Goal: Task Accomplishment & Management: Manage account settings

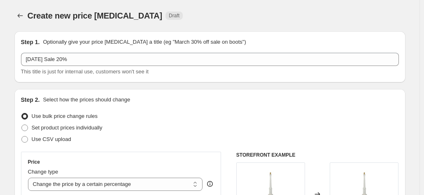
select select "percentage"
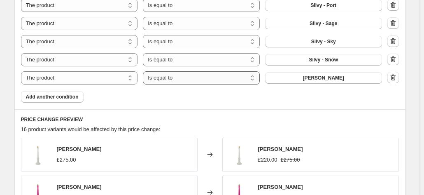
scroll to position [725, 0]
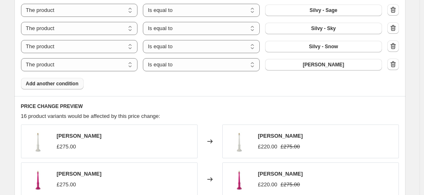
click at [55, 83] on span "Add another condition" at bounding box center [52, 83] width 53 height 7
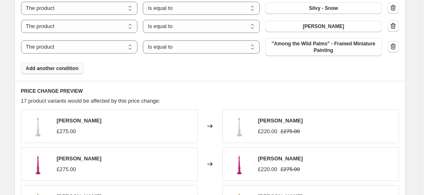
scroll to position [684, 0]
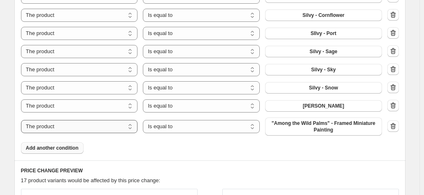
click at [72, 124] on select "The product The product's collection The product's tag The product's vendor The…" at bounding box center [79, 126] width 117 height 13
select select "collection"
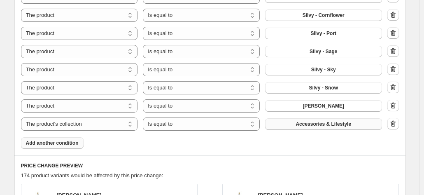
click at [320, 124] on span "Accessories & Lifestyle" at bounding box center [324, 124] width 56 height 7
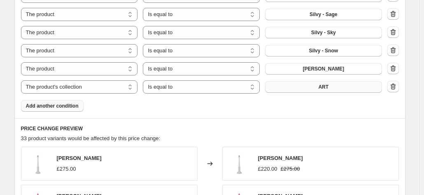
scroll to position [720, 0]
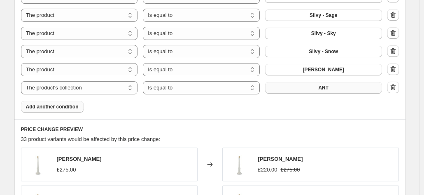
click at [392, 86] on icon "button" at bounding box center [393, 87] width 8 height 8
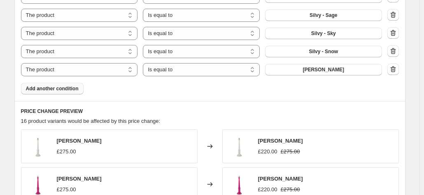
click at [44, 89] on span "Add another condition" at bounding box center [52, 88] width 53 height 7
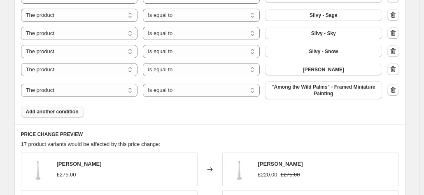
click at [54, 109] on span "Add another condition" at bounding box center [52, 111] width 53 height 7
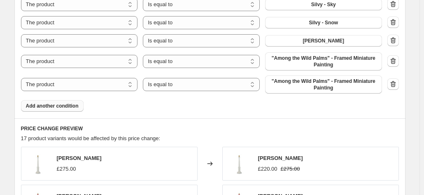
scroll to position [761, 0]
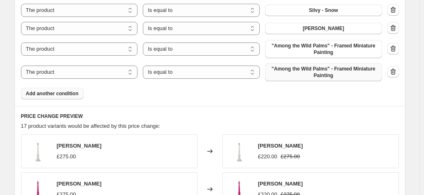
click at [291, 69] on span ""Among the Wild Palms" - Framed Miniature Painting" at bounding box center [323, 71] width 107 height 13
click at [57, 93] on span "Add another condition" at bounding box center [52, 93] width 53 height 7
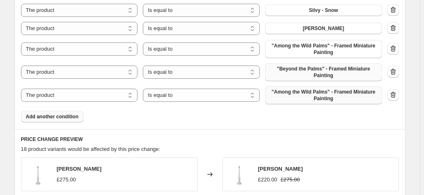
click at [291, 92] on span ""Among the Wild Palms" - Framed Miniature Painting" at bounding box center [323, 94] width 107 height 13
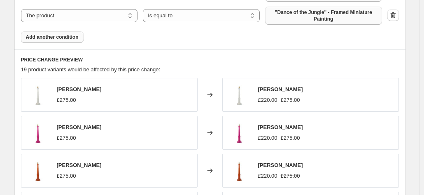
scroll to position [844, 0]
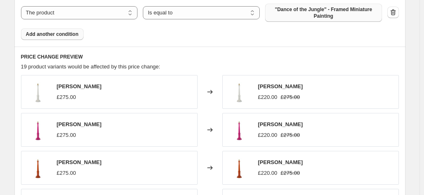
click at [41, 30] on button "Add another condition" at bounding box center [52, 34] width 63 height 12
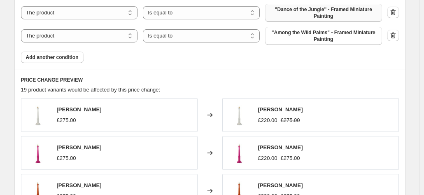
click at [310, 32] on span ""Among the Wild Palms" - Framed Miniature Painting" at bounding box center [323, 35] width 107 height 13
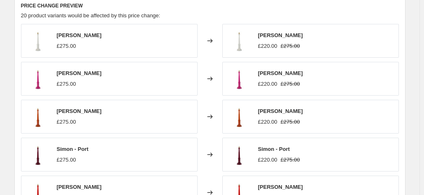
scroll to position [753, 0]
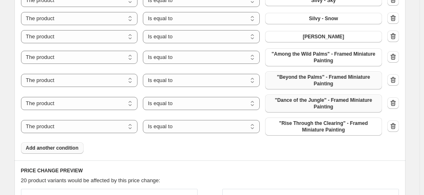
click at [54, 147] on span "Add another condition" at bounding box center [52, 147] width 53 height 7
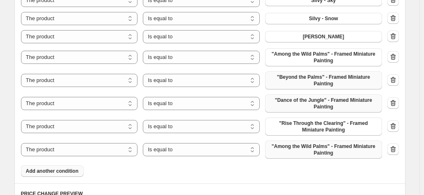
click at [301, 149] on span ""Among the Wild Palms" - Framed Miniature Painting" at bounding box center [323, 149] width 107 height 13
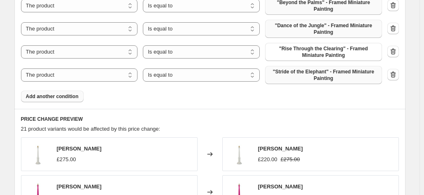
scroll to position [836, 0]
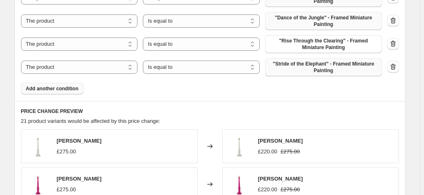
click at [52, 93] on button "Add another condition" at bounding box center [52, 89] width 63 height 12
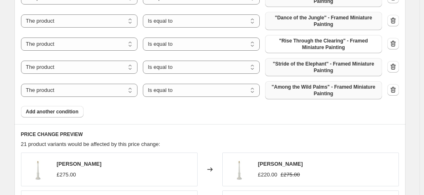
click at [290, 89] on span ""Among the Wild Palms" - Framed Miniature Painting" at bounding box center [323, 90] width 107 height 13
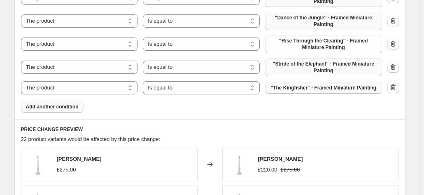
click at [40, 105] on span "Add another condition" at bounding box center [52, 106] width 53 height 7
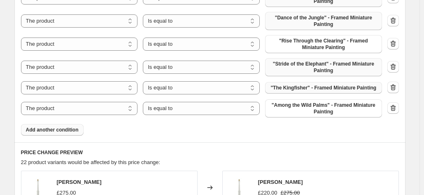
click at [295, 106] on span ""Among the Wild Palms" - Framed Miniature Painting" at bounding box center [323, 108] width 107 height 13
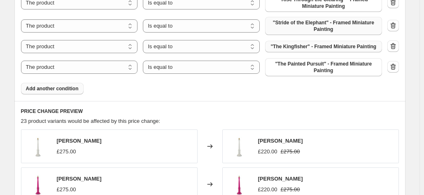
click at [39, 87] on span "Add another condition" at bounding box center [52, 88] width 53 height 7
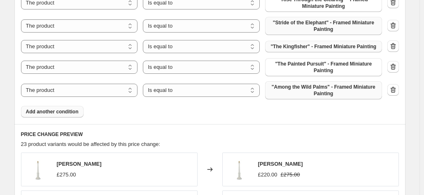
click at [315, 88] on span ""Among the Wild Palms" - Framed Miniature Painting" at bounding box center [323, 90] width 107 height 13
click at [54, 108] on span "Add another condition" at bounding box center [52, 111] width 53 height 7
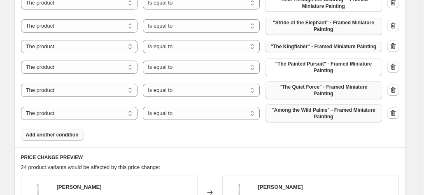
click at [301, 107] on span ""Among the Wild Palms" - Framed Miniature Painting" at bounding box center [323, 113] width 107 height 13
click at [61, 131] on span "Add another condition" at bounding box center [52, 134] width 53 height 7
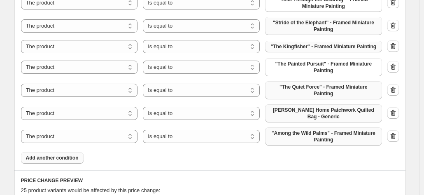
click at [309, 130] on span ""Among the Wild Palms" - Framed Miniature Painting" at bounding box center [323, 136] width 107 height 13
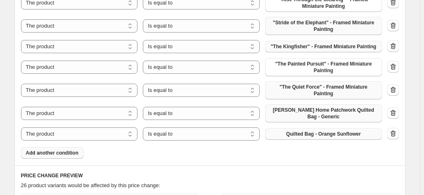
click at [57, 149] on span "Add another condition" at bounding box center [52, 152] width 53 height 7
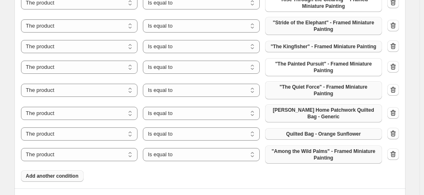
click at [277, 148] on span ""Among the Wild Palms" - Framed Miniature Painting" at bounding box center [323, 154] width 107 height 13
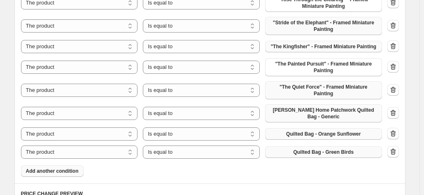
click at [63, 168] on span "Add another condition" at bounding box center [52, 171] width 53 height 7
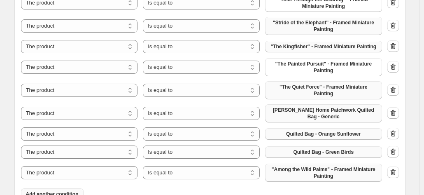
click at [322, 166] on span ""Among the Wild Palms" - Framed Miniature Painting" at bounding box center [323, 172] width 107 height 13
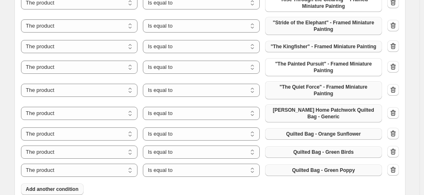
scroll to position [959, 0]
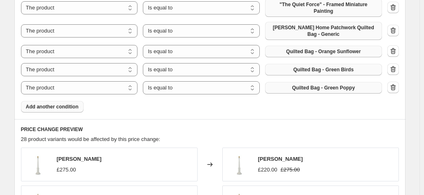
click at [39, 103] on span "Add another condition" at bounding box center [52, 106] width 53 height 7
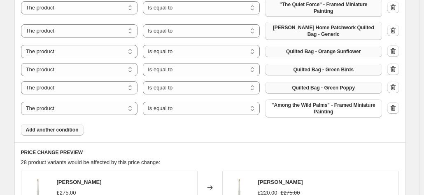
click at [326, 102] on span ""Among the Wild Palms" - Framed Miniature Painting" at bounding box center [323, 108] width 107 height 13
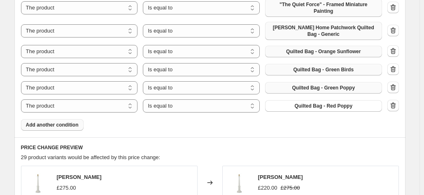
click at [60, 119] on button "Add another condition" at bounding box center [52, 125] width 63 height 12
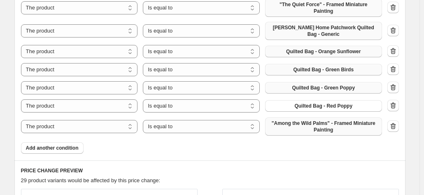
click at [319, 120] on span ""Among the Wild Palms" - Framed Miniature Painting" at bounding box center [323, 126] width 107 height 13
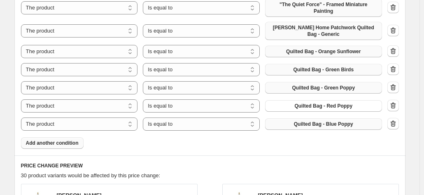
click at [48, 140] on span "Add another condition" at bounding box center [52, 143] width 53 height 7
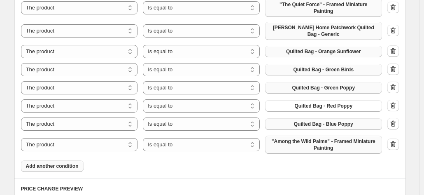
click at [328, 138] on span ""Among the Wild Palms" - Framed Miniature Painting" at bounding box center [323, 144] width 107 height 13
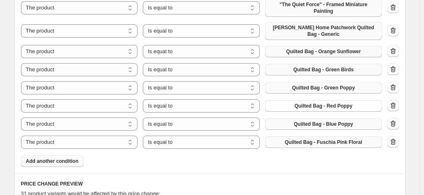
click at [51, 158] on span "Add another condition" at bounding box center [52, 161] width 53 height 7
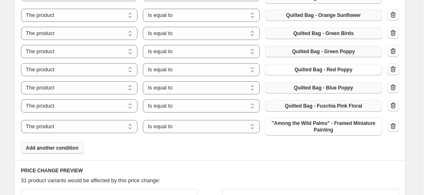
scroll to position [1041, 0]
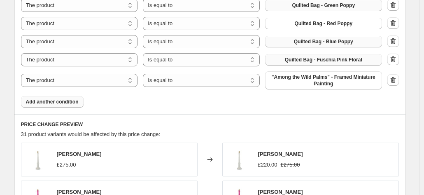
click at [307, 74] on span ""Among the Wild Palms" - Framed Miniature Painting" at bounding box center [323, 80] width 107 height 13
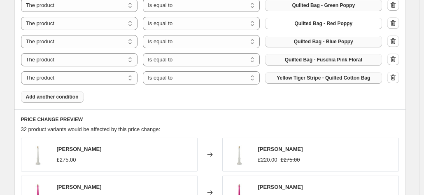
click at [41, 93] on span "Add another condition" at bounding box center [52, 96] width 53 height 7
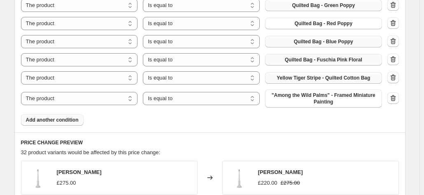
click at [305, 92] on span ""Among the Wild Palms" - Framed Miniature Painting" at bounding box center [323, 98] width 107 height 13
click at [57, 116] on span "Add another condition" at bounding box center [52, 119] width 53 height 7
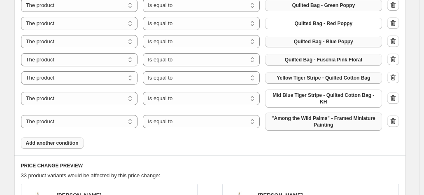
click at [282, 115] on span ""Among the Wild Palms" - Framed Miniature Painting" at bounding box center [323, 121] width 107 height 13
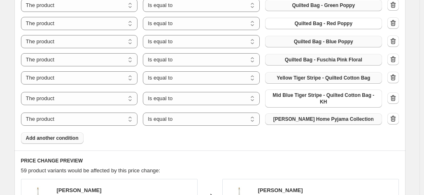
click at [38, 135] on span "Add another condition" at bounding box center [52, 138] width 53 height 7
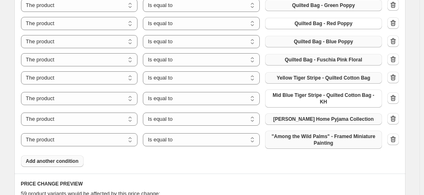
click at [300, 133] on span ""Among the Wild Palms" - Framed Miniature Painting" at bounding box center [323, 139] width 107 height 13
click at [69, 158] on span "Add another condition" at bounding box center [52, 161] width 53 height 7
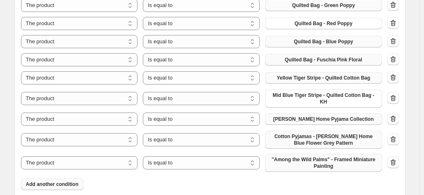
click at [274, 156] on span ""Among the Wild Palms" - Framed Miniature Painting" at bounding box center [323, 162] width 107 height 13
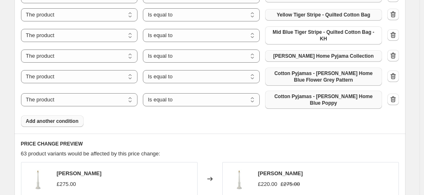
scroll to position [1124, 0]
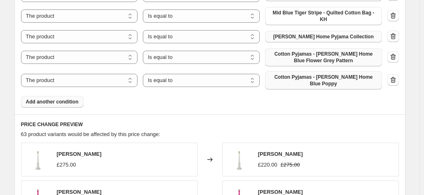
click at [46, 98] on span "Add another condition" at bounding box center [52, 101] width 53 height 7
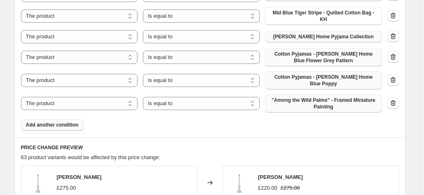
click at [312, 97] on span ""Among the Wild Palms" - Framed Miniature Painting" at bounding box center [323, 103] width 107 height 13
click at [37, 119] on button "Add another condition" at bounding box center [52, 125] width 63 height 12
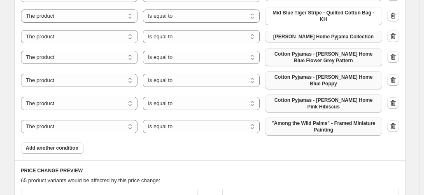
click at [323, 120] on span ""Among the Wild Palms" - Framed Miniature Painting" at bounding box center [323, 126] width 107 height 13
click at [42, 144] on span "Add another condition" at bounding box center [52, 147] width 53 height 7
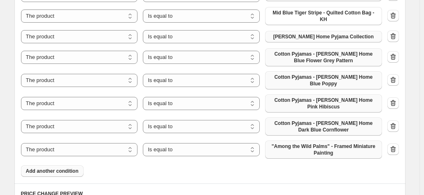
click at [313, 143] on span ""Among the Wild Palms" - Framed Miniature Painting" at bounding box center [323, 149] width 107 height 13
drag, startPoint x: 306, startPoint y: 118, endPoint x: 227, endPoint y: 134, distance: 80.6
click at [30, 168] on span "Add another condition" at bounding box center [52, 171] width 53 height 7
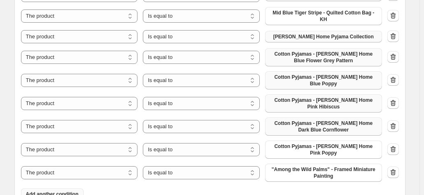
click at [312, 166] on span ""Among the Wild Palms" - Framed Miniature Painting" at bounding box center [323, 172] width 107 height 13
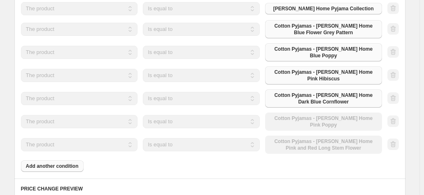
scroll to position [1165, 0]
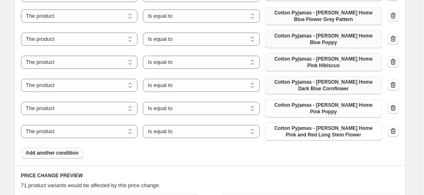
click at [47, 149] on span "Add another condition" at bounding box center [52, 152] width 53 height 7
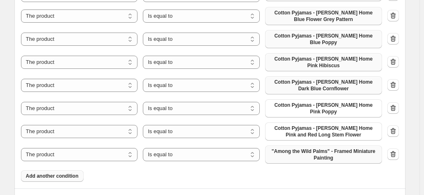
click at [306, 148] on span ""Among the Wild Palms" - Framed Miniature Painting" at bounding box center [323, 154] width 107 height 13
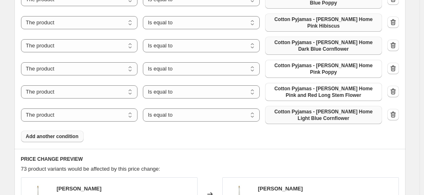
scroll to position [1206, 0]
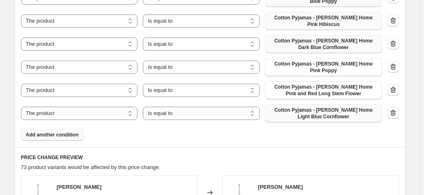
click at [51, 129] on button "Add another condition" at bounding box center [52, 135] width 63 height 12
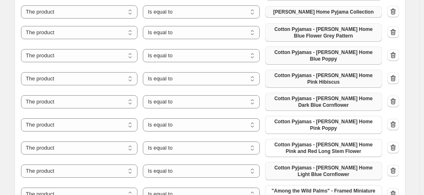
scroll to position [1165, 0]
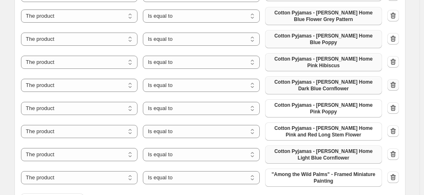
click at [394, 84] on icon "button" at bounding box center [393, 85] width 1 height 2
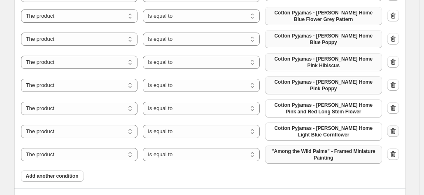
click at [392, 127] on icon "button" at bounding box center [393, 131] width 8 height 8
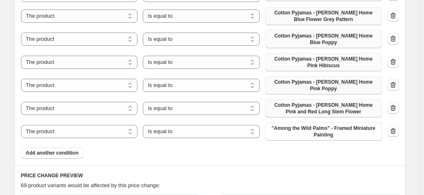
click at [326, 102] on span "Cotton Pyjamas - [PERSON_NAME] Home Pink and Red Long Stem Flower" at bounding box center [323, 108] width 107 height 13
drag, startPoint x: 352, startPoint y: 82, endPoint x: 340, endPoint y: 149, distance: 67.7
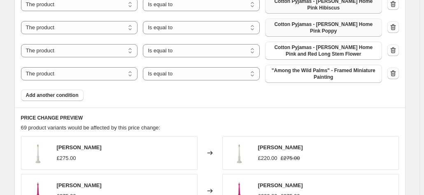
scroll to position [1469, 0]
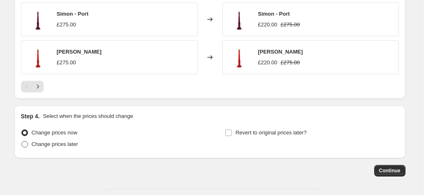
click at [28, 141] on span at bounding box center [24, 144] width 7 height 7
click at [22, 141] on input "Change prices later" at bounding box center [21, 141] width 0 height 0
radio input "true"
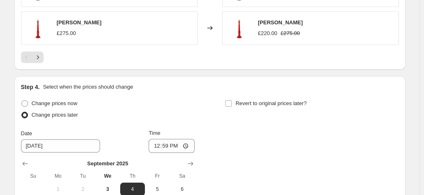
scroll to position [1510, 0]
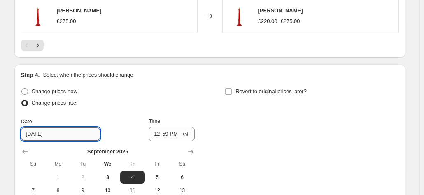
click at [62, 127] on input "9/4/2025" at bounding box center [60, 133] width 79 height 13
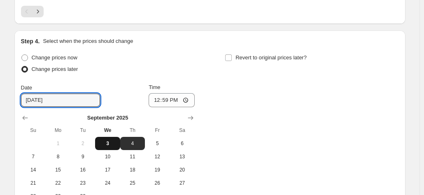
scroll to position [1552, 0]
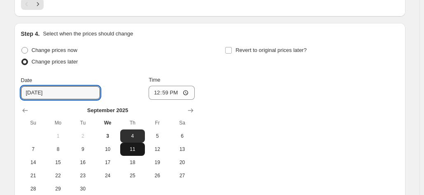
click at [139, 146] on span "11" at bounding box center [132, 149] width 18 height 7
type input "[DATE]"
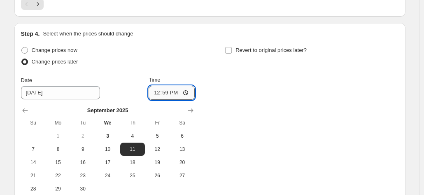
click at [169, 86] on input "12:59" at bounding box center [172, 93] width 46 height 14
type input "00:00"
click at [230, 47] on input "Revert to original prices later?" at bounding box center [228, 50] width 7 height 7
checkbox input "true"
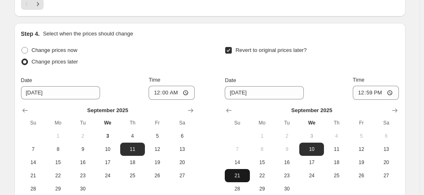
click at [239, 172] on span "21" at bounding box center [237, 175] width 18 height 7
type input "[DATE]"
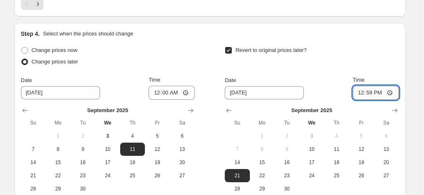
click at [377, 86] on input "12:59" at bounding box center [376, 93] width 46 height 14
type input "01:59"
type input "00:00"
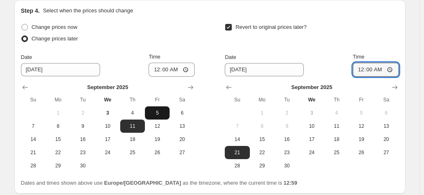
scroll to position [1593, 0]
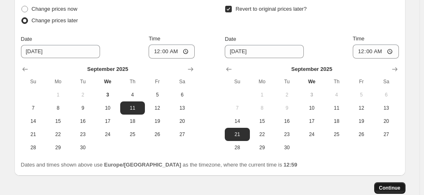
click at [389, 184] on span "Continue" at bounding box center [389, 187] width 21 height 7
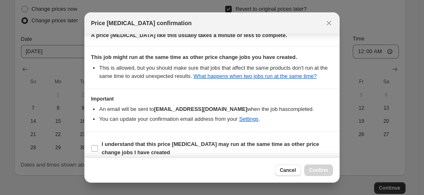
scroll to position [149, 0]
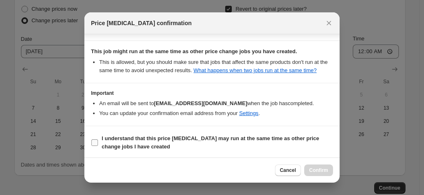
drag, startPoint x: 98, startPoint y: 140, endPoint x: 112, endPoint y: 142, distance: 13.7
click at [98, 140] on span ":rbj:" at bounding box center [94, 142] width 7 height 7
click at [98, 140] on input "I understand that this price [MEDICAL_DATA] may run at the same time as other p…" at bounding box center [94, 142] width 7 height 7
checkbox input "true"
click at [317, 168] on span "Confirm" at bounding box center [318, 170] width 19 height 7
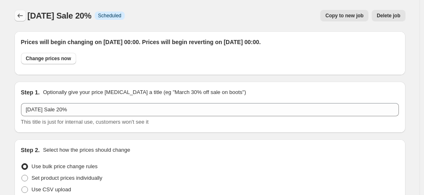
click at [17, 14] on button "Price change jobs" at bounding box center [20, 16] width 12 height 12
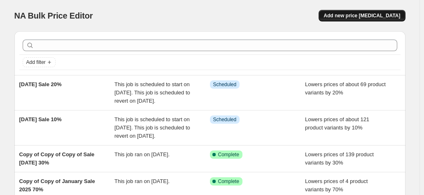
click at [360, 15] on span "Add new price [MEDICAL_DATA]" at bounding box center [362, 15] width 77 height 7
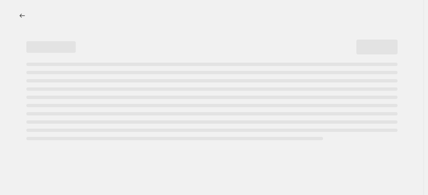
select select "percentage"
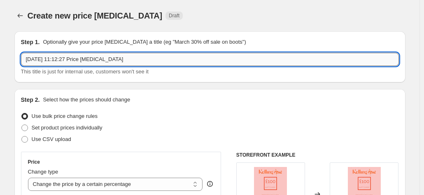
click at [135, 62] on input "3 Sept 2025, 11:12:27 Price change job" at bounding box center [210, 59] width 378 height 13
drag, startPoint x: 130, startPoint y: 63, endPoint x: -19, endPoint y: 64, distance: 148.6
click at [0, 64] on html "Home Settings Plans Skip to content Create new price change job. This page is r…" at bounding box center [212, 97] width 424 height 195
type input "s"
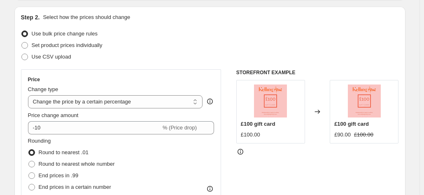
scroll to position [123, 0]
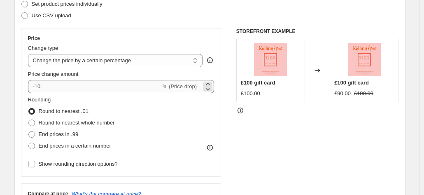
type input "[DATE] Sale 30%"
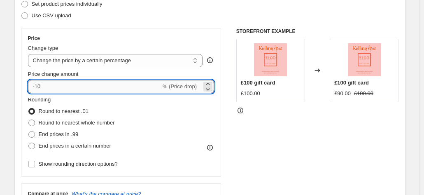
click at [51, 87] on input "-10" at bounding box center [94, 86] width 133 height 13
type input "-1"
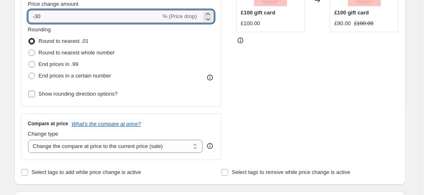
scroll to position [206, 0]
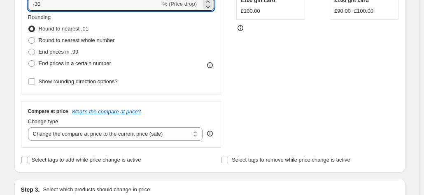
type input "-30"
click at [150, 55] on div "Rounding Round to nearest .01 Round to nearest whole number End prices in .99 E…" at bounding box center [121, 41] width 186 height 56
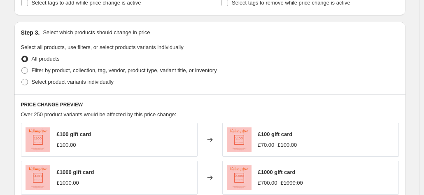
scroll to position [370, 0]
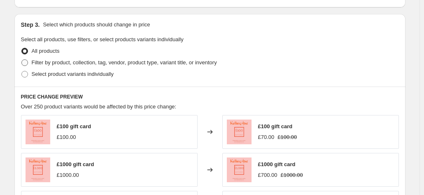
click at [25, 61] on span at bounding box center [24, 62] width 7 height 7
click at [22, 60] on input "Filter by product, collection, tag, vendor, product type, variant title, or inv…" at bounding box center [21, 59] width 0 height 0
radio input "true"
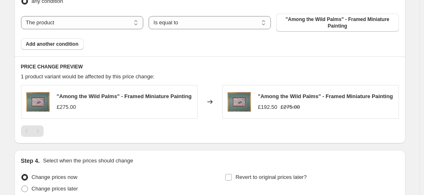
scroll to position [453, 0]
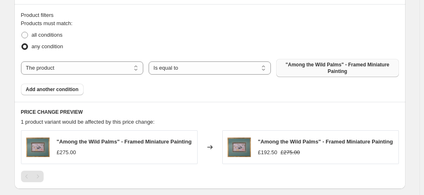
click at [341, 65] on span ""Among the Wild Palms" - Framed Miniature Painting" at bounding box center [337, 67] width 112 height 13
click at [303, 63] on span ""Among the Wild Palms" - Framed Miniature Painting" at bounding box center [337, 67] width 112 height 13
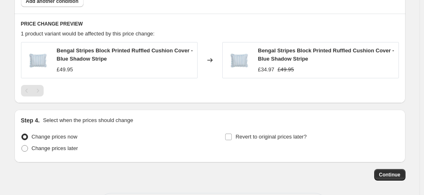
scroll to position [493, 0]
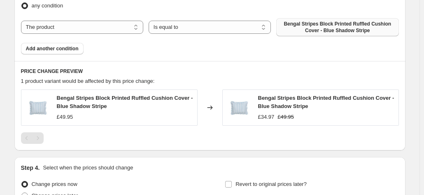
click at [44, 54] on div "Product filters Products must match: all conditions any condition The product T…" at bounding box center [209, 12] width 391 height 98
click at [44, 47] on span "Add another condition" at bounding box center [52, 48] width 53 height 7
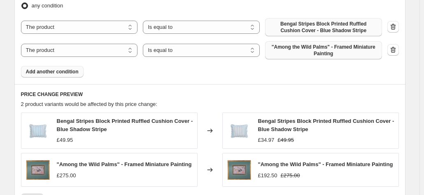
click at [298, 48] on span ""Among the Wild Palms" - Framed Miniature Painting" at bounding box center [323, 50] width 107 height 13
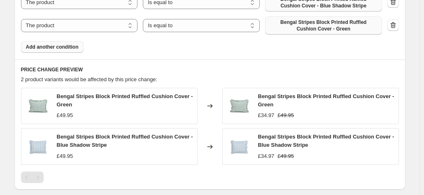
scroll to position [515, 0]
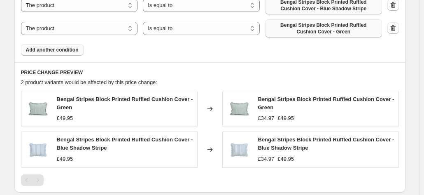
click at [63, 42] on div "Products must match: all conditions any condition The product The product's col…" at bounding box center [210, 6] width 378 height 99
click at [63, 49] on span "Add another condition" at bounding box center [52, 50] width 53 height 7
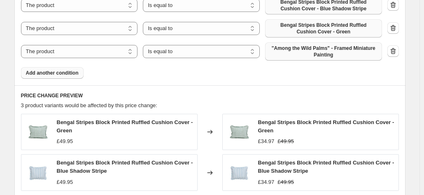
click at [286, 54] on span ""Among the Wild Palms" - Framed Miniature Painting" at bounding box center [323, 51] width 107 height 13
click at [396, 51] on icon "button" at bounding box center [392, 51] width 5 height 6
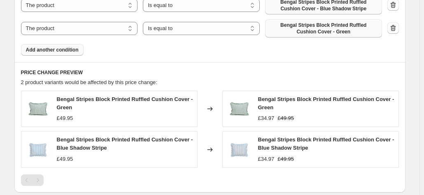
click at [48, 49] on span "Add another condition" at bounding box center [52, 50] width 53 height 7
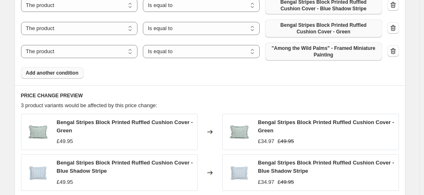
click at [293, 54] on span ""Among the Wild Palms" - Framed Miniature Painting" at bounding box center [323, 51] width 107 height 13
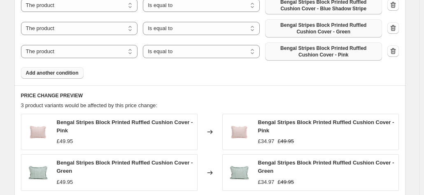
scroll to position [556, 0]
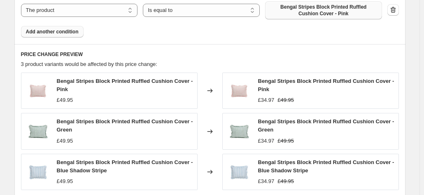
click at [42, 33] on span "Add another condition" at bounding box center [52, 31] width 53 height 7
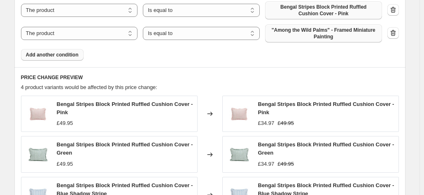
click at [313, 34] on span ""Among the Wild Palms" - Framed Miniature Painting" at bounding box center [323, 33] width 107 height 13
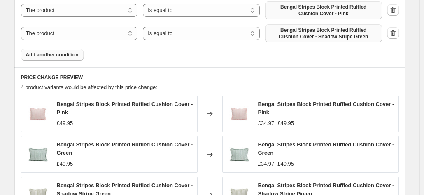
click at [48, 52] on span "Add another condition" at bounding box center [52, 54] width 53 height 7
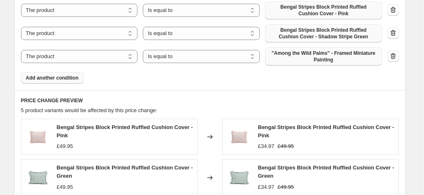
click at [333, 52] on span ""Among the Wild Palms" - Framed Miniature Painting" at bounding box center [323, 56] width 107 height 13
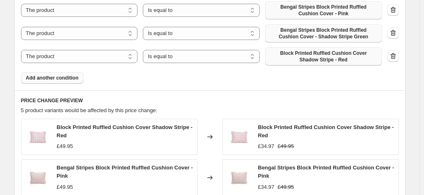
click at [53, 77] on span "Add another condition" at bounding box center [52, 77] width 53 height 7
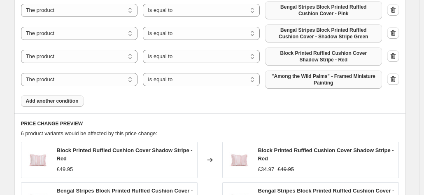
click at [330, 80] on span ""Among the Wild Palms" - Framed Miniature Painting" at bounding box center [323, 79] width 107 height 13
click at [54, 100] on span "Add another condition" at bounding box center [52, 101] width 53 height 7
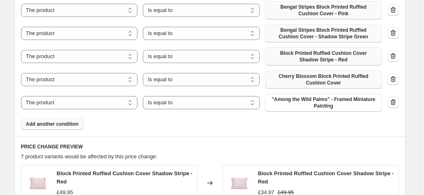
click at [307, 100] on span ""Among the Wild Palms" - Framed Miniature Painting" at bounding box center [323, 102] width 107 height 13
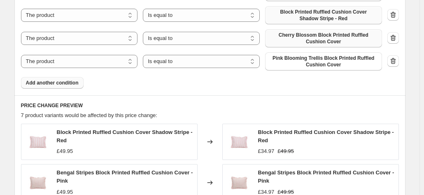
click at [57, 79] on button "Add another condition" at bounding box center [52, 83] width 63 height 12
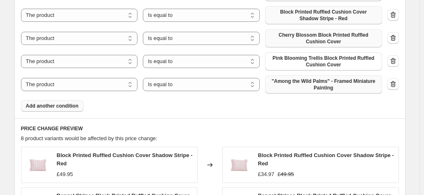
click at [298, 82] on span ""Among the Wild Palms" - Framed Miniature Painting" at bounding box center [323, 84] width 107 height 13
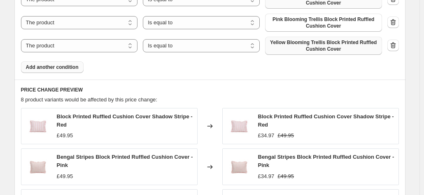
scroll to position [639, 0]
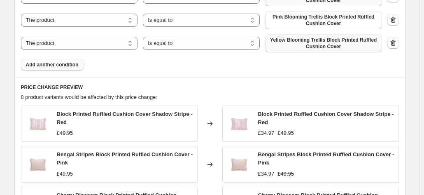
click at [50, 61] on button "Add another condition" at bounding box center [52, 65] width 63 height 12
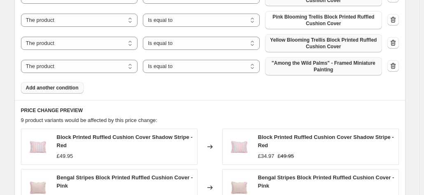
click at [309, 64] on span ""Among the Wild Palms" - Framed Miniature Painting" at bounding box center [323, 66] width 107 height 13
click at [39, 88] on span "Add another condition" at bounding box center [52, 87] width 53 height 7
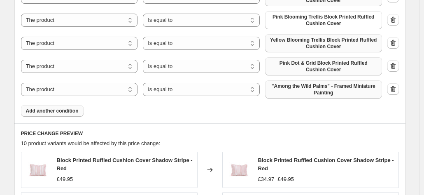
click at [290, 88] on span ""Among the Wild Palms" - Framed Miniature Painting" at bounding box center [323, 89] width 107 height 13
click at [50, 111] on span "Add another condition" at bounding box center [52, 110] width 53 height 7
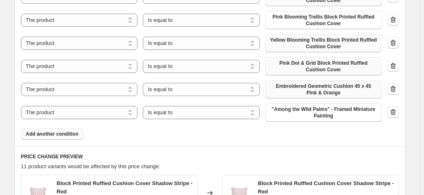
click at [298, 114] on span ""Among the Wild Palms" - Framed Miniature Painting" at bounding box center [323, 112] width 107 height 13
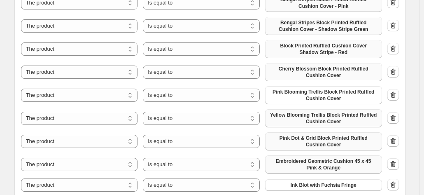
scroll to position [680, 0]
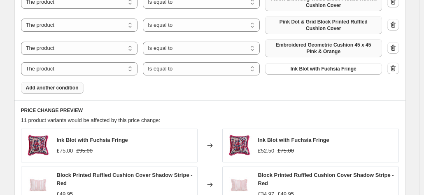
click at [41, 89] on span "Add another condition" at bounding box center [52, 87] width 53 height 7
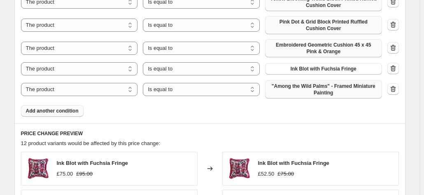
click at [306, 90] on span ""Among the Wild Palms" - Framed Miniature Painting" at bounding box center [323, 89] width 107 height 13
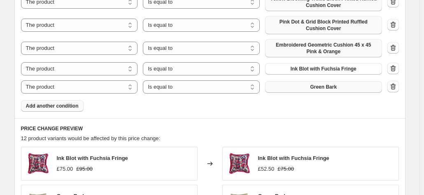
click at [39, 107] on span "Add another condition" at bounding box center [52, 105] width 53 height 7
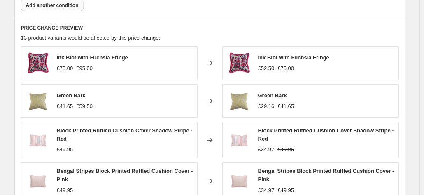
scroll to position [721, 0]
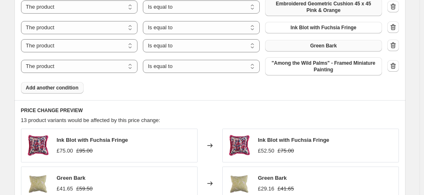
click at [42, 86] on span "Add another condition" at bounding box center [52, 87] width 53 height 7
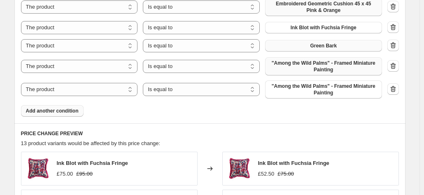
click at [296, 65] on span ""Among the Wild Palms" - Framed Miniature Painting" at bounding box center [323, 66] width 107 height 13
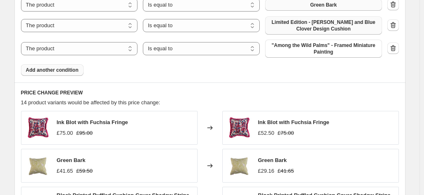
scroll to position [762, 0]
click at [49, 65] on button "Add another condition" at bounding box center [52, 70] width 63 height 12
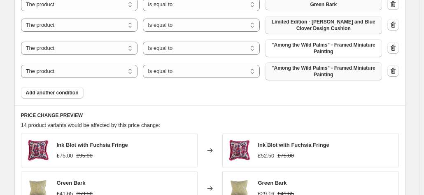
click at [300, 73] on span ""Among the Wild Palms" - Framed Miniature Painting" at bounding box center [323, 71] width 107 height 13
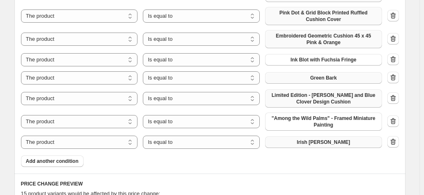
scroll to position [680, 0]
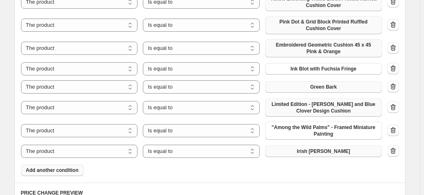
click at [64, 169] on span "Add another condition" at bounding box center [52, 170] width 53 height 7
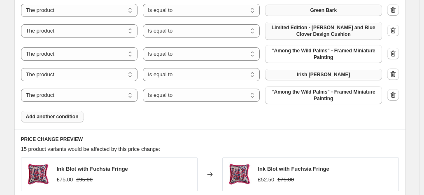
scroll to position [803, 0]
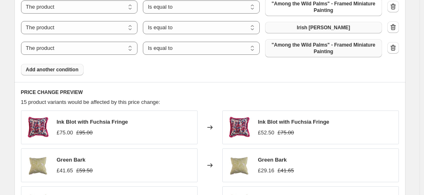
click at [325, 44] on span ""Among the Wild Palms" - Framed Miniature Painting" at bounding box center [323, 48] width 107 height 13
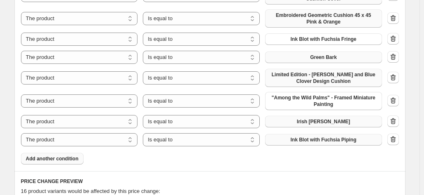
scroll to position [721, 0]
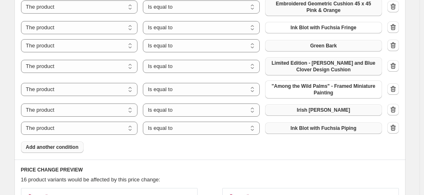
click at [58, 145] on span "Add another condition" at bounding box center [52, 147] width 53 height 7
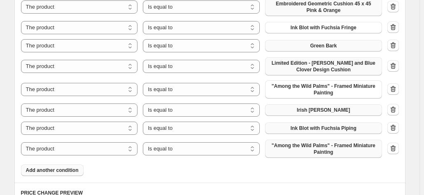
click at [302, 145] on span ""Among the Wild Palms" - Framed Miniature Painting" at bounding box center [323, 148] width 107 height 13
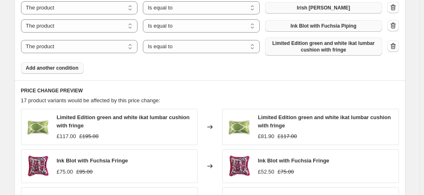
scroll to position [831, 0]
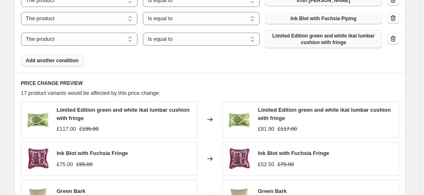
click at [52, 61] on span "Add another condition" at bounding box center [52, 60] width 53 height 7
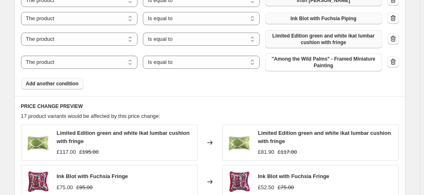
click at [302, 61] on span ""Among the Wild Palms" - Framed Miniature Painting" at bounding box center [323, 62] width 107 height 13
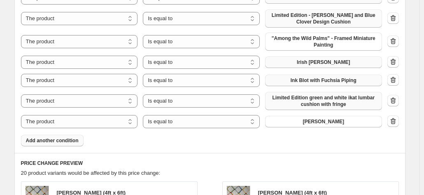
scroll to position [789, 0]
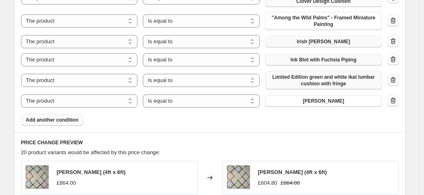
click at [56, 121] on span "Add another condition" at bounding box center [52, 119] width 53 height 7
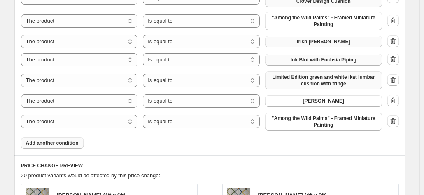
click at [301, 118] on span ""Among the Wild Palms" - Framed Miniature Painting" at bounding box center [323, 121] width 107 height 13
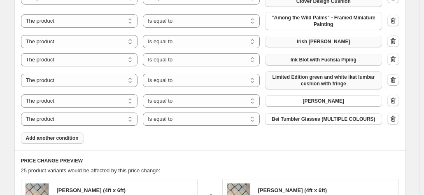
click at [63, 138] on span "Add another condition" at bounding box center [52, 138] width 53 height 7
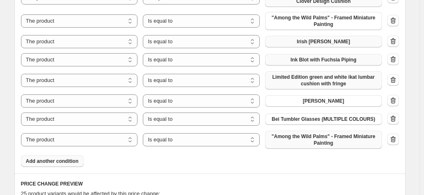
click at [326, 140] on span ""Among the Wild Palms" - Framed Miniature Painting" at bounding box center [323, 139] width 107 height 13
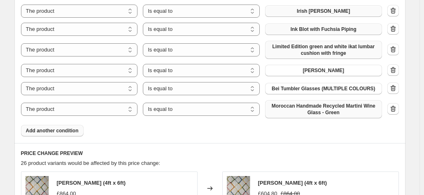
scroll to position [831, 0]
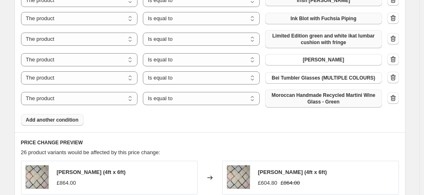
click at [42, 121] on span "Add another condition" at bounding box center [52, 119] width 53 height 7
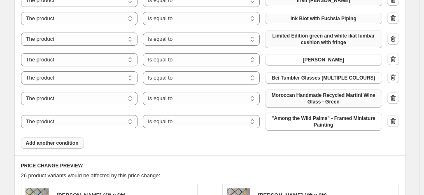
click at [307, 123] on span ""Among the Wild Palms" - Framed Miniature Painting" at bounding box center [323, 121] width 107 height 13
click at [396, 74] on icon "button" at bounding box center [393, 77] width 8 height 8
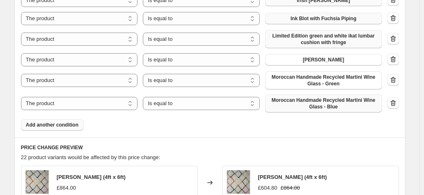
click at [47, 125] on span "Add another condition" at bounding box center [52, 124] width 53 height 7
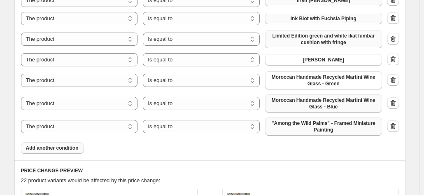
click at [304, 123] on span ""Among the Wild Palms" - Framed Miniature Painting" at bounding box center [323, 126] width 107 height 13
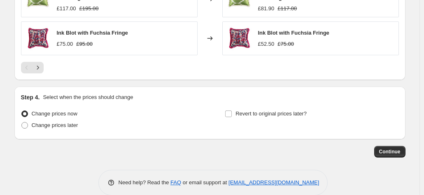
scroll to position [1157, 0]
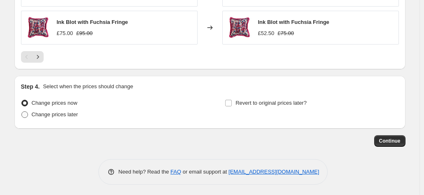
click at [26, 111] on span at bounding box center [24, 114] width 7 height 7
click at [22, 111] on input "Change prices later" at bounding box center [21, 111] width 0 height 0
radio input "true"
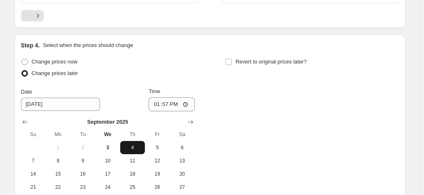
scroll to position [1240, 0]
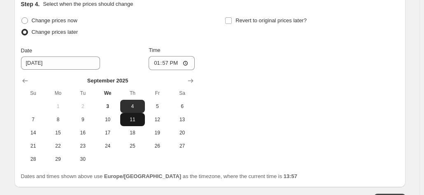
click at [130, 120] on span "11" at bounding box center [132, 119] width 18 height 7
type input "[DATE]"
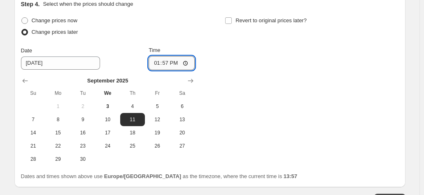
click at [168, 61] on input "13:57" at bounding box center [172, 63] width 46 height 14
type input "00:00"
click at [232, 18] on input "Revert to original prices later?" at bounding box center [228, 20] width 7 height 7
checkbox input "true"
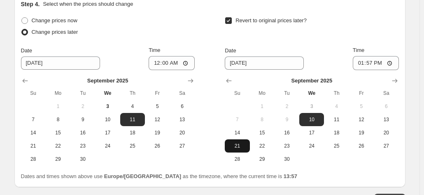
click at [243, 142] on span "21" at bounding box center [237, 145] width 18 height 7
type input "[DATE]"
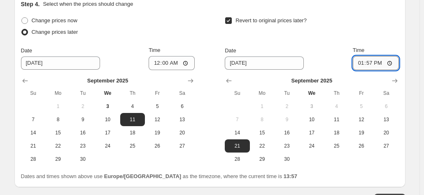
click at [373, 63] on input "13:57" at bounding box center [376, 63] width 46 height 14
type input "00:00"
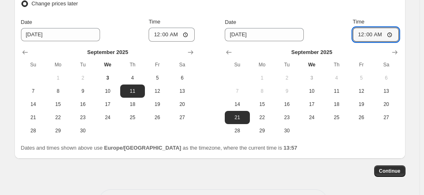
scroll to position [1281, 0]
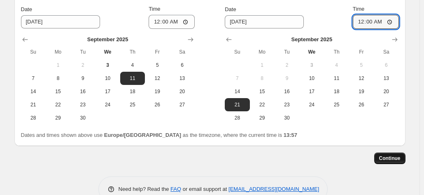
click at [385, 155] on span "Continue" at bounding box center [389, 158] width 21 height 7
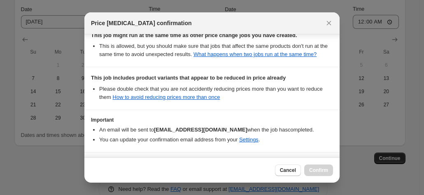
scroll to position [199, 0]
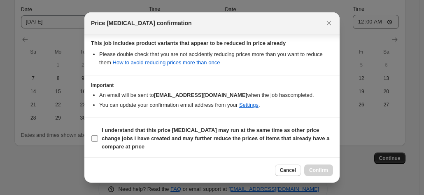
click at [95, 139] on input "I understand that this price [MEDICAL_DATA] may run at the same time as other p…" at bounding box center [94, 138] width 7 height 7
checkbox input "true"
click at [310, 168] on span "Confirm" at bounding box center [318, 170] width 19 height 7
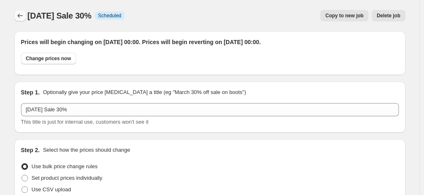
click at [24, 16] on icon "Price change jobs" at bounding box center [20, 16] width 8 height 8
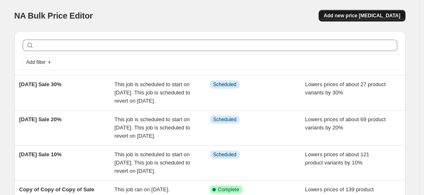
click at [369, 15] on span "Add new price [MEDICAL_DATA]" at bounding box center [362, 15] width 77 height 7
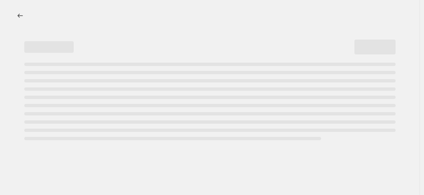
select select "percentage"
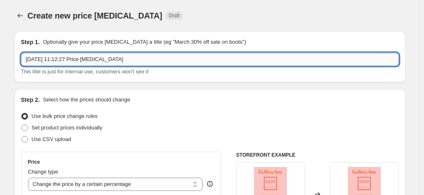
click at [209, 58] on input "3 Sept 2025, 11:12:27 Price change job" at bounding box center [210, 59] width 378 height 13
drag, startPoint x: 123, startPoint y: 57, endPoint x: -26, endPoint y: 58, distance: 149.8
click at [0, 58] on html "Home Settings Plans Skip to content Create new price change job. This page is r…" at bounding box center [212, 97] width 424 height 195
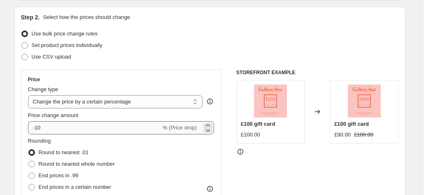
scroll to position [123, 0]
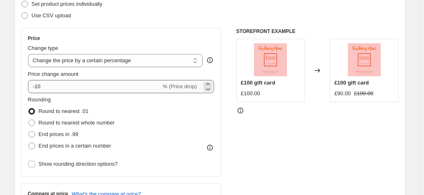
type input "[DATE] Sale 40%"
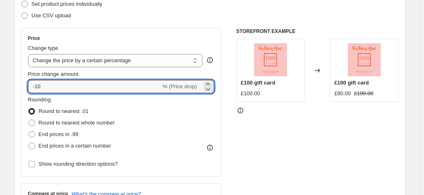
drag, startPoint x: 52, startPoint y: 86, endPoint x: 14, endPoint y: 86, distance: 38.3
type input "-40"
click at [163, 121] on div "Rounding Round to nearest .01 Round to nearest whole number End prices in .99 E…" at bounding box center [121, 123] width 186 height 56
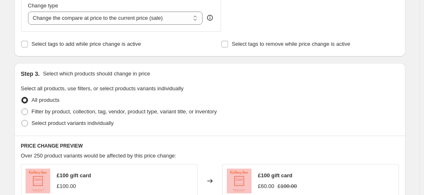
scroll to position [329, 0]
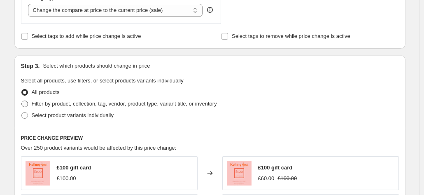
click at [30, 104] on label "Filter by product, collection, tag, vendor, product type, variant title, or inv…" at bounding box center [119, 104] width 196 height 12
click at [22, 101] on input "Filter by product, collection, tag, vendor, product type, variant title, or inv…" at bounding box center [21, 100] width 0 height 0
radio input "true"
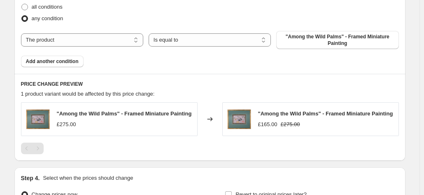
scroll to position [494, 0]
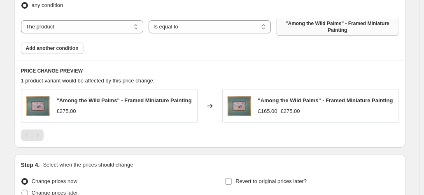
click at [301, 26] on span ""Among the Wild Palms" - Framed Miniature Painting" at bounding box center [337, 26] width 112 height 13
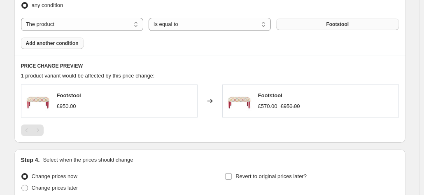
click at [60, 44] on span "Add another condition" at bounding box center [52, 43] width 53 height 7
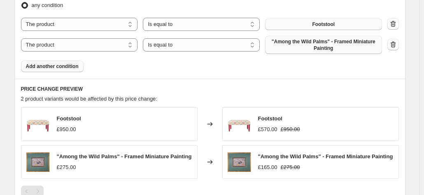
click at [291, 42] on span ""Among the Wild Palms" - Framed Miniature Painting" at bounding box center [323, 44] width 107 height 13
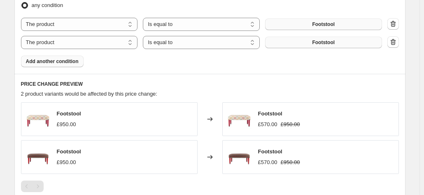
click at [37, 61] on span "Add another condition" at bounding box center [52, 61] width 53 height 7
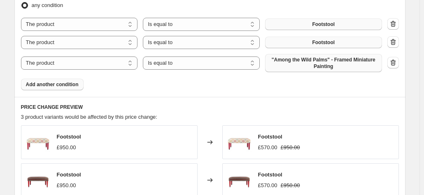
click at [294, 61] on span ""Among the Wild Palms" - Framed Miniature Painting" at bounding box center [323, 62] width 107 height 13
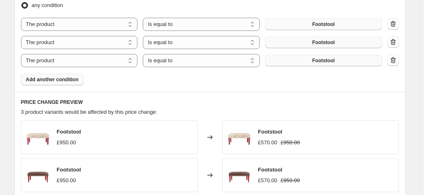
click at [59, 79] on span "Add another condition" at bounding box center [52, 79] width 53 height 7
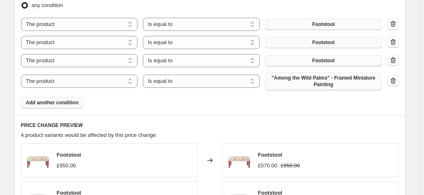
click at [310, 79] on span ""Among the Wild Palms" - Framed Miniature Painting" at bounding box center [323, 80] width 107 height 13
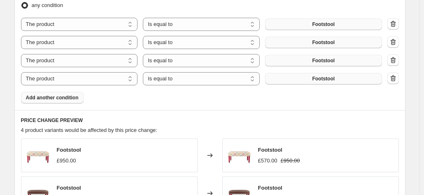
click at [77, 99] on span "Add another condition" at bounding box center [52, 97] width 53 height 7
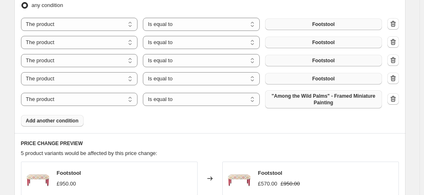
click at [326, 99] on span ""Among the Wild Palms" - Framed Miniature Painting" at bounding box center [323, 99] width 107 height 13
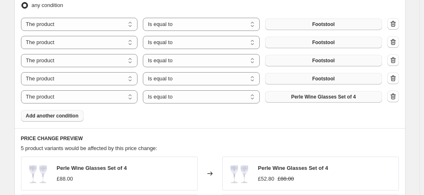
click at [60, 112] on button "Add another condition" at bounding box center [52, 116] width 63 height 12
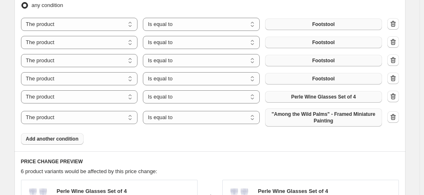
click at [319, 114] on span ""Among the Wild Palms" - Framed Miniature Painting" at bounding box center [323, 117] width 107 height 13
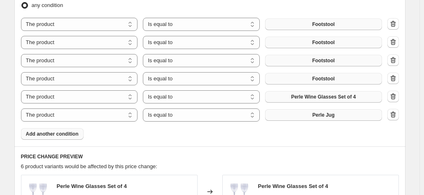
click at [57, 135] on span "Add another condition" at bounding box center [52, 133] width 53 height 7
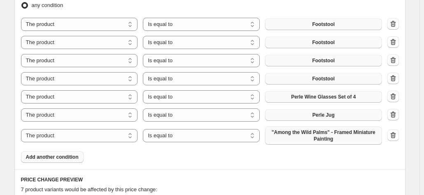
click at [304, 133] on span ""Among the Wild Palms" - Framed Miniature Painting" at bounding box center [323, 135] width 107 height 13
click at [58, 151] on button "Add another condition" at bounding box center [52, 157] width 63 height 12
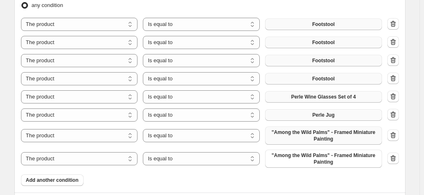
click at [302, 134] on span ""Among the Wild Palms" - Framed Miniature Painting" at bounding box center [323, 135] width 107 height 13
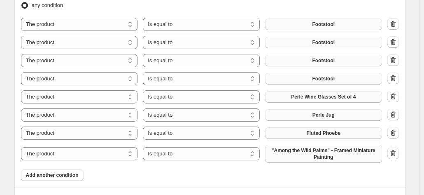
click at [321, 153] on span ""Among the Wild Palms" - Framed Miniature Painting" at bounding box center [323, 153] width 107 height 13
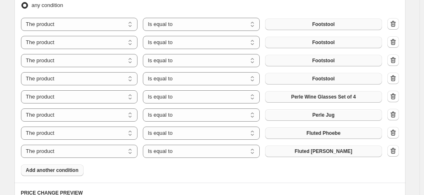
click at [37, 168] on span "Add another condition" at bounding box center [52, 170] width 53 height 7
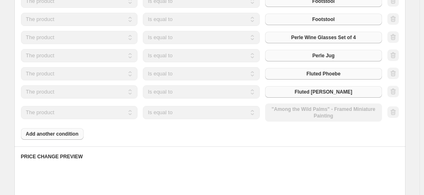
scroll to position [617, 0]
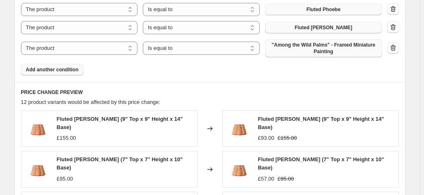
click at [304, 49] on span ""Among the Wild Palms" - Framed Miniature Painting" at bounding box center [323, 48] width 107 height 13
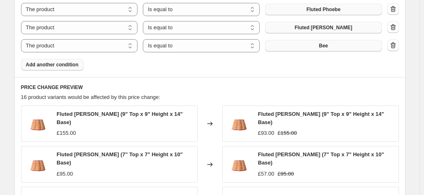
click at [50, 63] on span "Add another condition" at bounding box center [52, 64] width 53 height 7
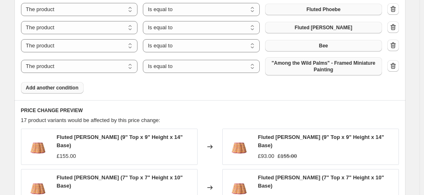
click at [319, 65] on span ""Among the Wild Palms" - Framed Miniature Painting" at bounding box center [323, 66] width 107 height 13
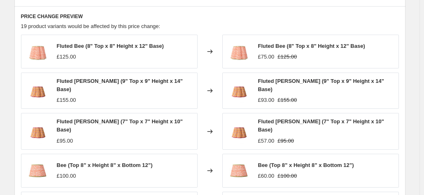
scroll to position [576, 0]
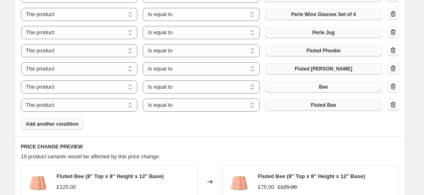
click at [33, 123] on span "Add another condition" at bounding box center [52, 124] width 53 height 7
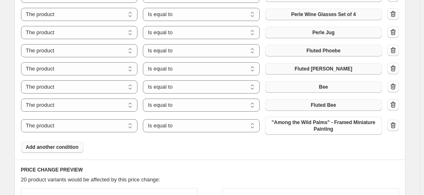
click at [301, 124] on span ""Among the Wild Palms" - Framed Miniature Painting" at bounding box center [323, 125] width 107 height 13
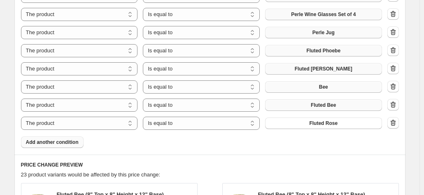
click at [61, 139] on span "Add another condition" at bounding box center [52, 142] width 53 height 7
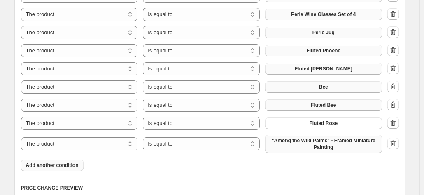
click at [296, 141] on span ""Among the Wild Palms" - Framed Miniature Painting" at bounding box center [323, 143] width 107 height 13
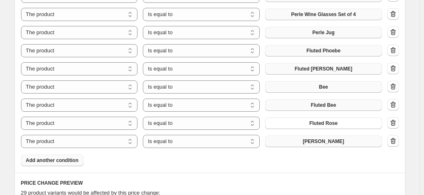
click at [53, 156] on button "Add another condition" at bounding box center [52, 160] width 63 height 12
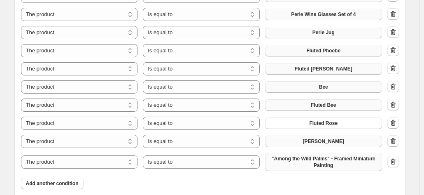
click at [321, 156] on span ""Among the Wild Palms" - Framed Miniature Painting" at bounding box center [323, 161] width 107 height 13
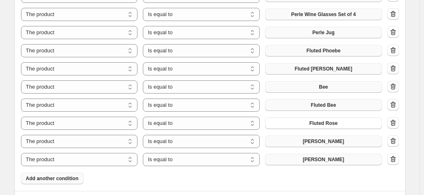
click at [37, 175] on button "Add another condition" at bounding box center [52, 178] width 63 height 12
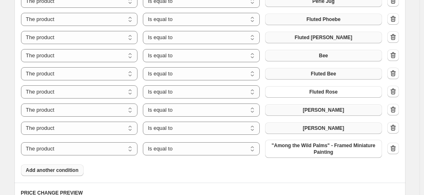
scroll to position [617, 0]
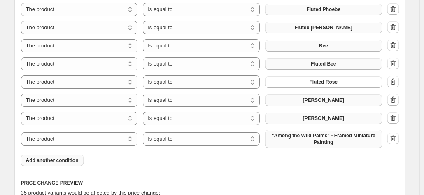
click at [304, 136] on span ""Among the Wild Palms" - Framed Miniature Painting" at bounding box center [323, 138] width 107 height 13
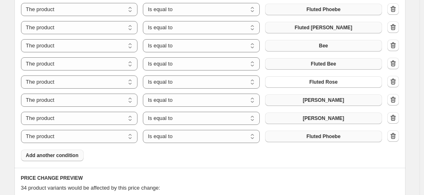
click at [48, 158] on button "Add another condition" at bounding box center [52, 155] width 63 height 12
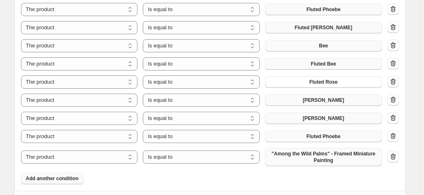
click at [316, 153] on span ""Among the Wild Palms" - Framed Miniature Painting" at bounding box center [323, 156] width 107 height 13
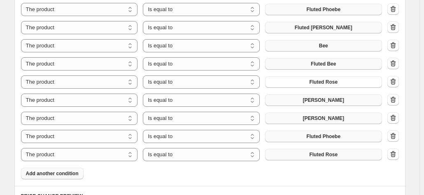
click at [46, 175] on span "Add another condition" at bounding box center [52, 173] width 53 height 7
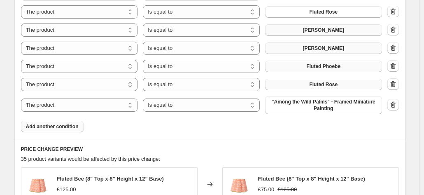
scroll to position [700, 0]
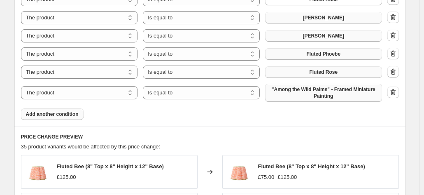
click at [301, 91] on span ""Among the Wild Palms" - Framed Miniature Painting" at bounding box center [323, 92] width 107 height 13
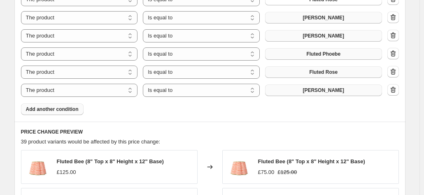
click at [65, 112] on button "Add another condition" at bounding box center [52, 109] width 63 height 12
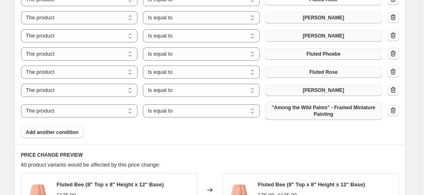
click at [318, 111] on span ""Among the Wild Palms" - Framed Miniature Painting" at bounding box center [323, 110] width 107 height 13
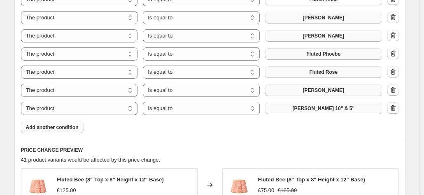
click at [51, 126] on span "Add another condition" at bounding box center [52, 127] width 53 height 7
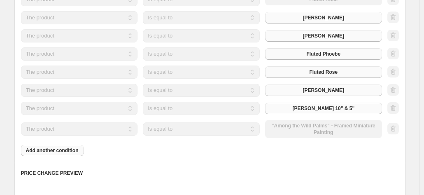
click at [291, 126] on div "The product The product's collection The product's tag The product's vendor The…" at bounding box center [201, 129] width 361 height 18
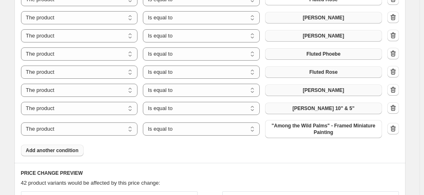
click at [291, 126] on span ""Among the Wild Palms" - Framed Miniature Painting" at bounding box center [323, 128] width 107 height 13
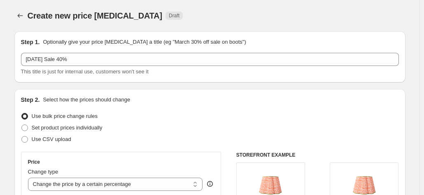
select select "percentage"
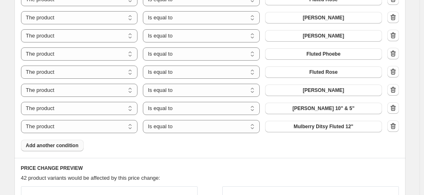
click at [50, 149] on button "Add another condition" at bounding box center [52, 146] width 63 height 12
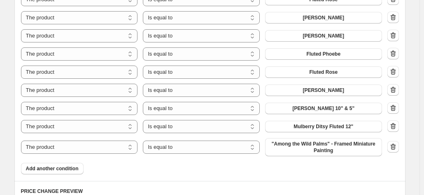
click at [310, 147] on span ""Among the Wild Palms" - Framed Miniature Painting" at bounding box center [323, 146] width 107 height 13
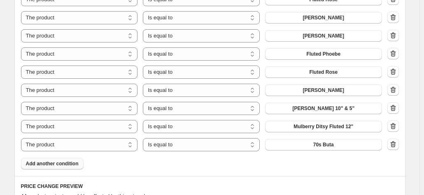
click at [49, 162] on span "Add another condition" at bounding box center [52, 163] width 53 height 7
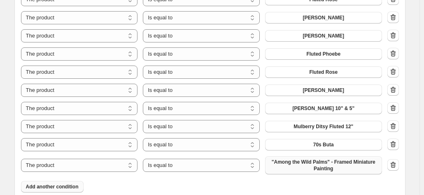
click at [317, 165] on span ""Among the Wild Palms" - Framed Miniature Painting" at bounding box center [323, 164] width 107 height 13
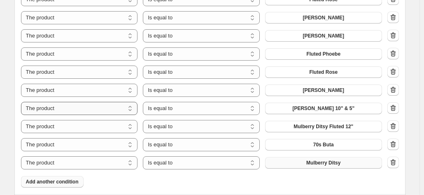
scroll to position [782, 0]
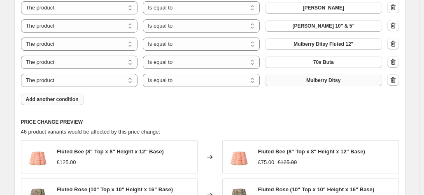
click at [60, 95] on button "Add another condition" at bounding box center [52, 99] width 63 height 12
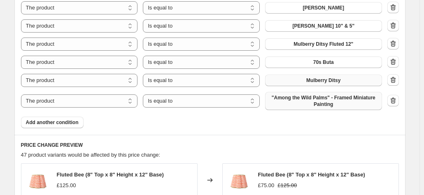
click at [312, 102] on span ""Among the Wild Palms" - Framed Miniature Painting" at bounding box center [323, 100] width 107 height 13
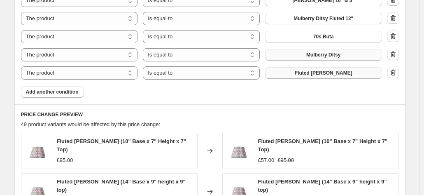
scroll to position [823, 0]
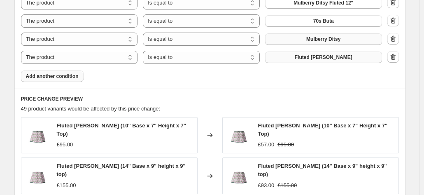
click at [44, 74] on span "Add another condition" at bounding box center [52, 76] width 53 height 7
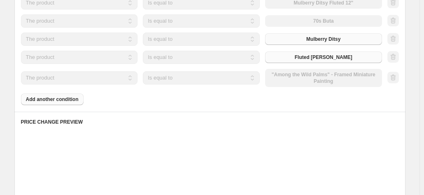
click at [296, 74] on div "The product The product's collection The product's tag The product's vendor The…" at bounding box center [201, 78] width 361 height 18
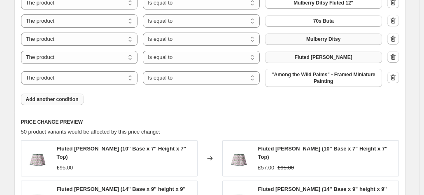
click at [296, 74] on span ""Among the Wild Palms" - Framed Miniature Painting" at bounding box center [323, 77] width 107 height 13
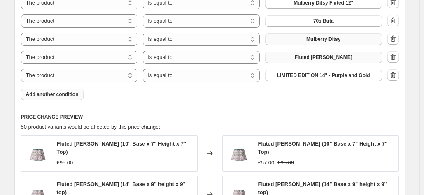
click at [45, 93] on span "Add another condition" at bounding box center [52, 94] width 53 height 7
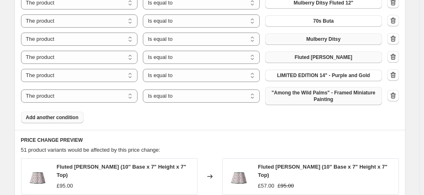
click at [305, 96] on span ""Among the Wild Palms" - Framed Miniature Painting" at bounding box center [323, 95] width 107 height 13
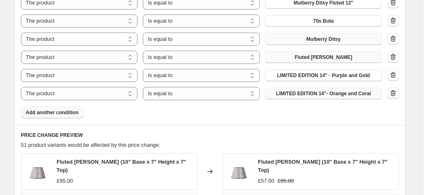
click at [61, 114] on span "Add another condition" at bounding box center [52, 112] width 53 height 7
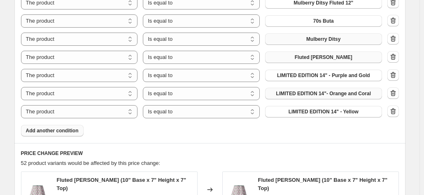
click at [44, 129] on span "Add another condition" at bounding box center [52, 130] width 53 height 7
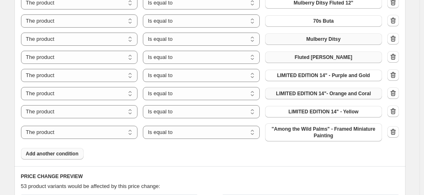
click at [54, 156] on button "Add another condition" at bounding box center [52, 154] width 63 height 12
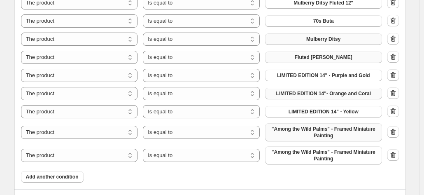
click at [314, 131] on span ""Among the Wild Palms" - Framed Miniature Painting" at bounding box center [323, 132] width 107 height 13
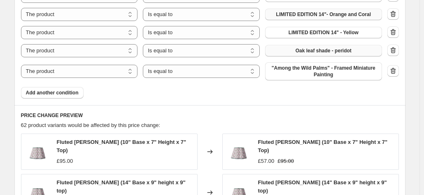
scroll to position [905, 0]
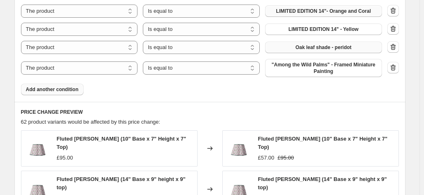
click at [49, 91] on span "Add another condition" at bounding box center [52, 89] width 53 height 7
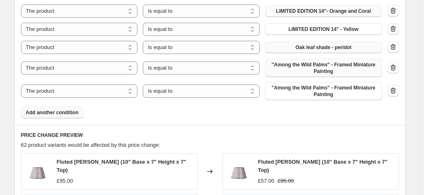
click at [304, 63] on span ""Among the Wild Palms" - Framed Miniature Painting" at bounding box center [323, 67] width 107 height 13
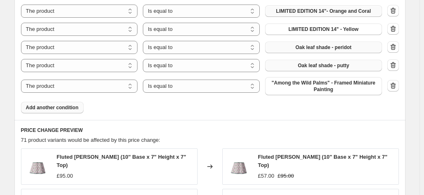
click at [43, 107] on span "Add another condition" at bounding box center [52, 107] width 53 height 7
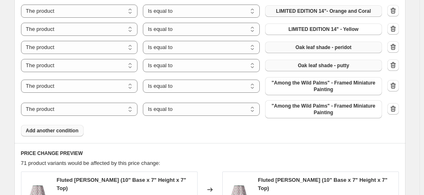
click at [291, 84] on span ""Among the Wild Palms" - Framed Miniature Painting" at bounding box center [323, 85] width 107 height 13
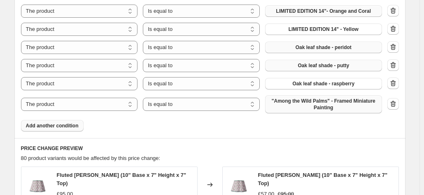
click at [311, 104] on span ""Among the Wild Palms" - Framed Miniature Painting" at bounding box center [323, 104] width 107 height 13
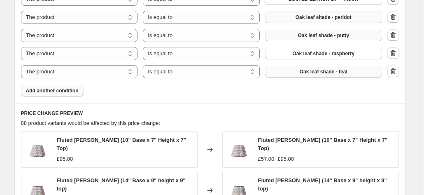
scroll to position [947, 0]
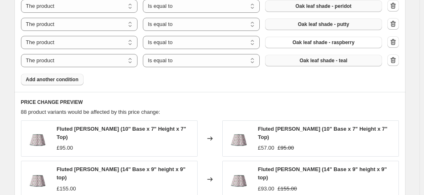
click at [66, 82] on span "Add another condition" at bounding box center [52, 79] width 53 height 7
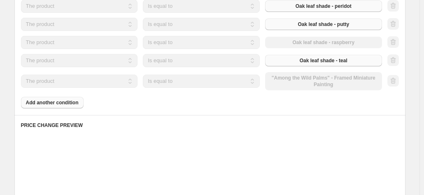
click at [307, 78] on div "The product The product's collection The product's tag The product's vendor The…" at bounding box center [201, 81] width 361 height 18
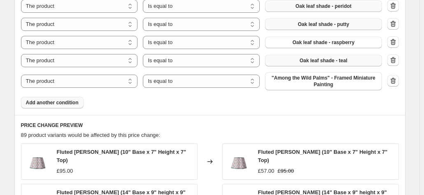
click at [307, 78] on span ""Among the Wild Palms" - Framed Miniature Painting" at bounding box center [323, 80] width 107 height 13
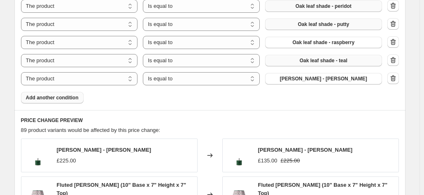
click at [48, 101] on button "Add another condition" at bounding box center [52, 98] width 63 height 12
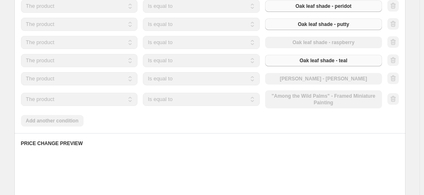
click at [299, 98] on div "The product The product's collection The product's tag The product's vendor The…" at bounding box center [201, 99] width 361 height 18
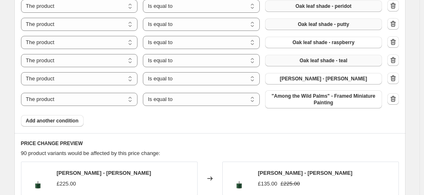
click at [299, 98] on span ""Among the Wild Palms" - Framed Miniature Painting" at bounding box center [323, 99] width 107 height 13
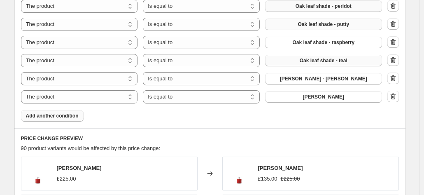
click at [35, 114] on span "Add another condition" at bounding box center [52, 115] width 53 height 7
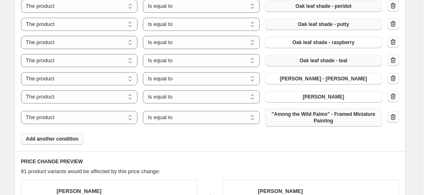
click at [299, 112] on span ""Among the Wild Palms" - Framed Miniature Painting" at bounding box center [323, 117] width 107 height 13
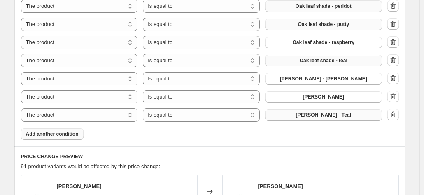
click at [34, 134] on span "Add another condition" at bounding box center [52, 133] width 53 height 7
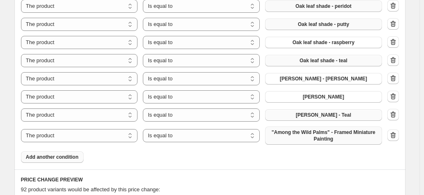
click at [308, 138] on span ""Among the Wild Palms" - Framed Miniature Painting" at bounding box center [323, 135] width 107 height 13
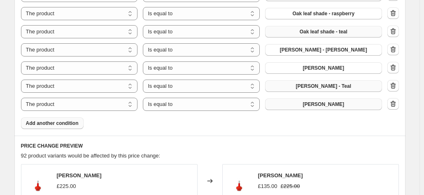
scroll to position [988, 0]
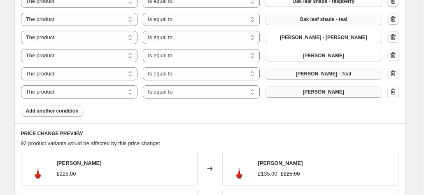
click at [58, 108] on span "Add another condition" at bounding box center [52, 110] width 53 height 7
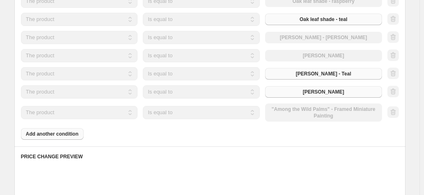
click at [305, 107] on div "The product The product's collection The product's tag The product's vendor The…" at bounding box center [201, 112] width 361 height 18
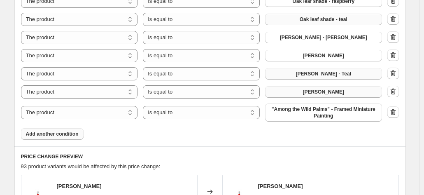
click at [305, 107] on span ""Among the Wild Palms" - Framed Miniature Painting" at bounding box center [323, 112] width 107 height 13
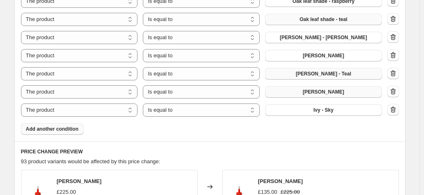
click at [58, 130] on span "Add another condition" at bounding box center [52, 129] width 53 height 7
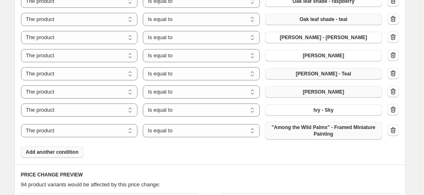
click at [316, 133] on span ""Among the Wild Palms" - Framed Miniature Painting" at bounding box center [323, 130] width 107 height 13
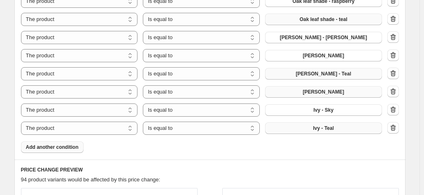
click at [64, 146] on span "Add another condition" at bounding box center [52, 147] width 53 height 7
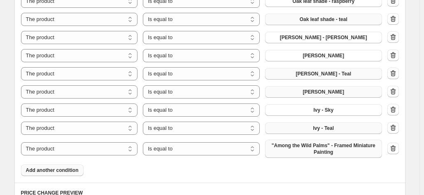
click at [285, 147] on span ""Among the Wild Palms" - Framed Miniature Painting" at bounding box center [323, 148] width 107 height 13
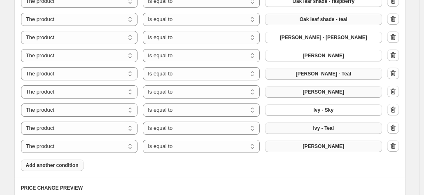
scroll to position [1029, 0]
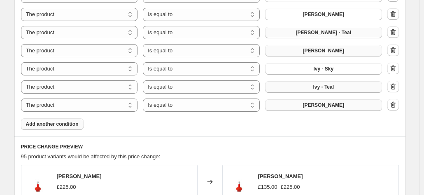
click at [68, 125] on span "Add another condition" at bounding box center [52, 124] width 53 height 7
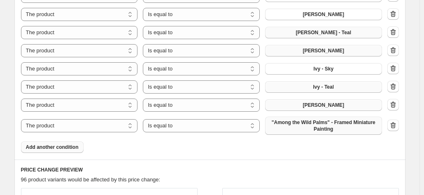
click at [312, 124] on span ""Among the Wild Palms" - Framed Miniature Painting" at bounding box center [323, 125] width 107 height 13
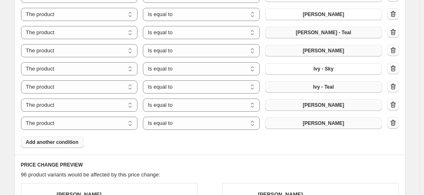
click at [56, 140] on span "Add another condition" at bounding box center [52, 142] width 53 height 7
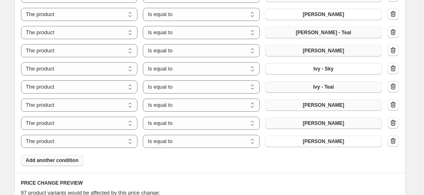
click at [54, 162] on span "Add another condition" at bounding box center [52, 160] width 53 height 7
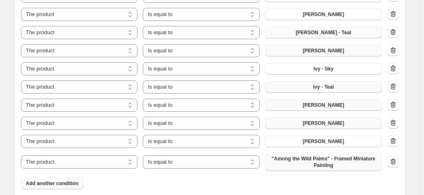
click at [279, 165] on span ""Among the Wild Palms" - Framed Miniature Painting" at bounding box center [323, 161] width 107 height 13
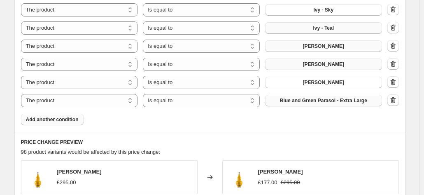
scroll to position [1111, 0]
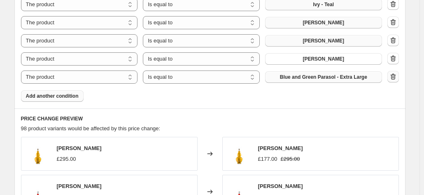
click at [397, 79] on icon "button" at bounding box center [393, 76] width 8 height 8
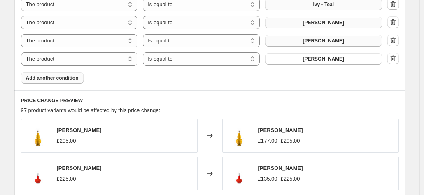
click at [65, 77] on span "Add another condition" at bounding box center [52, 77] width 53 height 7
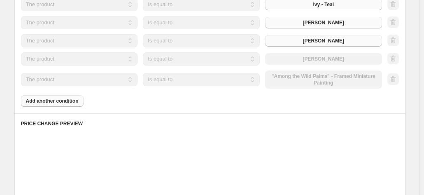
click at [322, 82] on div "The product The product's collection The product's tag The product's vendor The…" at bounding box center [201, 79] width 361 height 18
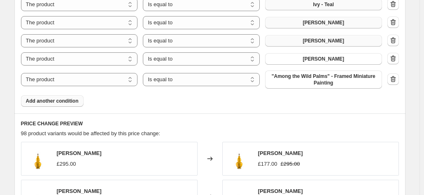
click at [322, 82] on span ""Among the Wild Palms" - Framed Miniature Painting" at bounding box center [323, 79] width 107 height 13
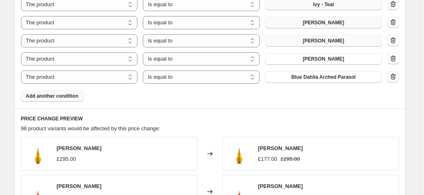
click at [67, 95] on span "Add another condition" at bounding box center [52, 96] width 53 height 7
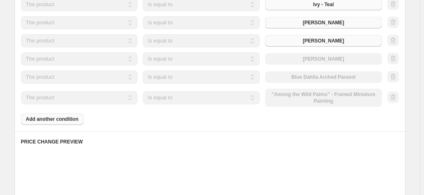
click at [327, 93] on div "The product The product's collection The product's tag The product's vendor The…" at bounding box center [201, 97] width 361 height 18
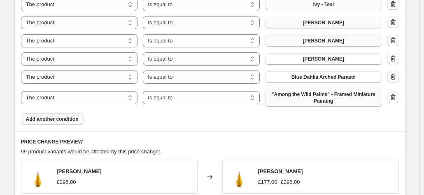
click at [319, 103] on span ""Among the Wild Palms" - Framed Miniature Painting" at bounding box center [323, 97] width 107 height 13
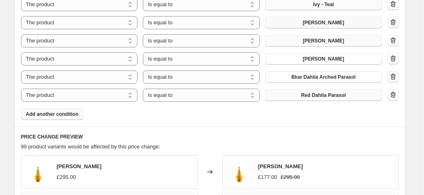
click at [73, 112] on span "Add another condition" at bounding box center [52, 114] width 53 height 7
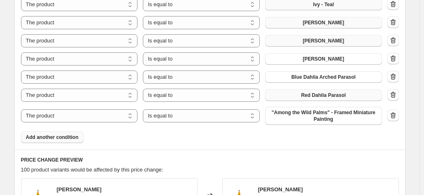
click at [301, 114] on span ""Among the Wild Palms" - Framed Miniature Painting" at bounding box center [323, 115] width 107 height 13
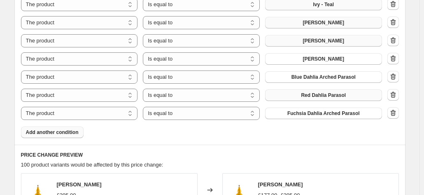
click at [47, 132] on span "Add another condition" at bounding box center [52, 132] width 53 height 7
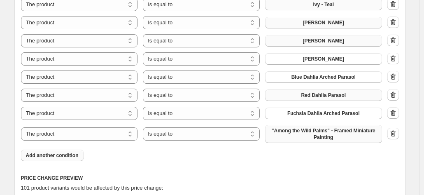
click at [305, 130] on span ""Among the Wild Palms" - Framed Miniature Painting" at bounding box center [323, 133] width 107 height 13
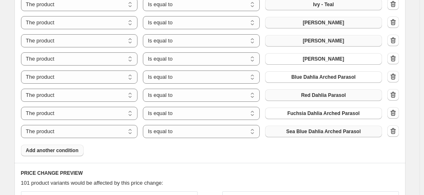
scroll to position [1152, 0]
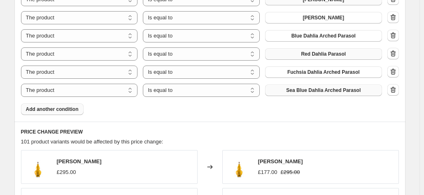
click at [65, 103] on button "Add another condition" at bounding box center [52, 109] width 63 height 12
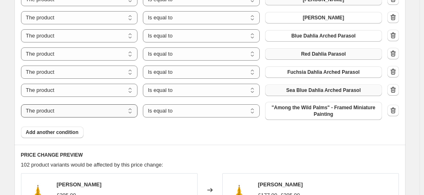
click at [58, 110] on select "The product The product's collection The product's tag The product's vendor The…" at bounding box center [79, 110] width 117 height 13
select select "collection"
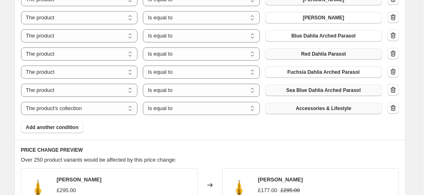
click at [323, 109] on span "Accessories & Lifestyle" at bounding box center [324, 108] width 56 height 7
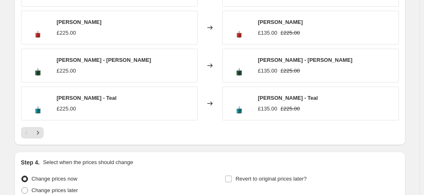
scroll to position [1399, 0]
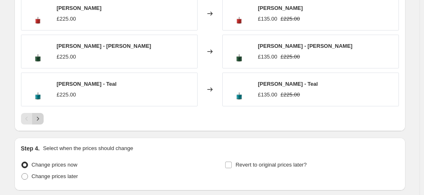
click at [41, 117] on icon "Next" at bounding box center [38, 118] width 8 height 8
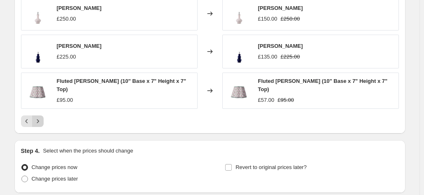
click at [41, 117] on icon "Next" at bounding box center [38, 121] width 8 height 8
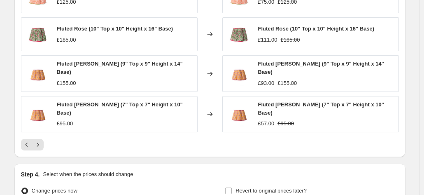
scroll to position [1461, 0]
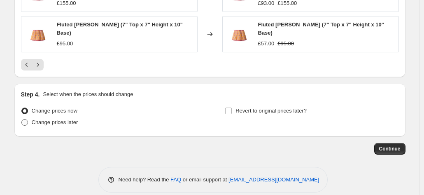
click at [26, 119] on span at bounding box center [24, 122] width 7 height 7
click at [22, 119] on input "Change prices later" at bounding box center [21, 119] width 0 height 0
radio input "true"
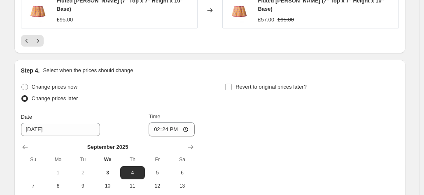
scroll to position [1502, 0]
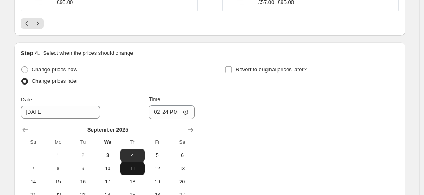
click at [136, 165] on span "11" at bounding box center [132, 168] width 18 height 7
type input "[DATE]"
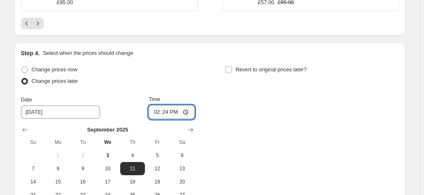
click at [174, 105] on input "14:24" at bounding box center [172, 112] width 46 height 14
click at [166, 105] on input "14:00" at bounding box center [172, 112] width 46 height 14
type input "00:00"
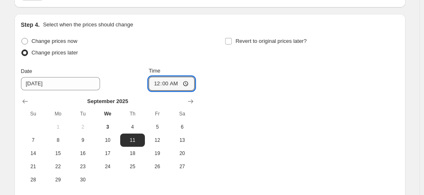
scroll to position [1543, 0]
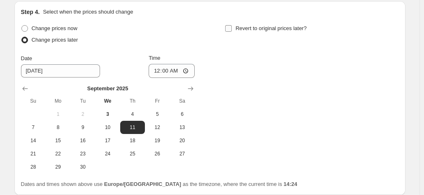
click at [232, 25] on input "Revert to original prices later?" at bounding box center [228, 28] width 7 height 7
checkbox input "true"
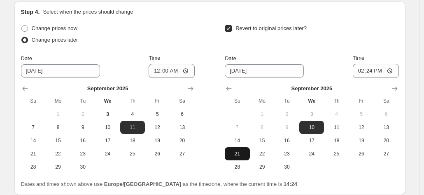
click at [240, 150] on span "21" at bounding box center [237, 153] width 18 height 7
type input "[DATE]"
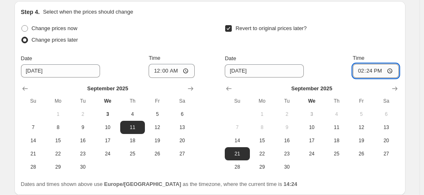
click at [375, 64] on input "14:24" at bounding box center [376, 71] width 46 height 14
type input "00:00"
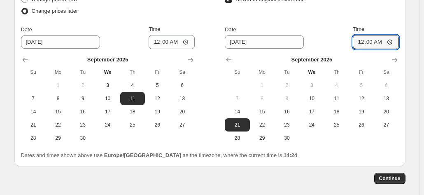
scroll to position [1585, 0]
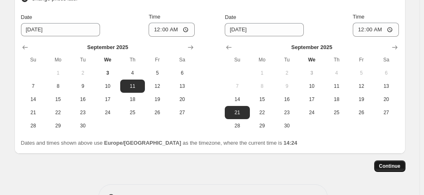
click at [386, 163] on span "Continue" at bounding box center [389, 166] width 21 height 7
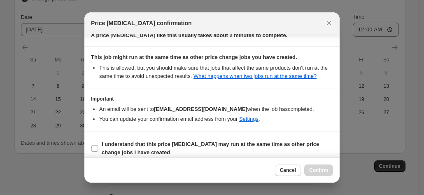
scroll to position [149, 0]
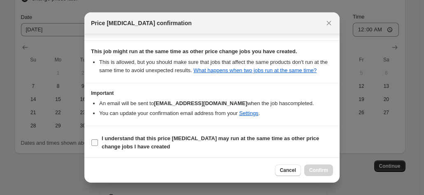
click at [99, 141] on label "I understand that this price [MEDICAL_DATA] may run at the same time as other p…" at bounding box center [212, 143] width 242 height 20
click at [98, 141] on input "I understand that this price [MEDICAL_DATA] may run at the same time as other p…" at bounding box center [94, 142] width 7 height 7
checkbox input "true"
click at [318, 170] on span "Confirm" at bounding box center [318, 170] width 19 height 7
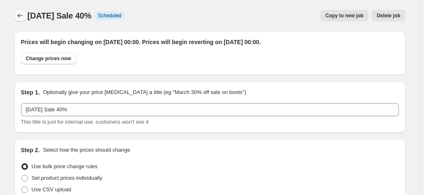
click at [21, 18] on icon "Price change jobs" at bounding box center [20, 16] width 8 height 8
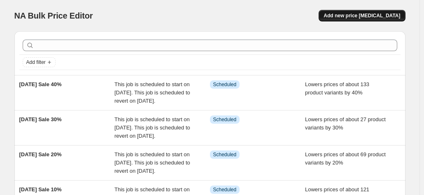
click at [362, 16] on span "Add new price [MEDICAL_DATA]" at bounding box center [362, 15] width 77 height 7
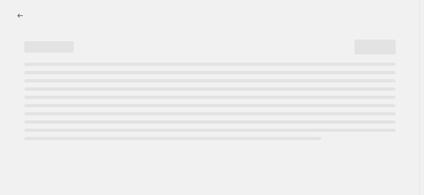
select select "percentage"
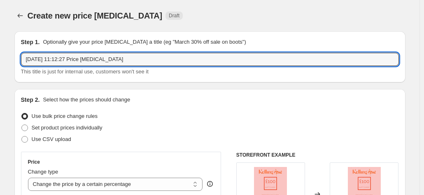
drag, startPoint x: 155, startPoint y: 57, endPoint x: -18, endPoint y: 69, distance: 173.2
click at [0, 69] on html "Home Settings Plans Skip to content Create new price change job. This page is r…" at bounding box center [212, 97] width 424 height 195
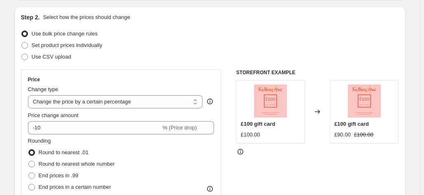
scroll to position [123, 0]
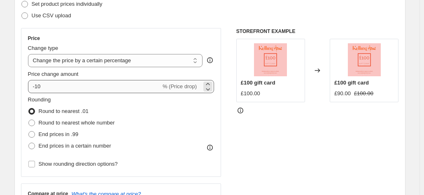
type input "[DATE] Sale 50%"
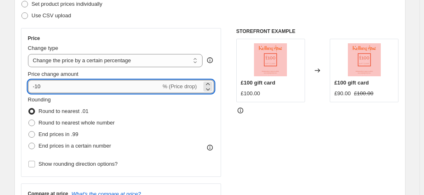
click at [58, 88] on input "-10" at bounding box center [94, 86] width 133 height 13
type input "-1"
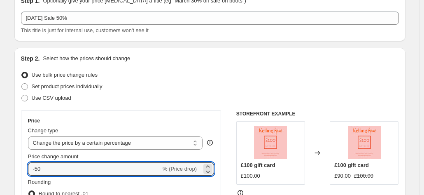
type input "-50"
click at [136, 111] on div "Price Change type Change the price to a certain amount Change the price by a ce…" at bounding box center [121, 184] width 200 height 149
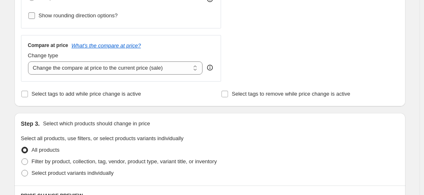
scroll to position [329, 0]
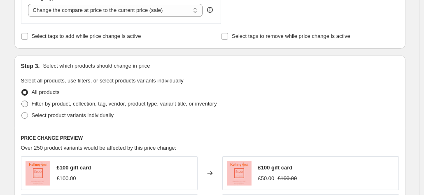
click at [25, 99] on label "Filter by product, collection, tag, vendor, product type, variant title, or inv…" at bounding box center [119, 104] width 196 height 12
click at [22, 100] on input "Filter by product, collection, tag, vendor, product type, variant title, or inv…" at bounding box center [21, 100] width 0 height 0
radio input "true"
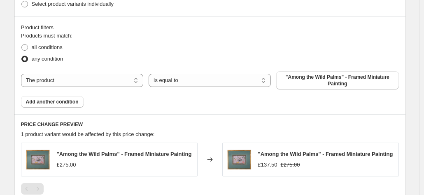
scroll to position [453, 0]
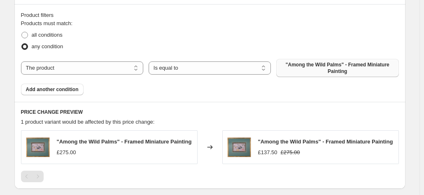
click at [326, 64] on span ""Among the Wild Palms" - Framed Miniature Painting" at bounding box center [337, 67] width 112 height 13
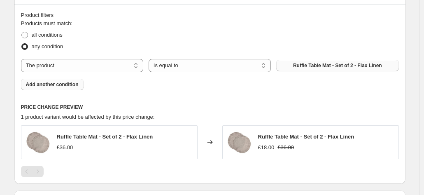
click at [45, 84] on span "Add another condition" at bounding box center [52, 84] width 53 height 7
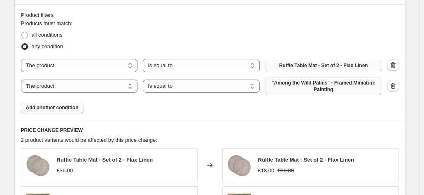
click at [313, 87] on span ""Among the Wild Palms" - Framed Miniature Painting" at bounding box center [323, 85] width 107 height 13
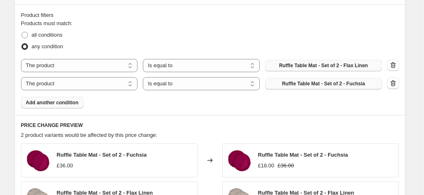
click at [40, 102] on span "Add another condition" at bounding box center [52, 102] width 53 height 7
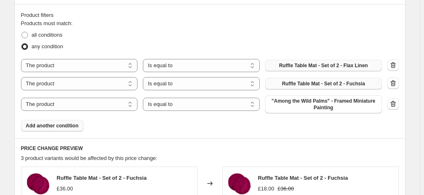
click at [290, 113] on div "Products must match: all conditions any condition The product The product's col…" at bounding box center [210, 75] width 378 height 112
click at [292, 103] on span ""Among the Wild Palms" - Framed Miniature Painting" at bounding box center [323, 104] width 107 height 13
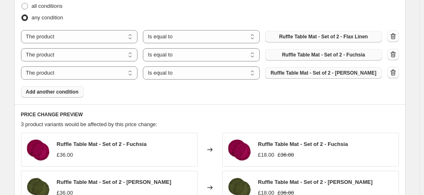
scroll to position [494, 0]
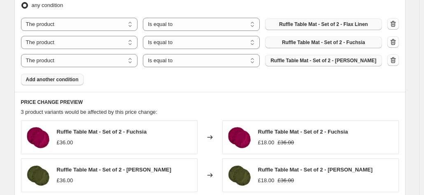
click at [48, 78] on span "Add another condition" at bounding box center [52, 79] width 53 height 7
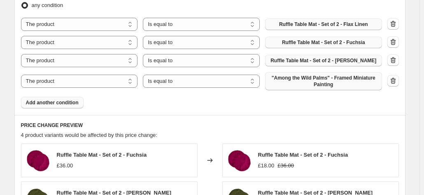
click at [306, 81] on span ""Among the Wild Palms" - Framed Miniature Painting" at bounding box center [323, 80] width 107 height 13
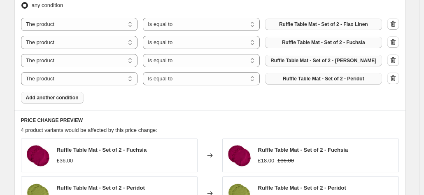
click at [47, 96] on span "Add another condition" at bounding box center [52, 97] width 53 height 7
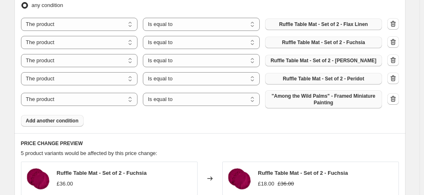
click at [309, 98] on span ""Among the Wild Palms" - Framed Miniature Painting" at bounding box center [323, 99] width 107 height 13
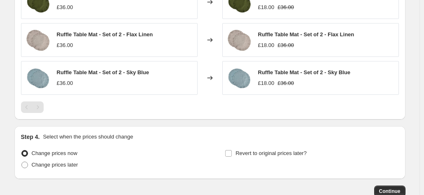
scroll to position [791, 0]
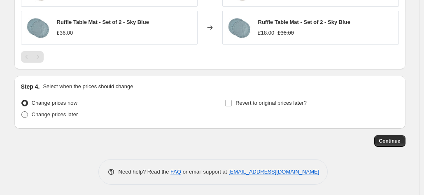
click at [28, 113] on span at bounding box center [24, 114] width 7 height 7
click at [22, 112] on input "Change prices later" at bounding box center [21, 111] width 0 height 0
radio input "true"
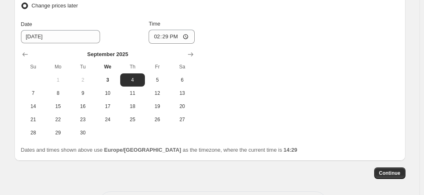
scroll to position [915, 0]
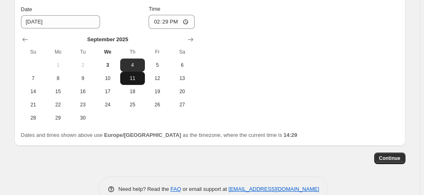
click at [133, 80] on button "11" at bounding box center [132, 78] width 25 height 13
type input "[DATE]"
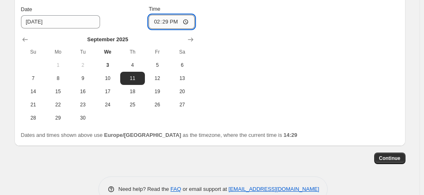
click at [166, 19] on input "14:29" at bounding box center [172, 22] width 46 height 14
click at [177, 19] on input "00:29" at bounding box center [172, 22] width 46 height 14
type input "00:00"
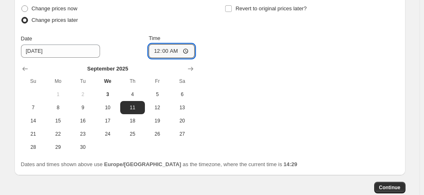
scroll to position [873, 0]
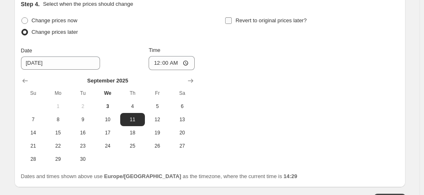
click at [235, 19] on label "Revert to original prices later?" at bounding box center [266, 21] width 82 height 12
click at [232, 19] on input "Revert to original prices later?" at bounding box center [228, 20] width 7 height 7
checkbox input "true"
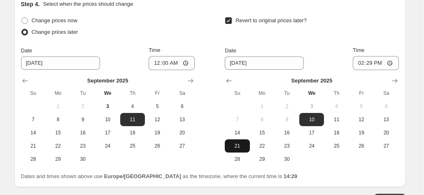
click at [233, 139] on button "21" at bounding box center [237, 145] width 25 height 13
type input "[DATE]"
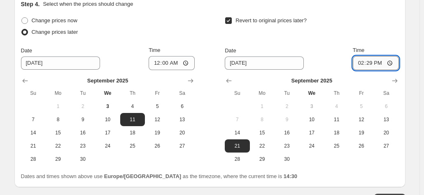
click at [377, 58] on input "14:29" at bounding box center [376, 63] width 46 height 14
type input "00:00"
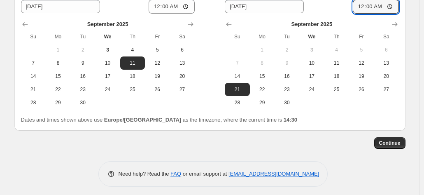
scroll to position [932, 0]
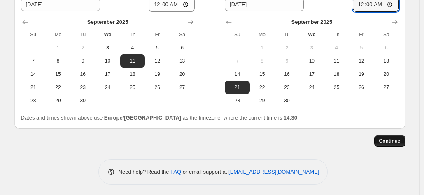
click at [391, 137] on span "Continue" at bounding box center [389, 140] width 21 height 7
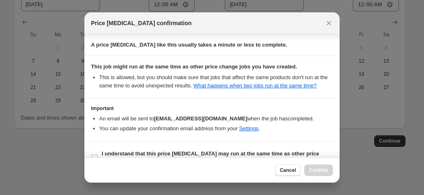
scroll to position [149, 0]
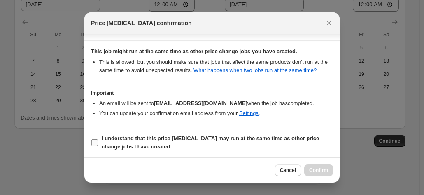
click at [95, 142] on input "I understand that this price [MEDICAL_DATA] may run at the same time as other p…" at bounding box center [94, 142] width 7 height 7
checkbox input "true"
click at [313, 165] on button "Confirm" at bounding box center [318, 170] width 29 height 12
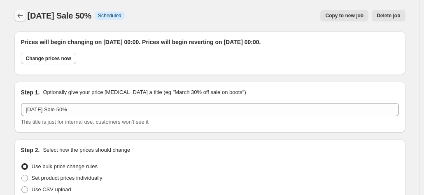
click at [23, 18] on icon "Price change jobs" at bounding box center [20, 16] width 8 height 8
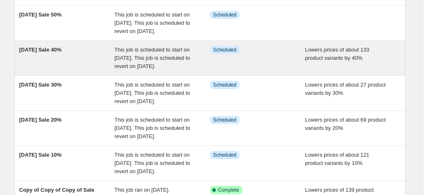
scroll to position [82, 0]
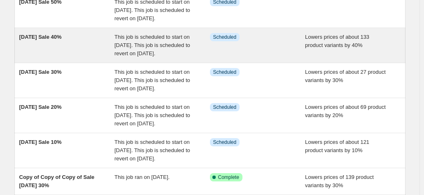
click at [62, 40] on span "[DATE] Sale 40%" at bounding box center [40, 37] width 42 height 6
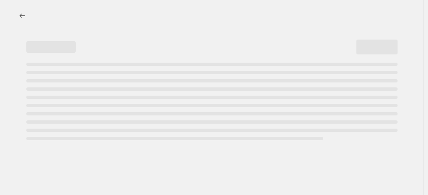
select select "percentage"
select select "collection"
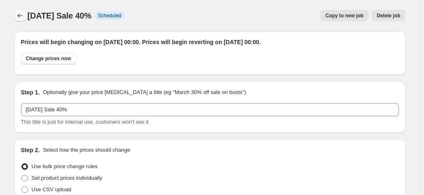
click at [22, 16] on icon "Price change jobs" at bounding box center [20, 16] width 8 height 8
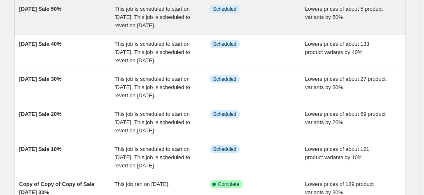
scroll to position [82, 0]
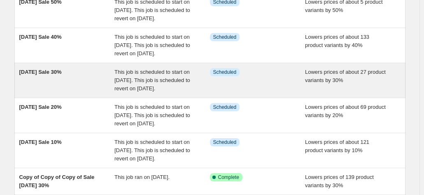
click at [55, 75] on span "[DATE] Sale 30%" at bounding box center [40, 72] width 42 height 6
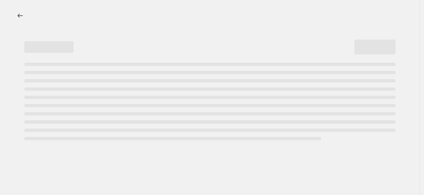
select select "percentage"
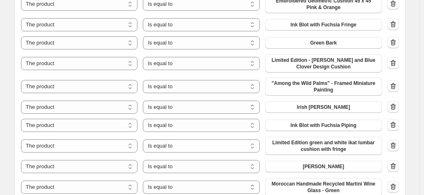
scroll to position [782, 0]
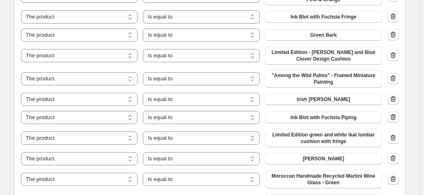
click at [397, 116] on icon "button" at bounding box center [393, 117] width 8 height 8
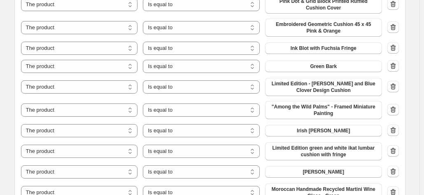
scroll to position [741, 0]
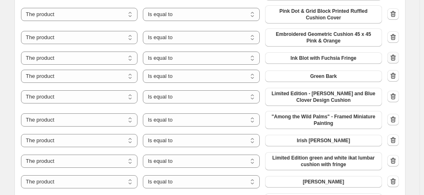
click at [393, 58] on icon "button" at bounding box center [393, 58] width 8 height 8
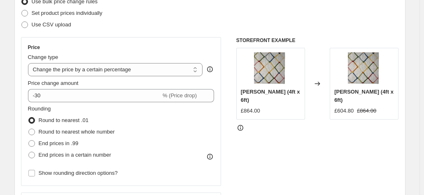
scroll to position [0, 0]
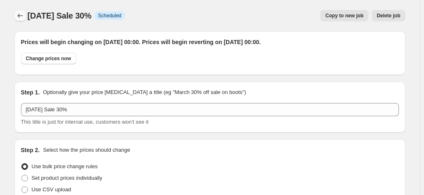
click at [20, 18] on icon "Price change jobs" at bounding box center [20, 16] width 8 height 8
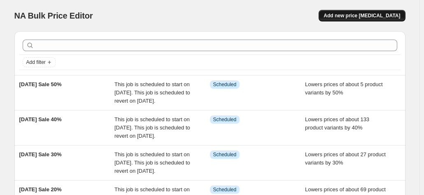
click at [366, 16] on span "Add new price [MEDICAL_DATA]" at bounding box center [362, 15] width 77 height 7
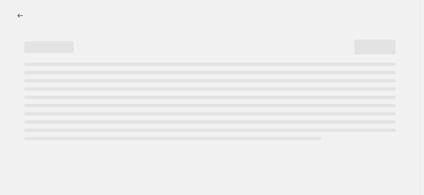
select select "percentage"
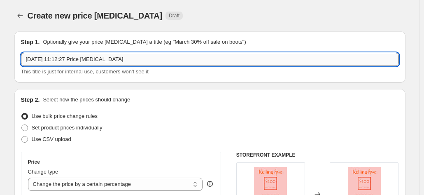
drag, startPoint x: 145, startPoint y: 64, endPoint x: 23, endPoint y: 63, distance: 121.8
click at [23, 63] on input "3 Sept 2025, 11:12:27 Price change job" at bounding box center [210, 59] width 378 height 13
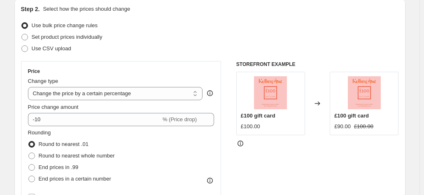
scroll to position [123, 0]
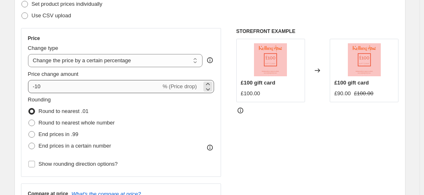
type input "[DATE] Sale 60%"
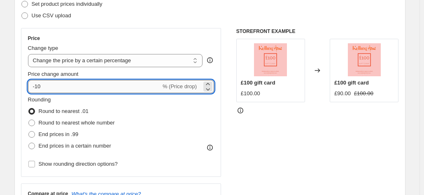
click at [53, 88] on input "-10" at bounding box center [94, 86] width 133 height 13
type input "-1"
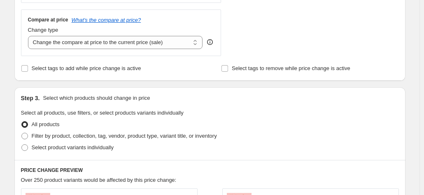
scroll to position [329, 0]
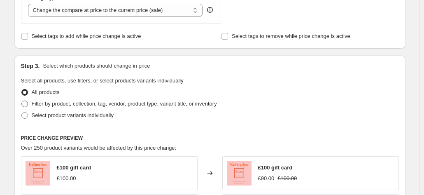
type input "-60"
click at [27, 106] on span at bounding box center [24, 103] width 7 height 7
click at [22, 101] on input "Filter by product, collection, tag, vendor, product type, variant title, or inv…" at bounding box center [21, 100] width 0 height 0
radio input "true"
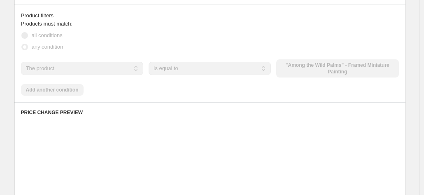
scroll to position [453, 0]
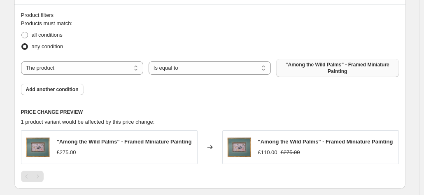
click at [299, 72] on span ""Among the Wild Palms" - Framed Miniature Painting" at bounding box center [337, 67] width 112 height 13
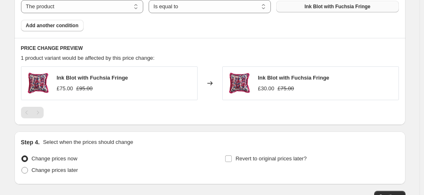
scroll to position [494, 0]
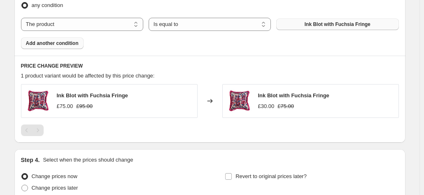
click at [50, 42] on span "Add another condition" at bounding box center [52, 43] width 53 height 7
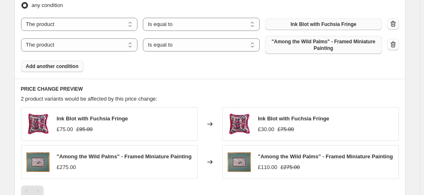
click at [313, 43] on span ""Among the Wild Palms" - Framed Miniature Painting" at bounding box center [323, 44] width 107 height 13
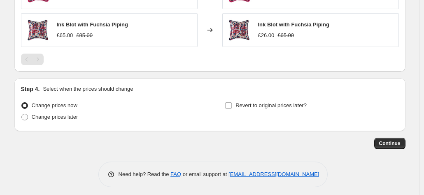
scroll to position [624, 0]
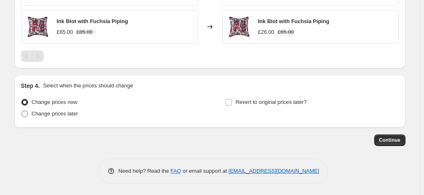
click at [23, 116] on span at bounding box center [24, 113] width 7 height 7
click at [22, 111] on input "Change prices later" at bounding box center [21, 110] width 0 height 0
radio input "true"
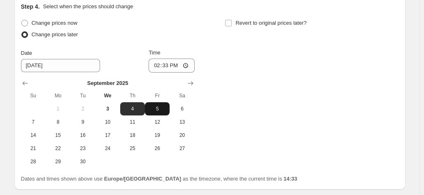
scroll to position [706, 0]
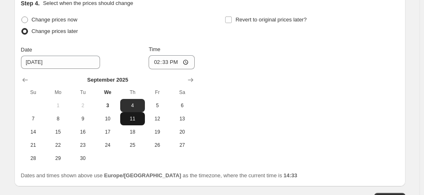
click at [140, 115] on span "11" at bounding box center [132, 118] width 18 height 7
type input "[DATE]"
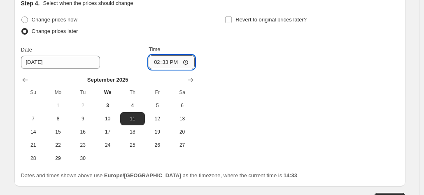
click at [173, 61] on input "14:33" at bounding box center [172, 62] width 46 height 14
type input "00:00"
click at [231, 18] on input "Revert to original prices later?" at bounding box center [228, 19] width 7 height 7
checkbox input "true"
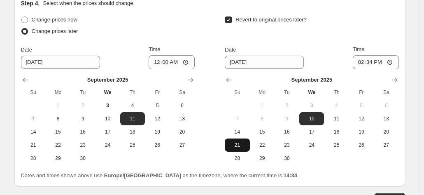
click at [246, 140] on button "21" at bounding box center [237, 144] width 25 height 13
type input "[DATE]"
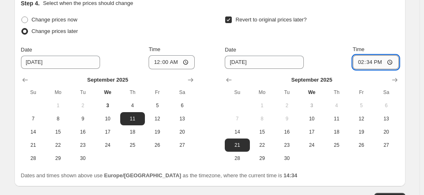
click at [372, 58] on input "14:34" at bounding box center [376, 62] width 46 height 14
type input "00:00"
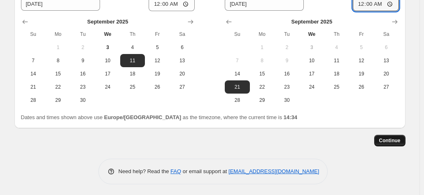
scroll to position [765, 0]
click at [389, 140] on span "Continue" at bounding box center [389, 140] width 21 height 7
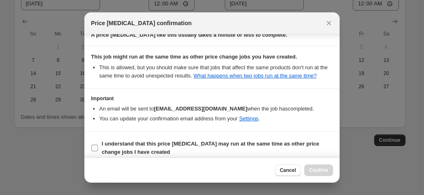
scroll to position [149, 0]
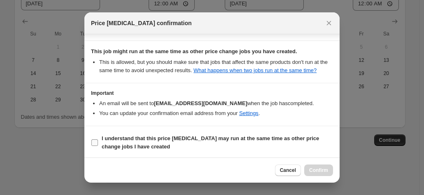
click at [98, 139] on span ":r17v:" at bounding box center [94, 142] width 7 height 7
click at [98, 139] on input "I understand that this price [MEDICAL_DATA] may run at the same time as other p…" at bounding box center [94, 142] width 7 height 7
checkbox input "true"
click at [322, 168] on span "Confirm" at bounding box center [318, 170] width 19 height 7
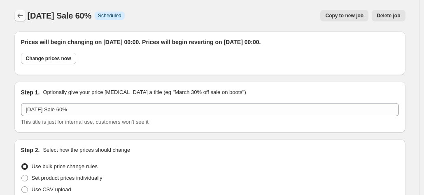
click at [24, 17] on icon "Price change jobs" at bounding box center [20, 16] width 8 height 8
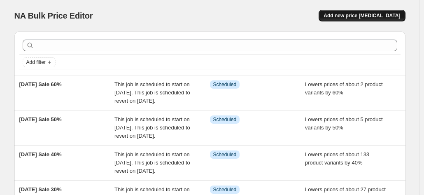
click at [354, 14] on span "Add new price [MEDICAL_DATA]" at bounding box center [362, 15] width 77 height 7
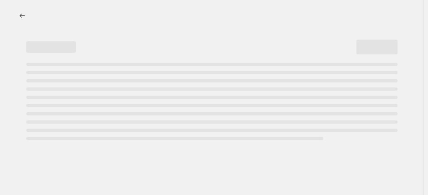
select select "percentage"
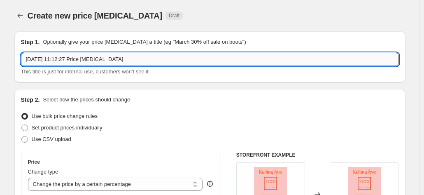
click at [221, 56] on input "3 Sept 2025, 11:12:27 Price change job" at bounding box center [210, 59] width 378 height 13
drag, startPoint x: 143, startPoint y: 62, endPoint x: -19, endPoint y: 67, distance: 161.8
click at [0, 67] on html "Home Settings Plans Skip to content Create new price change job. This page is r…" at bounding box center [212, 97] width 424 height 195
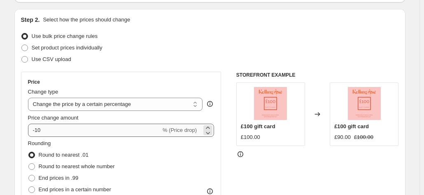
scroll to position [82, 0]
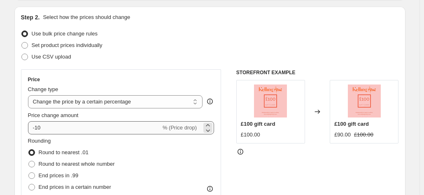
type input "[DATE] Sale 70%"
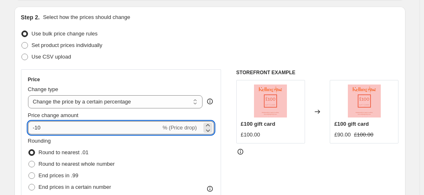
click at [67, 133] on input "-10" at bounding box center [94, 127] width 133 height 13
type input "-1"
type input "-70"
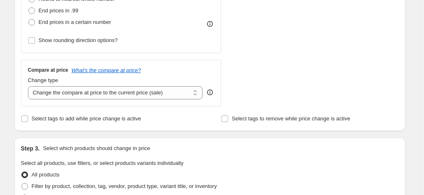
scroll to position [329, 0]
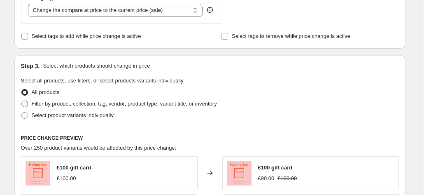
click at [23, 105] on span at bounding box center [24, 103] width 7 height 7
click at [22, 101] on input "Filter by product, collection, tag, vendor, product type, variant title, or inv…" at bounding box center [21, 100] width 0 height 0
radio input "true"
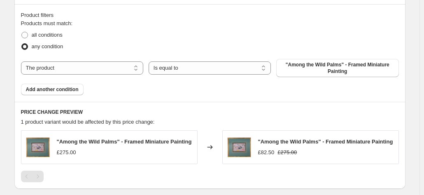
scroll to position [494, 0]
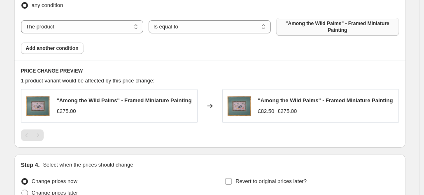
click at [293, 26] on span ""Among the Wild Palms" - Framed Miniature Painting" at bounding box center [337, 26] width 112 height 13
click at [311, 21] on span ""Among the Wild Palms" - Framed Miniature Painting" at bounding box center [337, 26] width 112 height 13
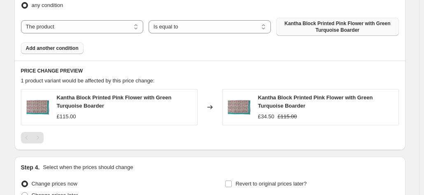
click at [49, 51] on button "Add another condition" at bounding box center [52, 48] width 63 height 12
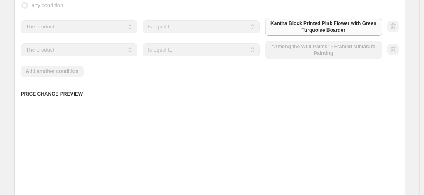
click at [319, 44] on div "The product The product's collection The product's tag The product's vendor The…" at bounding box center [201, 50] width 361 height 18
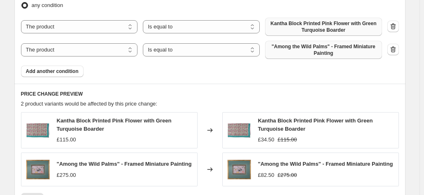
click at [319, 47] on span ""Among the Wild Palms" - Framed Miniature Painting" at bounding box center [323, 49] width 107 height 13
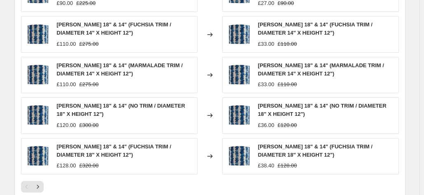
scroll to position [755, 0]
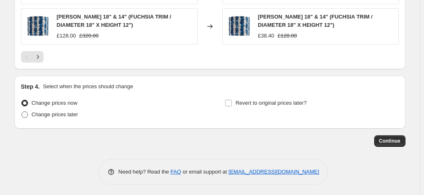
click at [27, 113] on span at bounding box center [24, 114] width 7 height 7
click at [22, 112] on input "Change prices later" at bounding box center [21, 111] width 0 height 0
radio input "true"
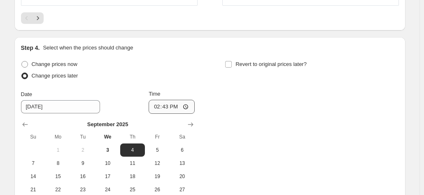
scroll to position [837, 0]
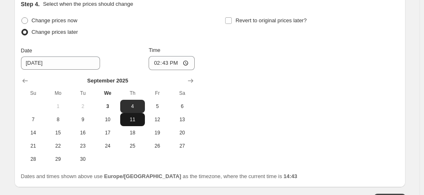
click at [132, 119] on span "11" at bounding box center [132, 119] width 18 height 7
type input "[DATE]"
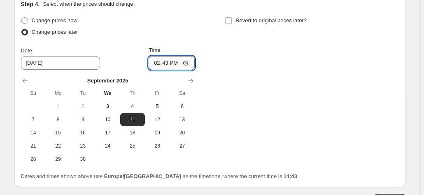
click at [172, 61] on input "14:43" at bounding box center [172, 63] width 46 height 14
type input "00:00"
click at [230, 17] on span at bounding box center [228, 20] width 7 height 7
click at [230, 17] on input "Revert to original prices later?" at bounding box center [228, 20] width 7 height 7
checkbox input "true"
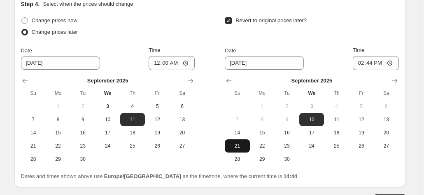
click at [237, 142] on span "21" at bounding box center [237, 145] width 18 height 7
type input "[DATE]"
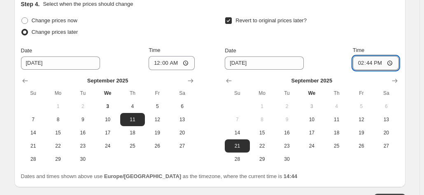
click at [370, 61] on input "14:44" at bounding box center [376, 63] width 46 height 14
type input "00:00"
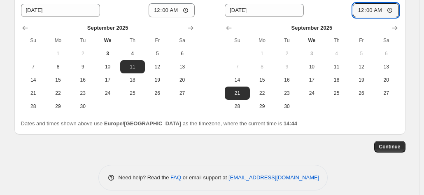
scroll to position [896, 0]
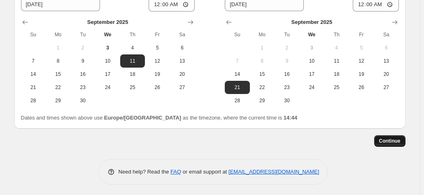
click at [389, 142] on span "Continue" at bounding box center [389, 140] width 21 height 7
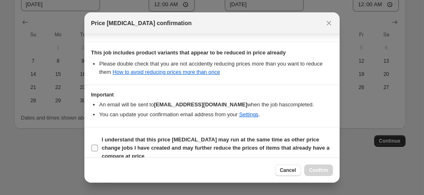
scroll to position [199, 0]
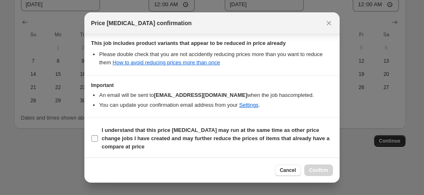
click at [98, 135] on span ":r1av:" at bounding box center [94, 138] width 7 height 7
click at [98, 135] on input "I understand that this price [MEDICAL_DATA] may run at the same time as other p…" at bounding box center [94, 138] width 7 height 7
checkbox input "true"
click at [319, 168] on span "Confirm" at bounding box center [318, 170] width 19 height 7
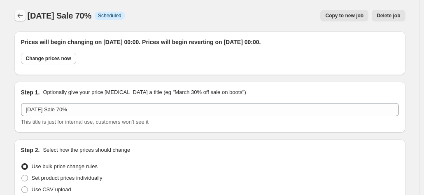
click at [22, 14] on icon "Price change jobs" at bounding box center [20, 16] width 8 height 8
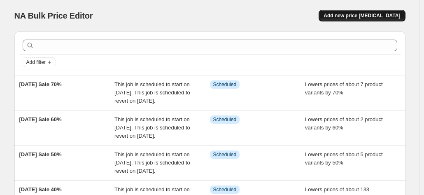
click at [358, 13] on span "Add new price [MEDICAL_DATA]" at bounding box center [362, 15] width 77 height 7
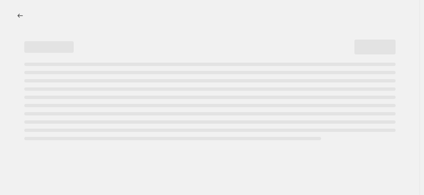
select select "percentage"
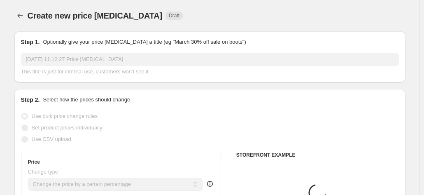
click at [168, 43] on p "Optionally give your price [MEDICAL_DATA] a title (eg "March 30% off sale on bo…" at bounding box center [144, 42] width 203 height 8
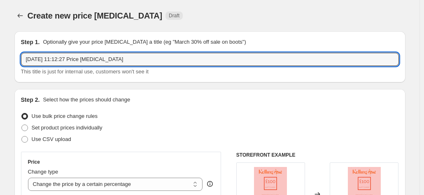
drag, startPoint x: 158, startPoint y: 56, endPoint x: -23, endPoint y: 69, distance: 182.0
click at [0, 69] on html "Home Settings Plans Skip to content Create new price change job. This page is r…" at bounding box center [212, 97] width 424 height 195
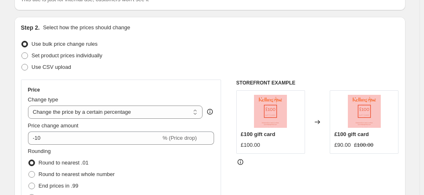
scroll to position [82, 0]
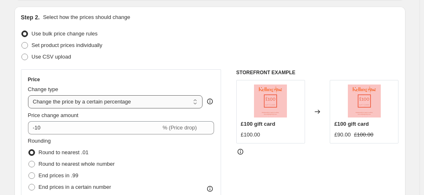
type input "16 Piece Cutlery Set"
click at [99, 100] on select "Change the price to a certain amount Change the price by a certain amount Chang…" at bounding box center [115, 101] width 175 height 13
select select "to"
click at [30, 95] on select "Change the price to a certain amount Change the price by a certain amount Chang…" at bounding box center [115, 101] width 175 height 13
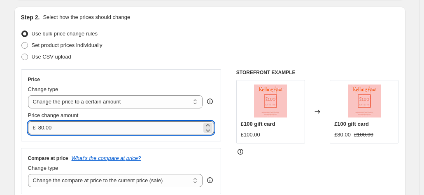
click at [63, 124] on input "80.00" at bounding box center [119, 127] width 163 height 13
type input "8"
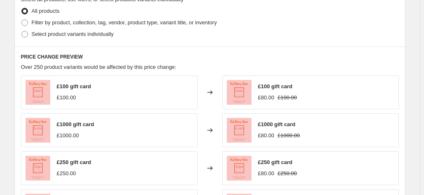
scroll to position [288, 0]
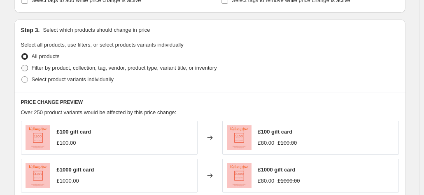
type input "95.00"
click at [32, 69] on label "Filter by product, collection, tag, vendor, product type, variant title, or inv…" at bounding box center [119, 68] width 196 height 12
click at [22, 65] on input "Filter by product, collection, tag, vendor, product type, variant title, or inv…" at bounding box center [21, 65] width 0 height 0
radio input "true"
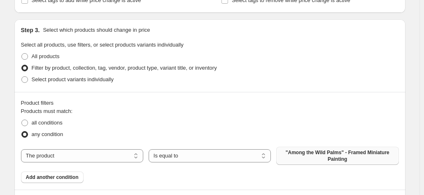
click at [306, 153] on span ""Among the Wild Palms" - Framed Miniature Painting" at bounding box center [337, 155] width 112 height 13
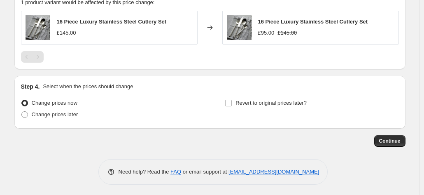
scroll to position [491, 0]
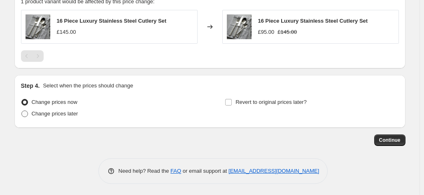
click at [28, 114] on span at bounding box center [24, 113] width 7 height 7
click at [22, 111] on input "Change prices later" at bounding box center [21, 110] width 0 height 0
radio input "true"
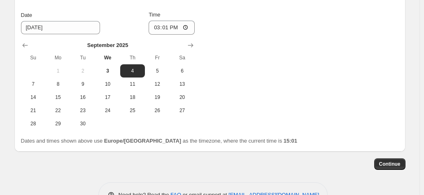
scroll to position [615, 0]
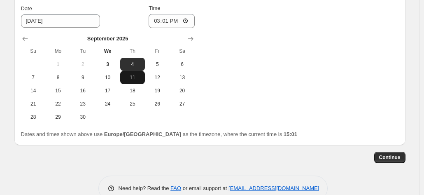
click at [133, 81] on button "11" at bounding box center [132, 77] width 25 height 13
type input "[DATE]"
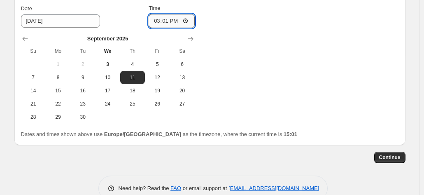
click at [173, 19] on input "15:01" at bounding box center [172, 21] width 46 height 14
type input "00:00"
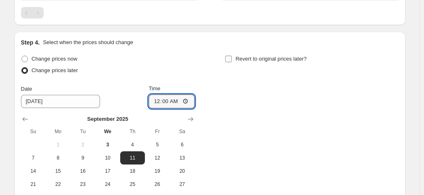
scroll to position [533, 0]
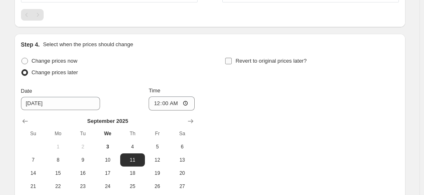
click at [229, 58] on input "Revert to original prices later?" at bounding box center [228, 61] width 7 height 7
checkbox input "true"
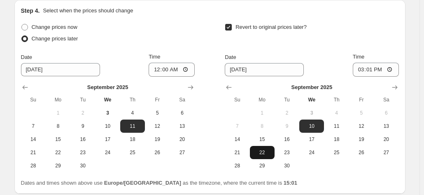
scroll to position [574, 0]
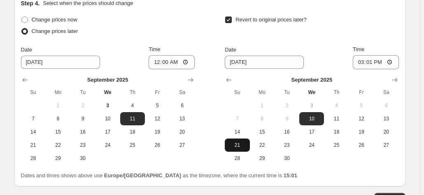
click at [243, 142] on span "21" at bounding box center [237, 145] width 18 height 7
type input "[DATE]"
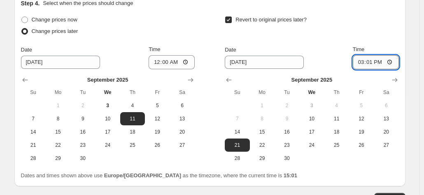
click at [376, 62] on input "15:01" at bounding box center [376, 62] width 46 height 14
type input "00:00"
click at [313, 27] on div "Revert to original prices later?" at bounding box center [312, 26] width 174 height 25
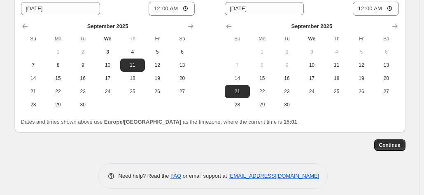
scroll to position [632, 0]
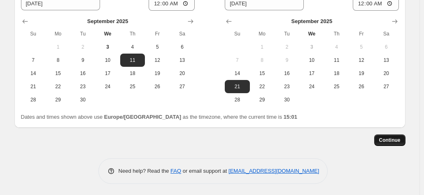
click at [381, 140] on button "Continue" at bounding box center [389, 140] width 31 height 12
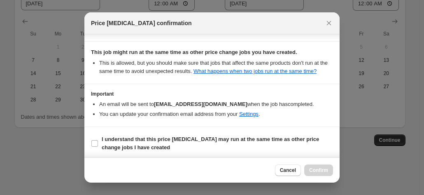
scroll to position [149, 0]
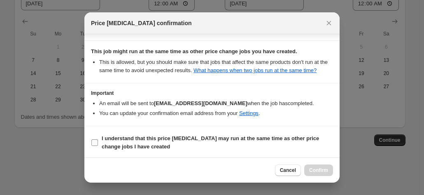
click at [99, 139] on label "I understand that this price [MEDICAL_DATA] may run at the same time as other p…" at bounding box center [212, 143] width 242 height 20
click at [98, 139] on input "I understand that this price [MEDICAL_DATA] may run at the same time as other p…" at bounding box center [94, 142] width 7 height 7
checkbox input "true"
click at [314, 168] on span "Confirm" at bounding box center [318, 170] width 19 height 7
type input "16 Piece Cutlery Set"
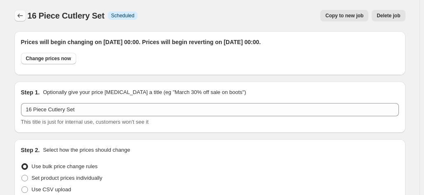
click at [26, 16] on button "Price change jobs" at bounding box center [20, 16] width 12 height 12
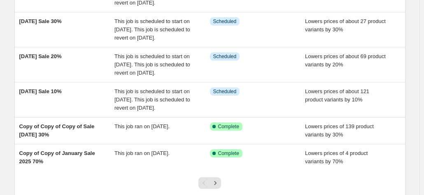
scroll to position [247, 0]
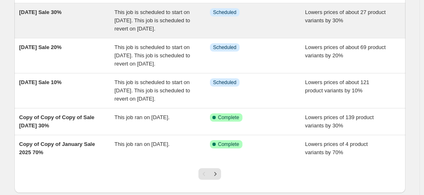
click at [62, 15] on span "[DATE] Sale 30%" at bounding box center [40, 12] width 42 height 6
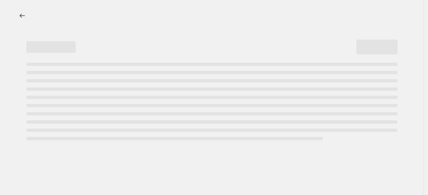
select select "percentage"
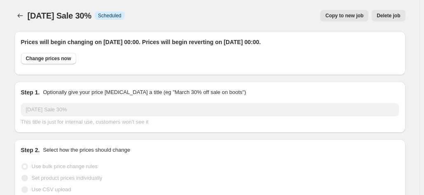
select select "product"
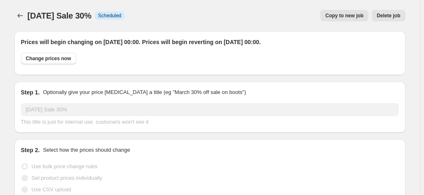
select select "product"
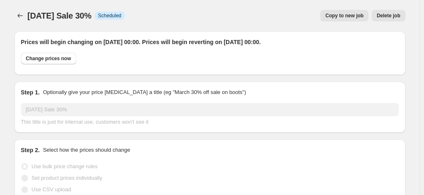
select select "product"
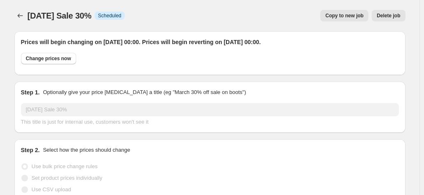
select select "product"
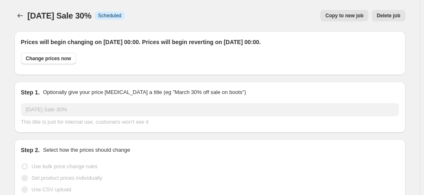
select select "product"
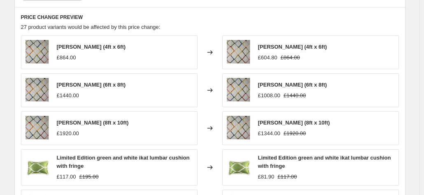
scroll to position [988, 0]
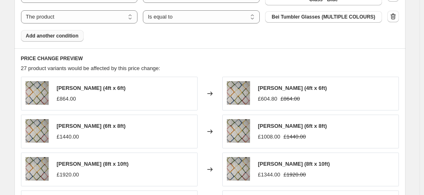
click at [44, 36] on span "Add another condition" at bounding box center [52, 36] width 53 height 7
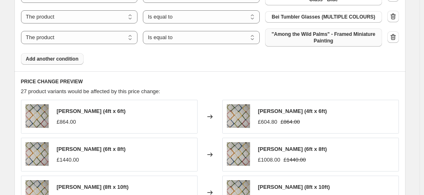
click at [305, 33] on span ""Among the Wild Palms" - Framed Miniature Painting" at bounding box center [323, 37] width 107 height 13
click at [391, 35] on icon "button" at bounding box center [393, 37] width 8 height 8
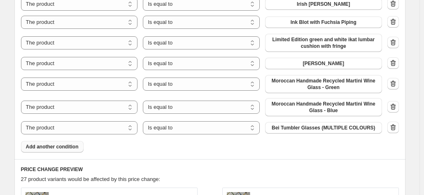
scroll to position [741, 0]
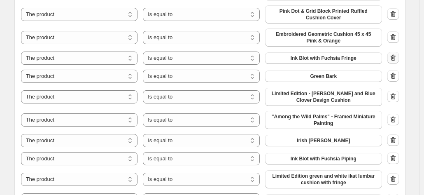
click at [395, 55] on icon "button" at bounding box center [392, 57] width 5 height 6
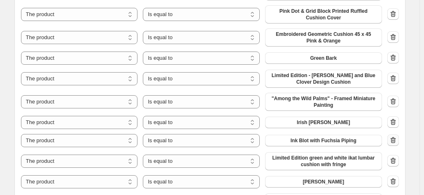
click at [393, 139] on icon "button" at bounding box center [392, 140] width 5 height 6
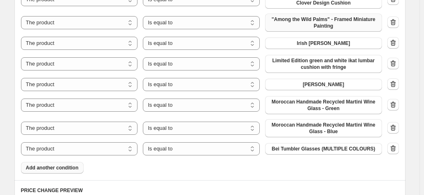
scroll to position [823, 0]
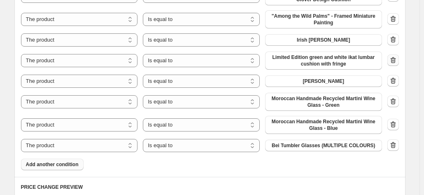
click at [396, 58] on icon "button" at bounding box center [392, 60] width 5 height 6
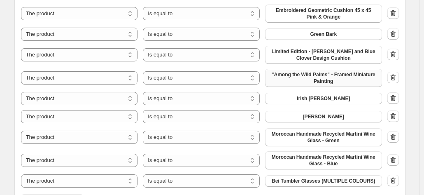
scroll to position [782, 0]
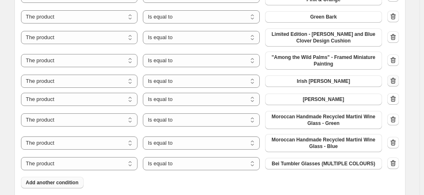
click at [393, 79] on icon "button" at bounding box center [392, 80] width 5 height 6
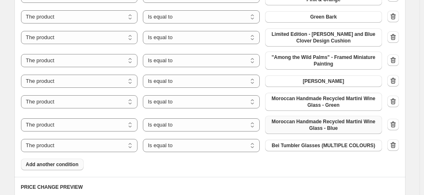
scroll to position [741, 0]
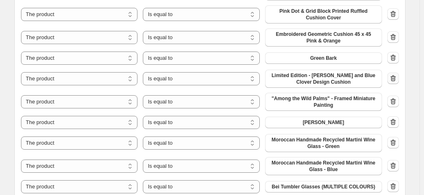
click at [392, 78] on icon "button" at bounding box center [393, 78] width 8 height 8
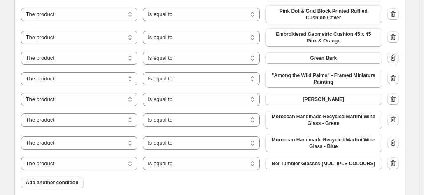
click at [393, 58] on icon "button" at bounding box center [392, 57] width 5 height 6
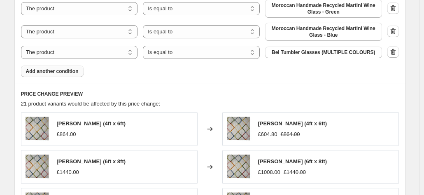
scroll to position [823, 0]
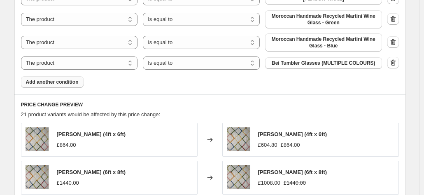
click at [61, 79] on span "Add another condition" at bounding box center [52, 82] width 53 height 7
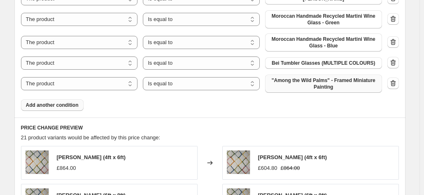
click at [290, 80] on span ""Among the Wild Palms" - Framed Miniature Painting" at bounding box center [323, 83] width 107 height 13
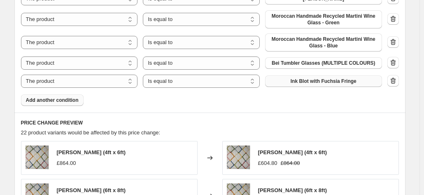
click at [47, 101] on span "Add another condition" at bounding box center [52, 100] width 53 height 7
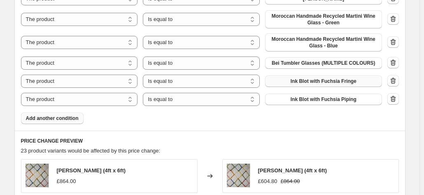
click at [54, 121] on span "Add another condition" at bounding box center [52, 118] width 53 height 7
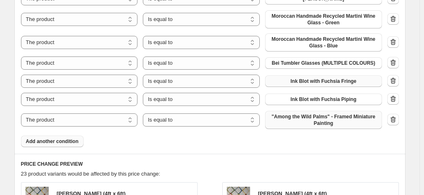
click at [311, 117] on span ""Among the Wild Palms" - Framed Miniature Painting" at bounding box center [323, 119] width 107 height 13
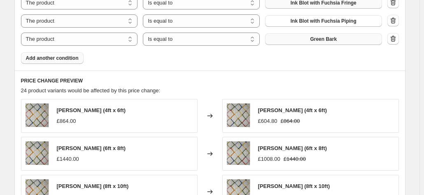
scroll to position [905, 0]
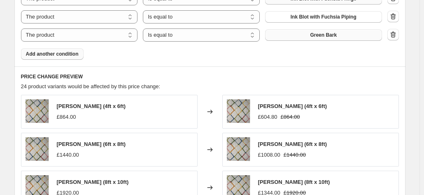
click at [41, 52] on span "Add another condition" at bounding box center [52, 54] width 53 height 7
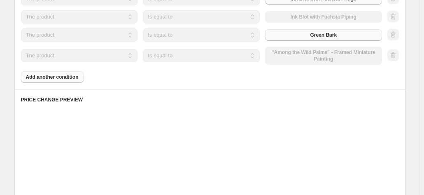
click at [321, 55] on div "The product The product's collection The product's tag The product's vendor The…" at bounding box center [201, 56] width 361 height 18
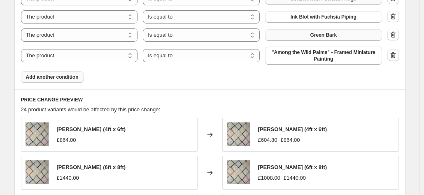
click at [321, 55] on span ""Among the Wild Palms" - Framed Miniature Painting" at bounding box center [323, 55] width 107 height 13
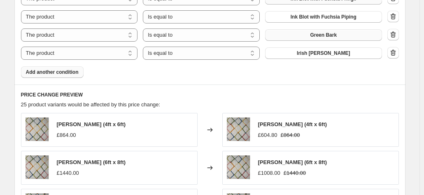
click at [47, 73] on span "Add another condition" at bounding box center [52, 72] width 53 height 7
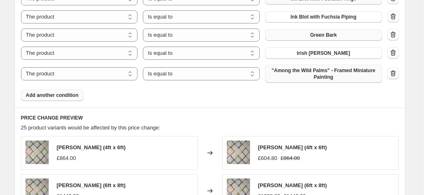
click at [312, 74] on span ""Among the Wild Palms" - Framed Miniature Painting" at bounding box center [323, 73] width 107 height 13
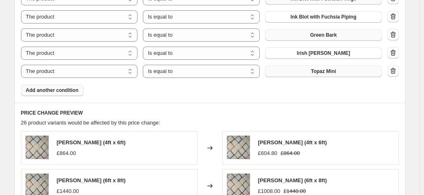
click at [51, 91] on span "Add another condition" at bounding box center [52, 90] width 53 height 7
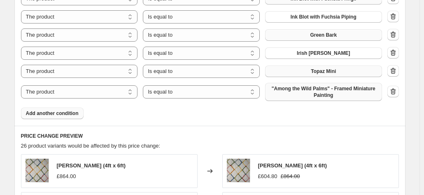
click at [289, 99] on button ""Among the Wild Palms" - Framed Miniature Painting" at bounding box center [323, 92] width 117 height 18
click at [48, 109] on button "Add another condition" at bounding box center [52, 113] width 63 height 12
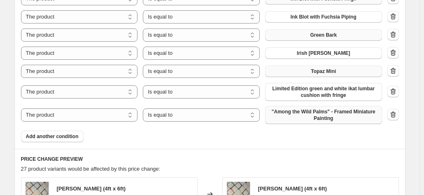
click at [297, 115] on span ""Among the Wild Palms" - Framed Miniature Painting" at bounding box center [323, 114] width 107 height 13
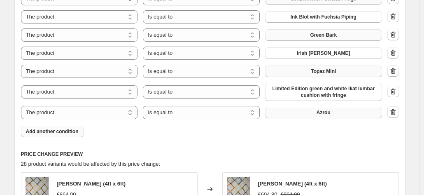
click at [75, 133] on span "Add another condition" at bounding box center [52, 131] width 53 height 7
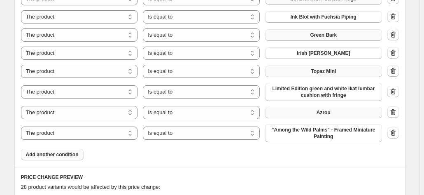
click at [326, 133] on span ""Among the Wild Palms" - Framed Miniature Painting" at bounding box center [323, 132] width 107 height 13
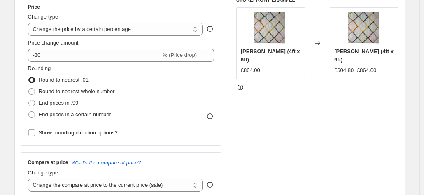
scroll to position [0, 0]
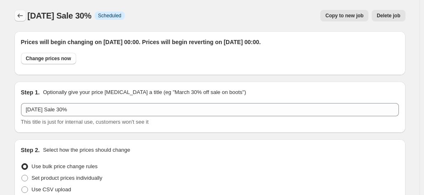
click at [26, 17] on button "Price change jobs" at bounding box center [20, 16] width 12 height 12
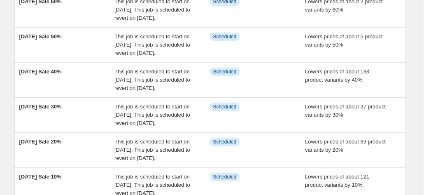
scroll to position [165, 0]
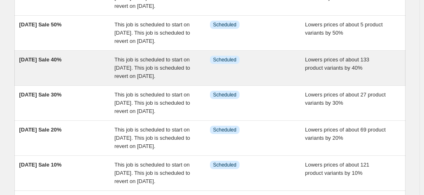
click at [56, 63] on span "[DATE] Sale 40%" at bounding box center [40, 59] width 42 height 6
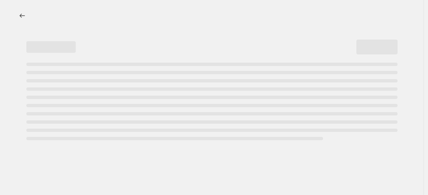
select select "percentage"
select select "collection"
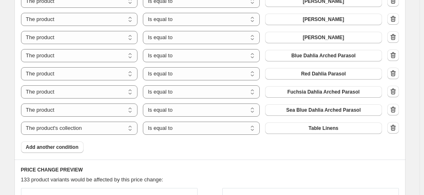
scroll to position [1194, 0]
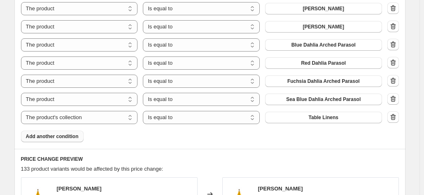
click at [54, 136] on span "Add another condition" at bounding box center [52, 136] width 53 height 7
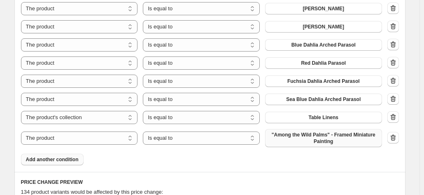
click at [307, 142] on span ""Among the Wild Palms" - Framed Miniature Painting" at bounding box center [323, 137] width 107 height 13
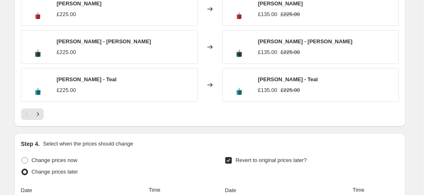
scroll to position [1482, 0]
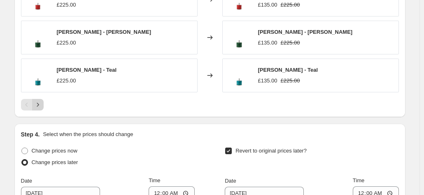
click at [38, 101] on icon "Next" at bounding box center [38, 104] width 8 height 8
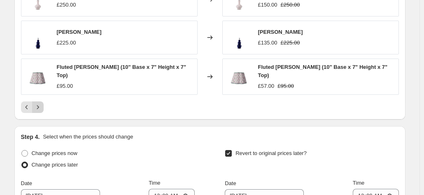
click at [38, 105] on icon "Next" at bounding box center [38, 107] width 8 height 8
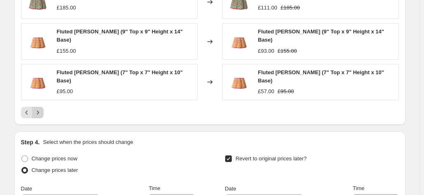
click at [35, 107] on button "Next" at bounding box center [38, 113] width 12 height 12
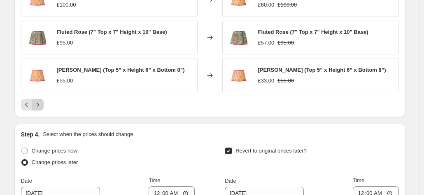
click at [36, 103] on icon "Next" at bounding box center [38, 104] width 8 height 8
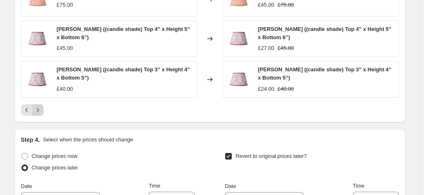
click at [38, 106] on icon "Next" at bounding box center [38, 110] width 8 height 8
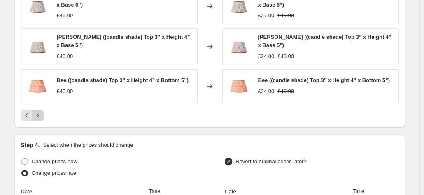
click at [44, 109] on button "Next" at bounding box center [38, 115] width 12 height 12
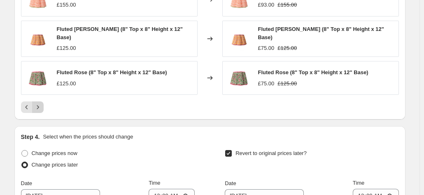
click at [42, 103] on icon "Next" at bounding box center [38, 107] width 8 height 8
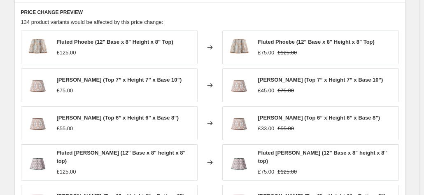
scroll to position [1441, 0]
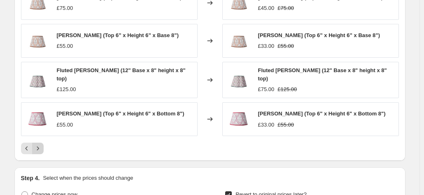
click at [39, 142] on button "Next" at bounding box center [38, 148] width 12 height 12
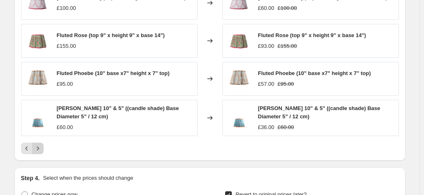
click at [42, 144] on icon "Next" at bounding box center [38, 148] width 8 height 8
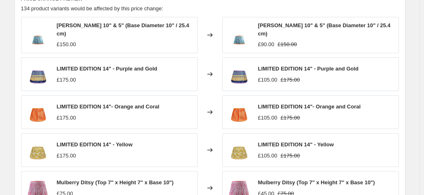
scroll to position [1276, 0]
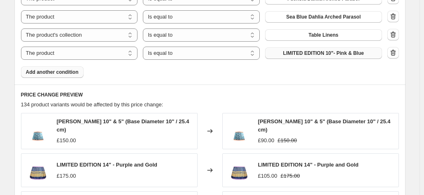
click at [54, 69] on span "Add another condition" at bounding box center [52, 72] width 53 height 7
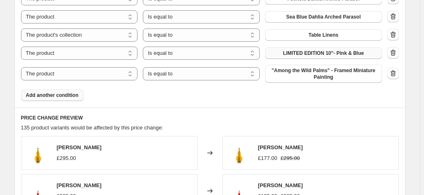
click at [307, 70] on span ""Among the Wild Palms" - Framed Miniature Painting" at bounding box center [323, 73] width 107 height 13
click at [64, 95] on span "Add another condition" at bounding box center [52, 95] width 53 height 7
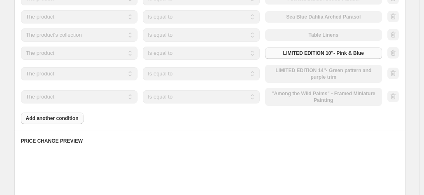
click at [303, 96] on div "The product The product's collection The product's tag The product's vendor The…" at bounding box center [201, 97] width 361 height 18
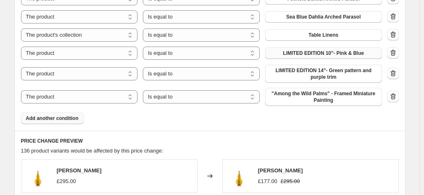
click at [303, 96] on span ""Among the Wild Palms" - Framed Miniature Painting" at bounding box center [323, 96] width 107 height 13
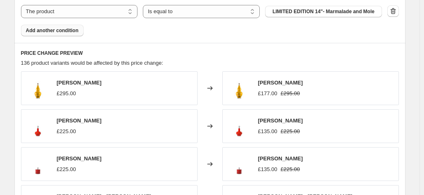
scroll to position [1358, 0]
click at [53, 32] on span "Add another condition" at bounding box center [52, 31] width 53 height 7
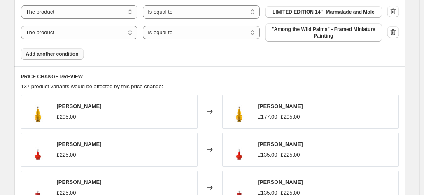
scroll to position [1276, 0]
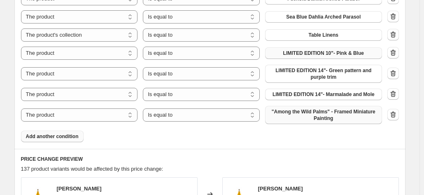
click at [329, 111] on span ""Among the Wild Palms" - Framed Miniature Painting" at bounding box center [323, 114] width 107 height 13
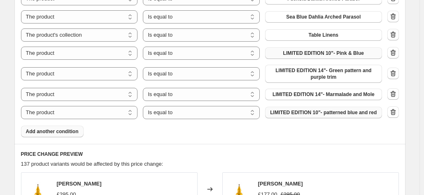
click at [49, 132] on span "Add another condition" at bounding box center [52, 131] width 53 height 7
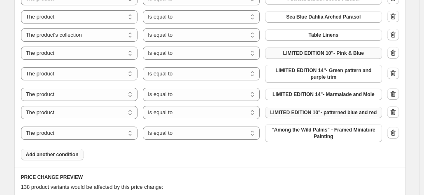
click at [46, 151] on span "Add another condition" at bounding box center [52, 154] width 53 height 7
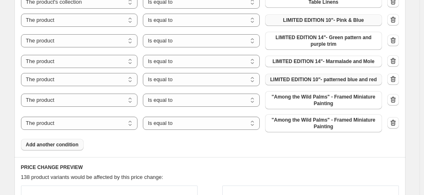
scroll to position [1358, 0]
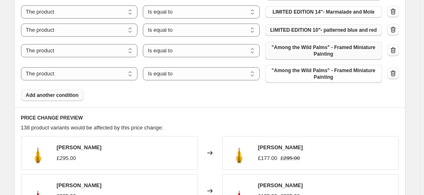
click at [296, 49] on span ""Among the Wild Palms" - Framed Miniature Painting" at bounding box center [323, 50] width 107 height 13
click at [300, 47] on span ""Among the Wild Palms" - Framed Miniature Painting" at bounding box center [323, 50] width 107 height 13
click at [303, 75] on span ""Among the Wild Palms" - Framed Miniature Painting" at bounding box center [323, 73] width 107 height 13
click at [54, 95] on span "Add another condition" at bounding box center [52, 95] width 53 height 7
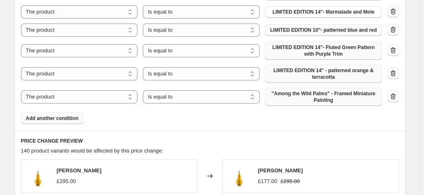
click at [297, 95] on span ""Among the Wild Palms" - Framed Miniature Painting" at bounding box center [323, 96] width 107 height 13
click at [305, 98] on span ""Among the Wild Palms" - Framed Miniature Painting" at bounding box center [323, 96] width 107 height 13
click at [70, 113] on button "Add another condition" at bounding box center [52, 118] width 63 height 12
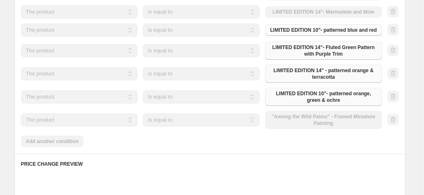
click at [304, 121] on div "The product The product's collection The product's tag The product's vendor The…" at bounding box center [201, 120] width 361 height 18
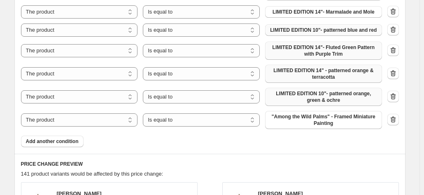
click at [304, 121] on span ""Among the Wild Palms" - Framed Miniature Painting" at bounding box center [323, 119] width 107 height 13
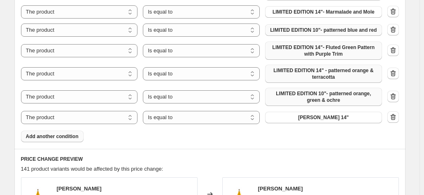
click at [43, 138] on span "Add another condition" at bounding box center [52, 136] width 53 height 7
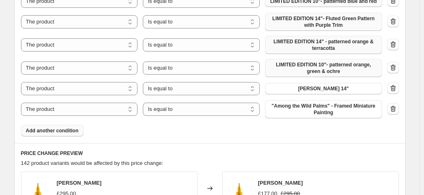
scroll to position [1399, 0]
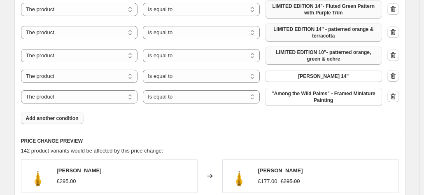
click at [291, 96] on span ""Among the Wild Palms" - Framed Miniature Painting" at bounding box center [323, 96] width 107 height 13
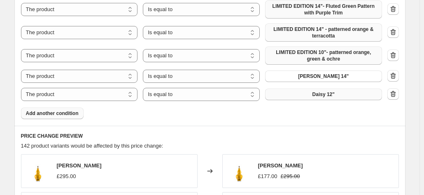
click at [55, 112] on span "Add another condition" at bounding box center [52, 113] width 53 height 7
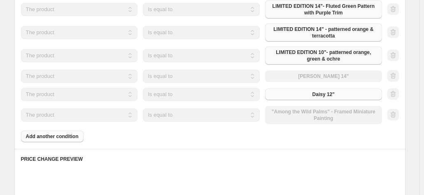
click at [302, 111] on div "The product The product's collection The product's tag The product's vendor The…" at bounding box center [201, 115] width 361 height 18
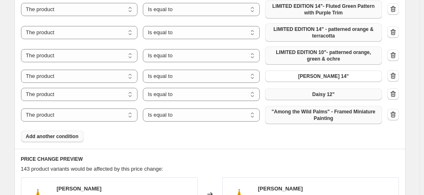
click at [303, 111] on span ""Among the Wild Palms" - Framed Miniature Painting" at bounding box center [323, 114] width 107 height 13
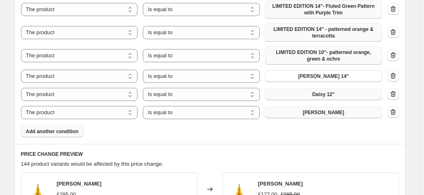
click at [65, 129] on span "Add another condition" at bounding box center [52, 131] width 53 height 7
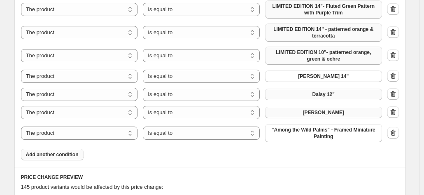
click at [306, 134] on span ""Among the Wild Palms" - Framed Miniature Painting" at bounding box center [323, 132] width 107 height 13
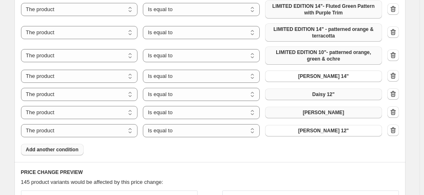
click at [46, 154] on button "Add another condition" at bounding box center [52, 150] width 63 height 12
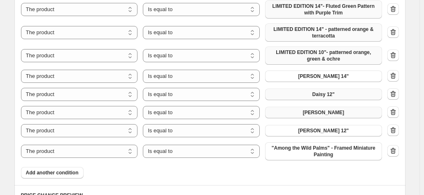
click at [306, 147] on span ""Among the Wild Palms" - Framed Miniature Painting" at bounding box center [323, 150] width 107 height 13
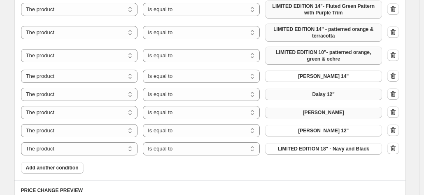
click at [57, 166] on span "Add another condition" at bounding box center [52, 167] width 53 height 7
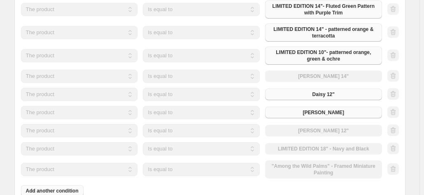
click at [313, 167] on div "The product The product's collection The product's tag The product's vendor The…" at bounding box center [201, 169] width 361 height 18
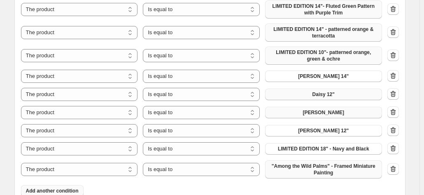
click at [300, 170] on span ""Among the Wild Palms" - Framed Miniature Painting" at bounding box center [323, 169] width 107 height 13
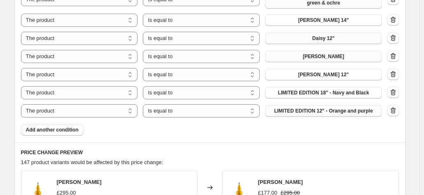
scroll to position [1482, 0]
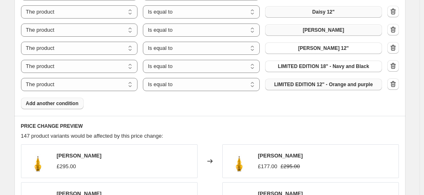
click at [48, 99] on button "Add another condition" at bounding box center [52, 104] width 63 height 12
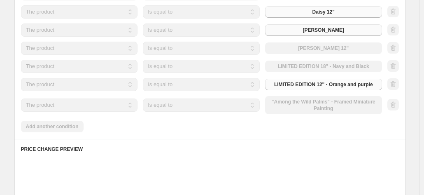
click at [312, 97] on div "The product The product's collection The product's tag The product's vendor The…" at bounding box center [201, 105] width 361 height 18
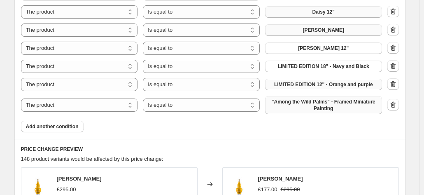
click at [309, 102] on span ""Among the Wild Palms" - Framed Miniature Painting" at bounding box center [323, 104] width 107 height 13
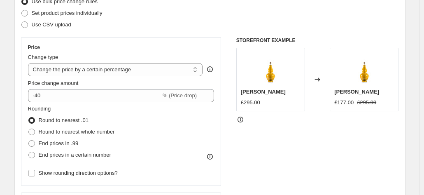
scroll to position [0, 0]
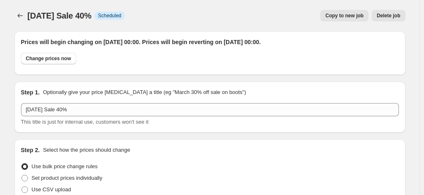
click at [44, 14] on span "[DATE] Sale 40%" at bounding box center [60, 15] width 64 height 9
click at [21, 18] on icon "Price change jobs" at bounding box center [20, 16] width 8 height 8
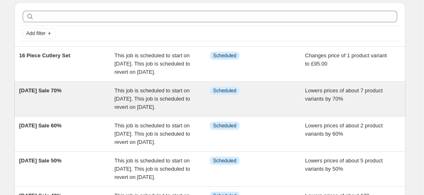
scroll to position [41, 0]
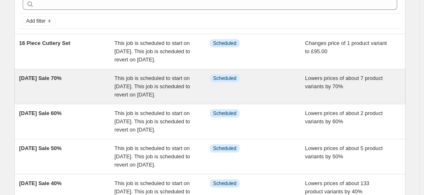
click at [55, 81] on span "[DATE] Sale 70%" at bounding box center [40, 78] width 42 height 6
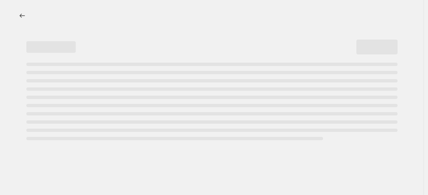
select select "percentage"
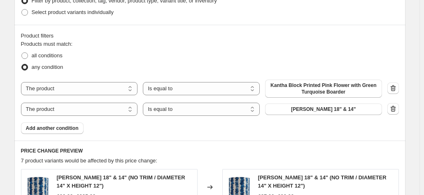
scroll to position [494, 0]
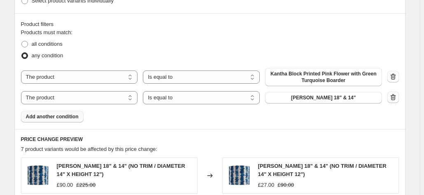
click at [54, 116] on span "Add another condition" at bounding box center [52, 116] width 53 height 7
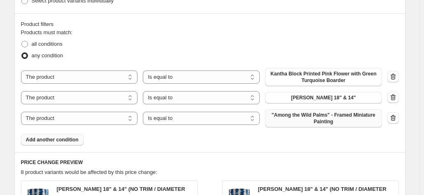
click at [311, 111] on button ""Among the Wild Palms" - Framed Miniature Painting" at bounding box center [323, 118] width 117 height 18
click at [396, 116] on icon "button" at bounding box center [393, 118] width 8 height 8
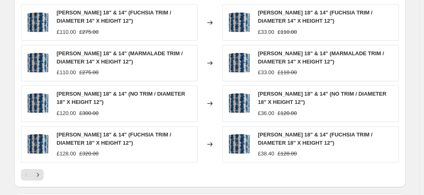
scroll to position [700, 0]
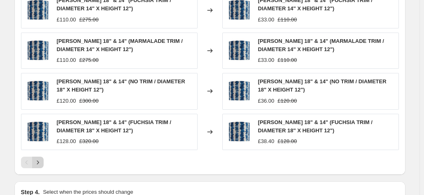
click at [42, 158] on icon "Next" at bounding box center [38, 162] width 8 height 8
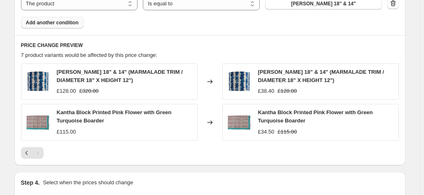
scroll to position [576, 0]
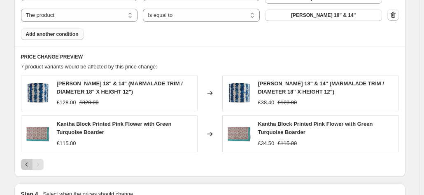
click at [24, 162] on icon "Previous" at bounding box center [27, 164] width 8 height 8
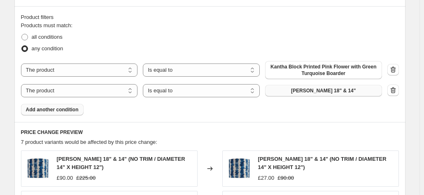
scroll to position [494, 0]
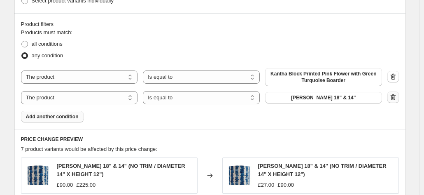
click at [391, 98] on icon "button" at bounding box center [393, 97] width 8 height 8
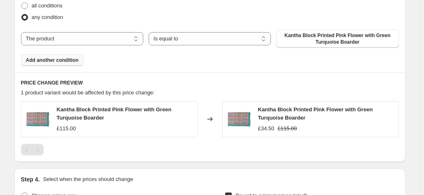
scroll to position [535, 0]
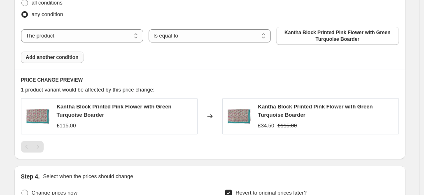
click at [39, 54] on span "Add another condition" at bounding box center [52, 57] width 53 height 7
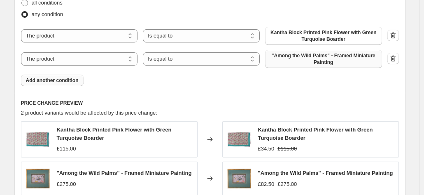
click at [304, 52] on button ""Among the Wild Palms" - Framed Miniature Painting" at bounding box center [323, 59] width 117 height 18
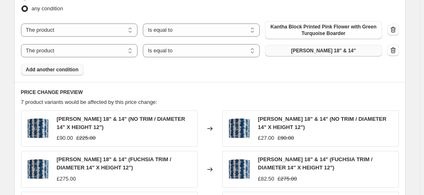
scroll to position [494, 0]
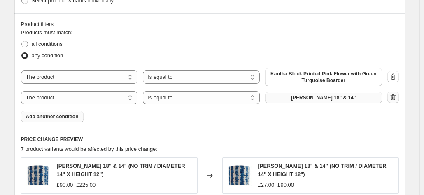
click at [397, 93] on icon "button" at bounding box center [393, 97] width 8 height 8
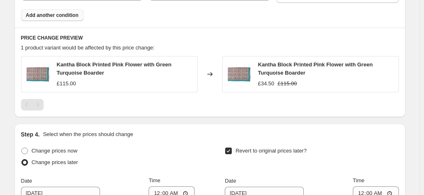
scroll to position [535, 0]
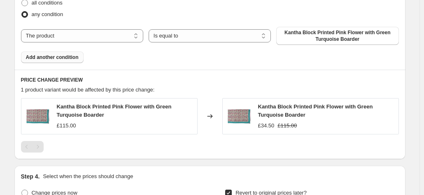
click at [62, 58] on span "Add another condition" at bounding box center [52, 57] width 53 height 7
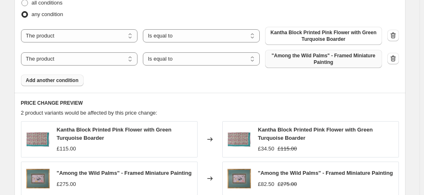
click at [291, 62] on span ""Among the Wild Palms" - Framed Miniature Painting" at bounding box center [323, 58] width 107 height 13
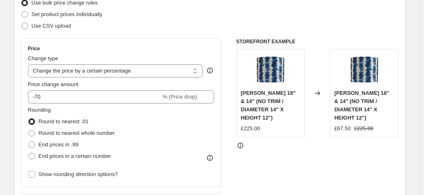
scroll to position [0, 0]
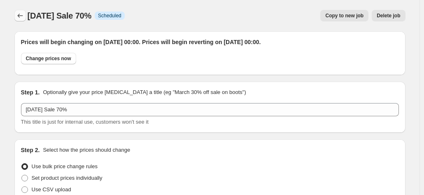
click at [18, 15] on icon "Price change jobs" at bounding box center [20, 16] width 8 height 8
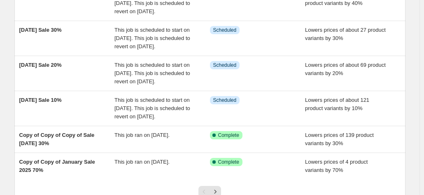
scroll to position [329, 0]
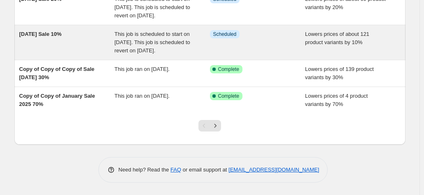
click at [62, 37] on span "[DATE] Sale 10%" at bounding box center [40, 34] width 42 height 6
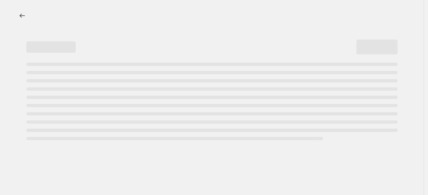
select select "percentage"
select select "collection"
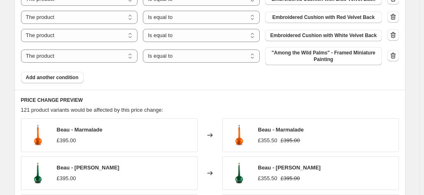
scroll to position [782, 0]
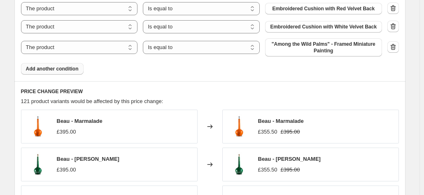
click at [53, 70] on span "Add another condition" at bounding box center [52, 68] width 53 height 7
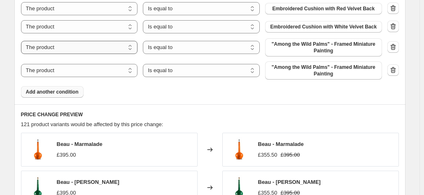
click at [98, 44] on select "The product The product's collection The product's tag The product's vendor The…" at bounding box center [79, 47] width 117 height 13
select select "collection"
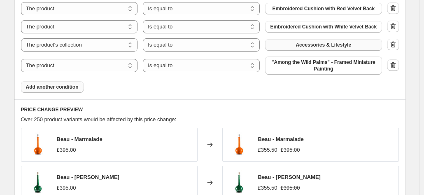
click at [302, 42] on span "Accessories & Lifestyle" at bounding box center [324, 45] width 56 height 7
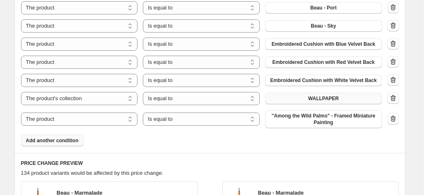
scroll to position [741, 0]
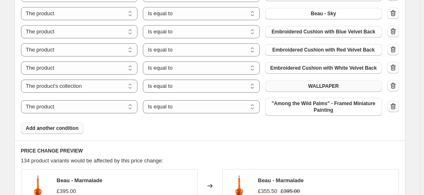
click at [392, 106] on icon "button" at bounding box center [393, 106] width 8 height 8
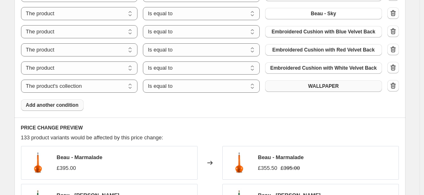
click at [56, 109] on button "Add another condition" at bounding box center [52, 105] width 63 height 12
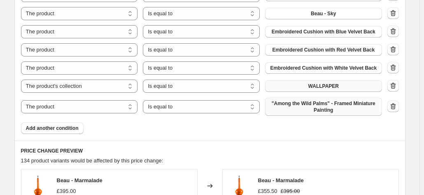
click at [319, 104] on span ""Among the Wild Palms" - Framed Miniature Painting" at bounding box center [323, 106] width 107 height 13
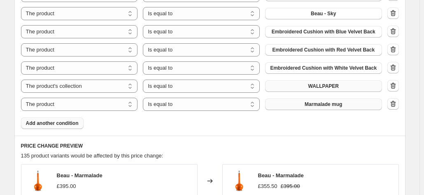
click at [54, 123] on span "Add another condition" at bounding box center [52, 123] width 53 height 7
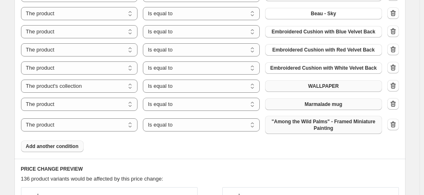
click at [297, 121] on span ""Among the Wild Palms" - Framed Miniature Painting" at bounding box center [323, 124] width 107 height 13
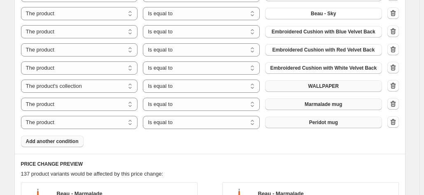
click at [49, 140] on span "Add another condition" at bounding box center [52, 141] width 53 height 7
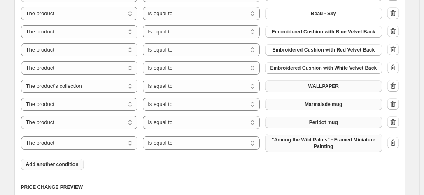
click at [299, 139] on span ""Among the Wild Palms" - Framed Miniature Painting" at bounding box center [323, 142] width 107 height 13
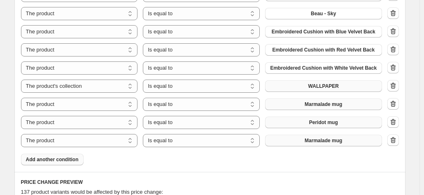
click at [54, 156] on button "Add another condition" at bounding box center [52, 160] width 63 height 12
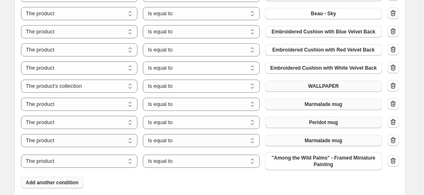
scroll to position [782, 0]
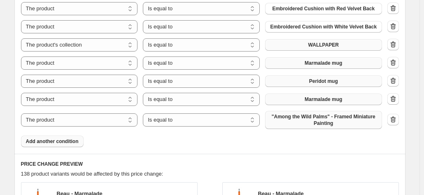
click at [300, 113] on span ""Among the Wild Palms" - Framed Miniature Painting" at bounding box center [323, 119] width 107 height 13
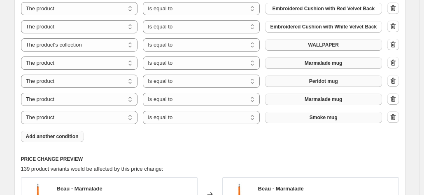
click at [57, 134] on span "Add another condition" at bounding box center [52, 136] width 53 height 7
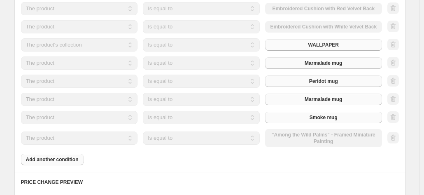
click at [307, 134] on div "The product The product's collection The product's tag The product's vendor The…" at bounding box center [201, 138] width 361 height 18
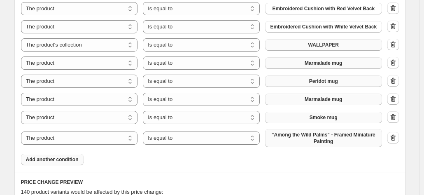
click at [303, 134] on span ""Among the Wild Palms" - Framed Miniature Painting" at bounding box center [323, 137] width 107 height 13
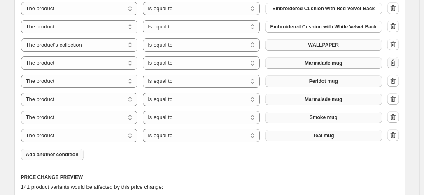
click at [393, 60] on icon "button" at bounding box center [393, 62] width 8 height 8
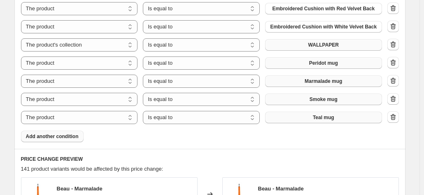
click at [34, 138] on span "Add another condition" at bounding box center [52, 136] width 53 height 7
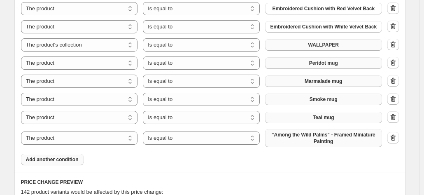
click at [296, 132] on span ""Among the Wild Palms" - Framed Miniature Painting" at bounding box center [323, 137] width 107 height 13
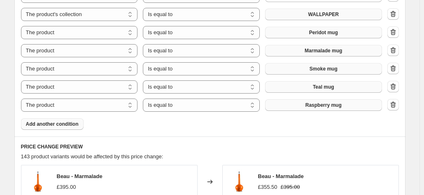
scroll to position [823, 0]
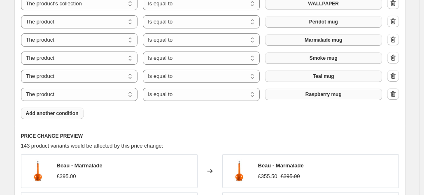
click at [46, 112] on span "Add another condition" at bounding box center [52, 113] width 53 height 7
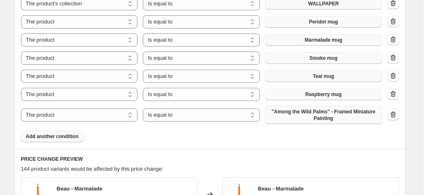
click at [288, 114] on span ""Among the Wild Palms" - Framed Miniature Painting" at bounding box center [323, 114] width 107 height 13
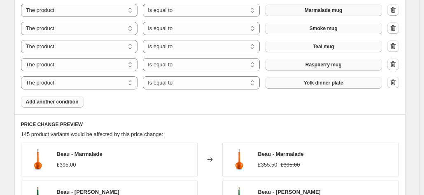
scroll to position [864, 0]
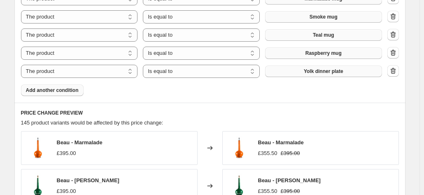
click at [51, 88] on span "Add another condition" at bounding box center [52, 90] width 53 height 7
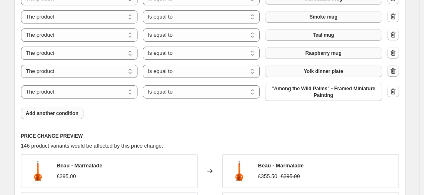
click at [396, 69] on icon "button" at bounding box center [392, 70] width 5 height 6
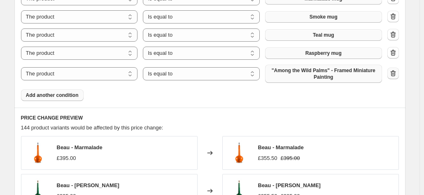
click at [395, 72] on icon "button" at bounding box center [393, 73] width 8 height 8
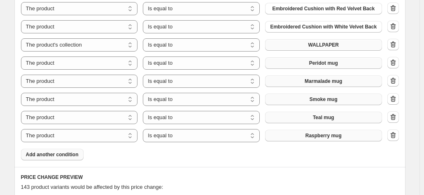
scroll to position [823, 0]
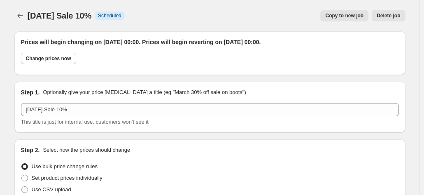
select select "percentage"
select select "collection"
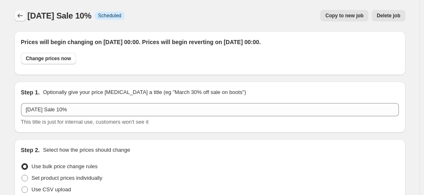
click at [22, 15] on icon "Price change jobs" at bounding box center [20, 16] width 8 height 8
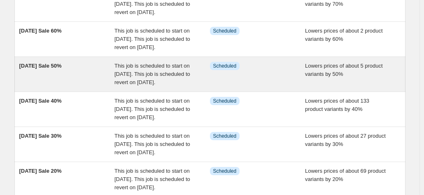
scroll to position [165, 0]
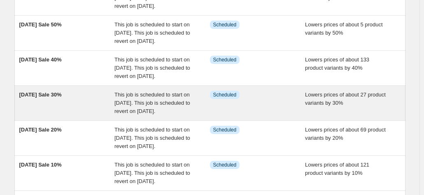
click at [60, 98] on span "[DATE] Sale 30%" at bounding box center [40, 94] width 42 height 6
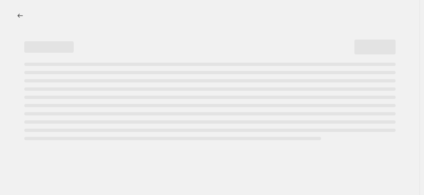
select select "percentage"
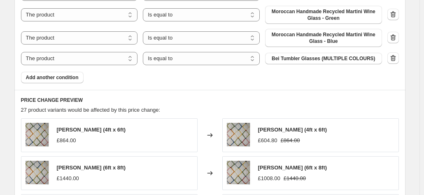
scroll to position [947, 0]
click at [43, 78] on span "Add another condition" at bounding box center [52, 77] width 53 height 7
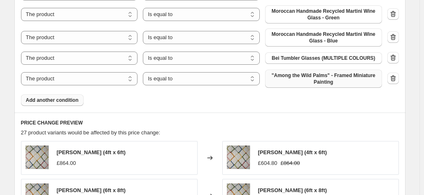
click at [315, 79] on span ""Among the Wild Palms" - Framed Miniature Painting" at bounding box center [323, 78] width 107 height 13
click at [297, 79] on span ""Among the Wild Palms" - Framed Miniature Painting" at bounding box center [323, 78] width 107 height 13
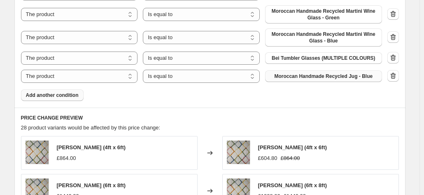
click at [61, 93] on span "Add another condition" at bounding box center [52, 95] width 53 height 7
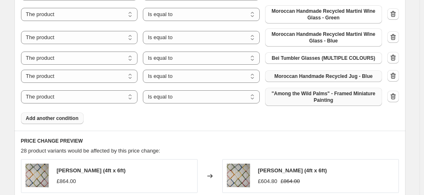
click at [298, 96] on span ""Among the Wild Palms" - Framed Miniature Painting" at bounding box center [323, 96] width 107 height 13
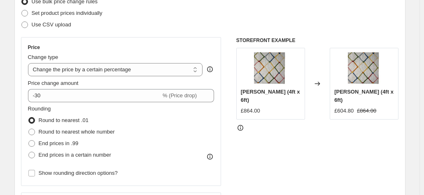
scroll to position [0, 0]
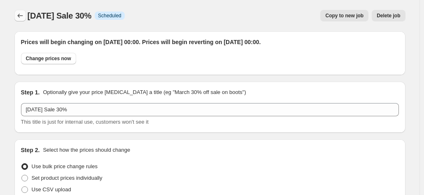
click at [23, 18] on icon "Price change jobs" at bounding box center [20, 16] width 8 height 8
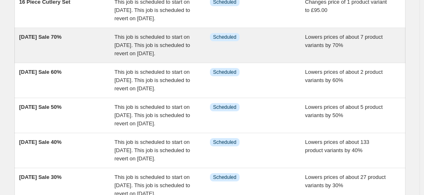
scroll to position [123, 0]
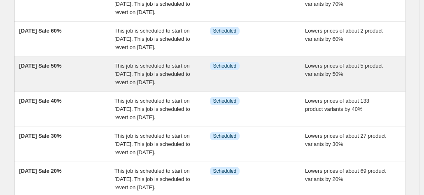
click at [62, 69] on span "[DATE] Sale 50%" at bounding box center [40, 66] width 42 height 6
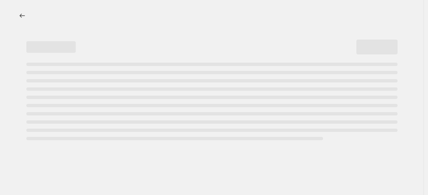
select select "percentage"
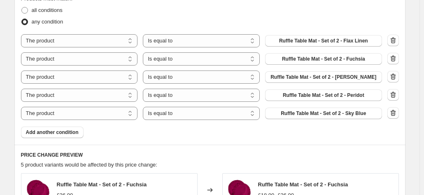
scroll to position [535, 0]
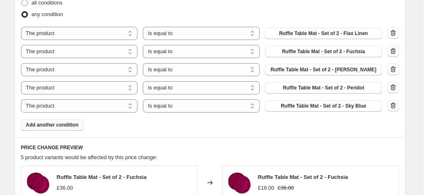
click at [48, 125] on span "Add another condition" at bounding box center [52, 124] width 53 height 7
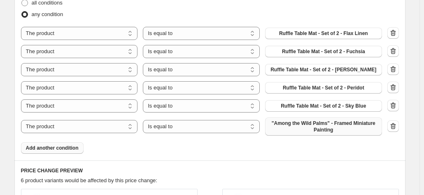
click at [312, 120] on span ""Among the Wild Palms" - Framed Miniature Painting" at bounding box center [323, 126] width 107 height 13
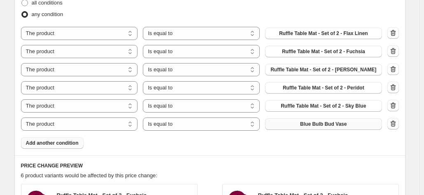
click at [51, 142] on span "Add another condition" at bounding box center [52, 143] width 53 height 7
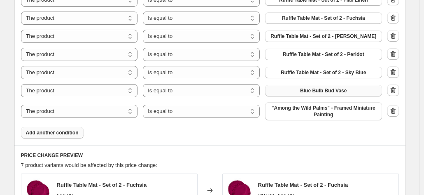
scroll to position [576, 0]
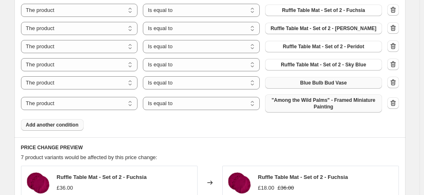
click at [302, 102] on span ""Among the Wild Palms" - Framed Miniature Painting" at bounding box center [323, 103] width 107 height 13
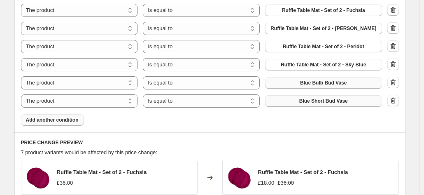
click at [62, 120] on span "Add another condition" at bounding box center [52, 119] width 53 height 7
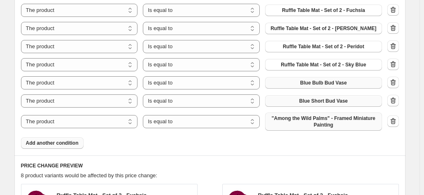
click at [297, 117] on span ""Among the Wild Palms" - Framed Miniature Painting" at bounding box center [323, 121] width 107 height 13
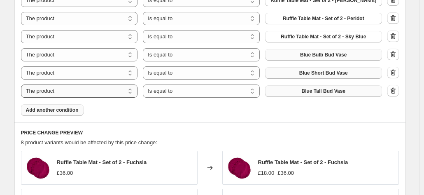
scroll to position [617, 0]
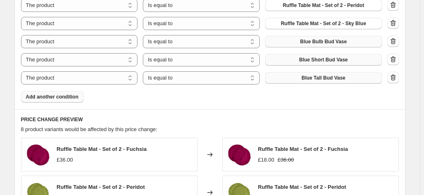
click at [50, 99] on span "Add another condition" at bounding box center [52, 96] width 53 height 7
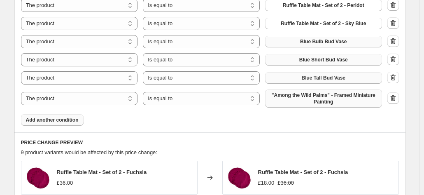
click at [293, 97] on span ""Among the Wild Palms" - Framed Miniature Painting" at bounding box center [323, 98] width 107 height 13
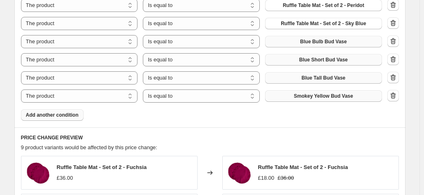
click at [61, 116] on span "Add another condition" at bounding box center [52, 115] width 53 height 7
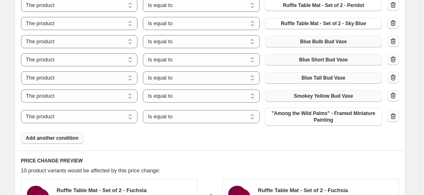
click at [298, 113] on span ""Among the Wild Palms" - Framed Miniature Painting" at bounding box center [323, 116] width 107 height 13
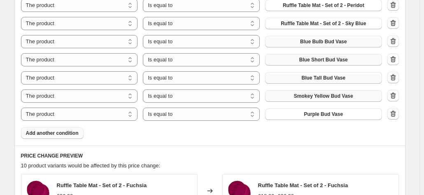
click at [74, 130] on span "Add another condition" at bounding box center [52, 133] width 53 height 7
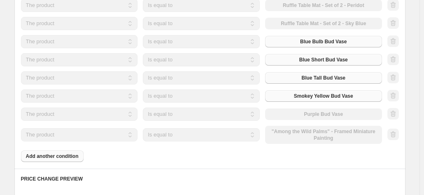
click at [309, 131] on div "The product The product's collection The product's tag The product's vendor The…" at bounding box center [201, 135] width 361 height 18
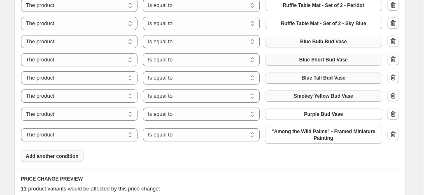
click at [309, 131] on span ""Among the Wild Palms" - Framed Miniature Painting" at bounding box center [323, 134] width 107 height 13
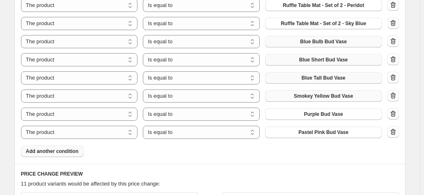
scroll to position [659, 0]
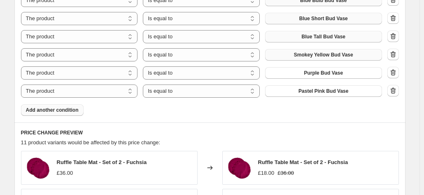
click at [55, 107] on span "Add another condition" at bounding box center [52, 110] width 53 height 7
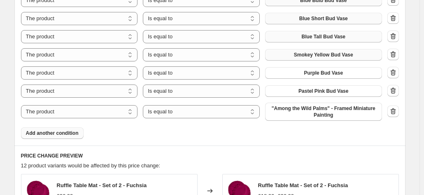
click at [315, 110] on span ""Among the Wild Palms" - Framed Miniature Painting" at bounding box center [323, 111] width 107 height 13
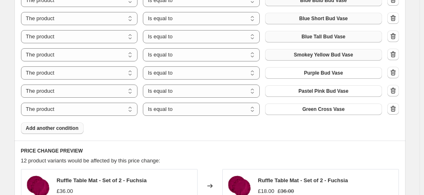
click at [51, 123] on button "Add another condition" at bounding box center [52, 128] width 63 height 12
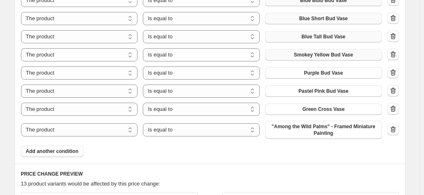
click at [299, 127] on span ""Among the Wild Palms" - Framed Miniature Painting" at bounding box center [323, 129] width 107 height 13
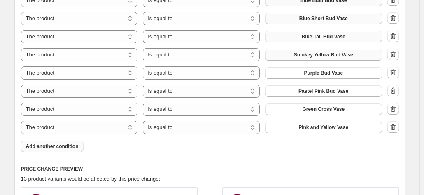
click at [52, 147] on span "Add another condition" at bounding box center [52, 146] width 53 height 7
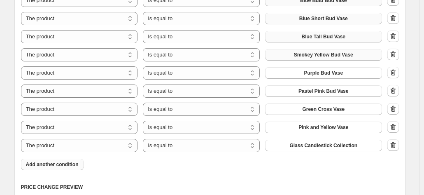
click at [37, 160] on button "Add another condition" at bounding box center [52, 164] width 63 height 12
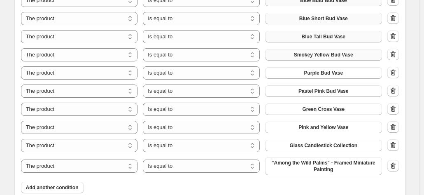
click at [298, 162] on span ""Among the Wild Palms" - Framed Miniature Painting" at bounding box center [323, 165] width 107 height 13
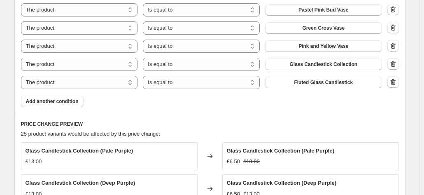
scroll to position [741, 0]
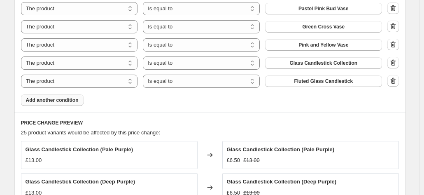
click at [40, 95] on button "Add another condition" at bounding box center [52, 100] width 63 height 12
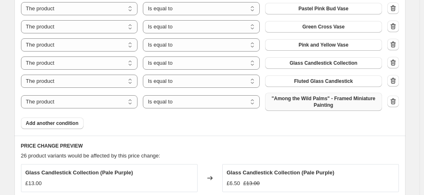
click at [301, 100] on span ""Among the Wild Palms" - Framed Miniature Painting" at bounding box center [323, 101] width 107 height 13
click at [319, 104] on span ""Among the Wild Palms" - Framed Miniature Painting" at bounding box center [323, 101] width 107 height 13
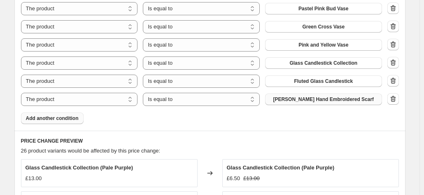
click at [44, 120] on span "Add another condition" at bounding box center [52, 118] width 53 height 7
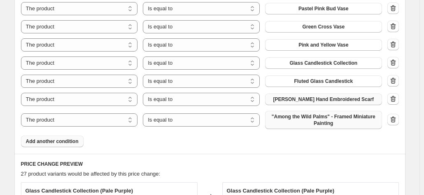
click at [296, 118] on span ""Among the Wild Palms" - Framed Miniature Painting" at bounding box center [323, 119] width 107 height 13
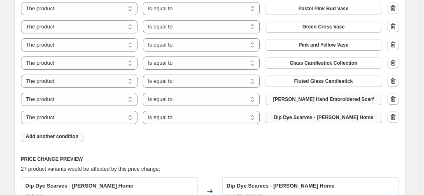
click at [73, 134] on span "Add another condition" at bounding box center [52, 136] width 53 height 7
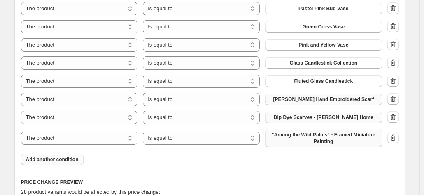
click at [319, 140] on span ""Among the Wild Palms" - Framed Miniature Painting" at bounding box center [323, 137] width 107 height 13
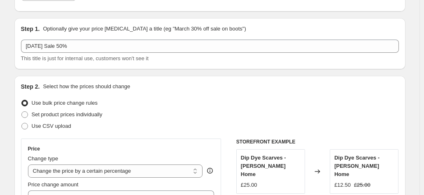
scroll to position [0, 0]
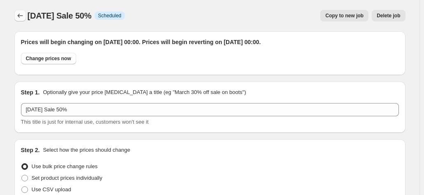
click at [26, 15] on button "Price change jobs" at bounding box center [20, 16] width 12 height 12
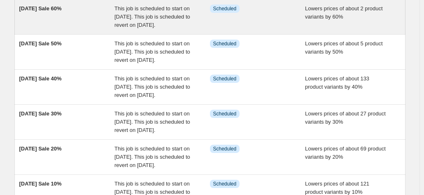
scroll to position [165, 0]
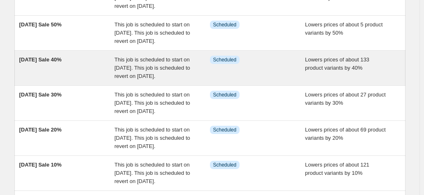
click at [62, 63] on span "[DATE] Sale 40%" at bounding box center [40, 59] width 42 height 6
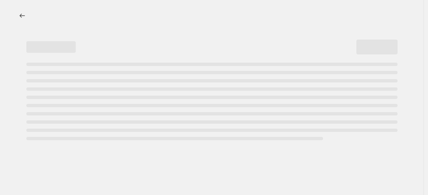
select select "percentage"
select select "collection"
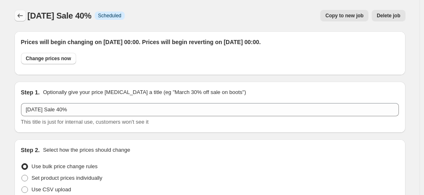
click at [21, 14] on icon "Price change jobs" at bounding box center [20, 16] width 8 height 8
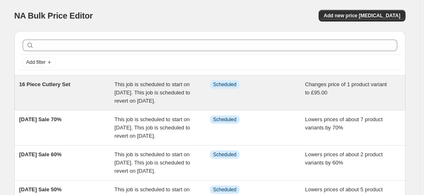
scroll to position [123, 0]
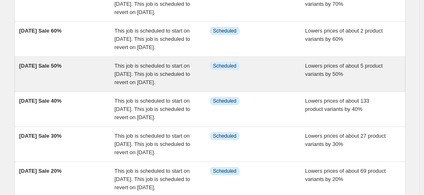
click at [131, 85] on span "This job is scheduled to start on [DATE]. This job is scheduled to revert on [D…" at bounding box center [152, 74] width 76 height 23
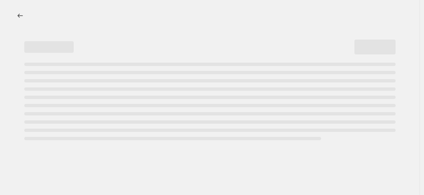
select select "percentage"
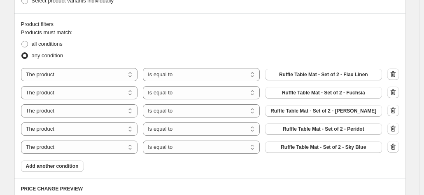
scroll to position [535, 0]
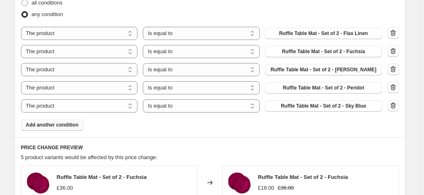
click at [41, 124] on span "Add another condition" at bounding box center [52, 124] width 53 height 7
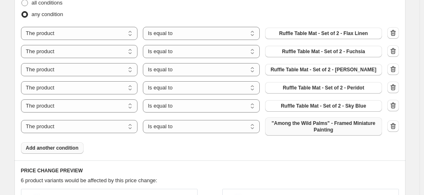
click at [293, 123] on span ""Among the Wild Palms" - Framed Miniature Painting" at bounding box center [323, 126] width 107 height 13
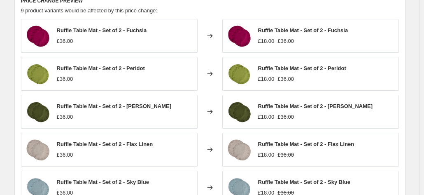
scroll to position [782, 0]
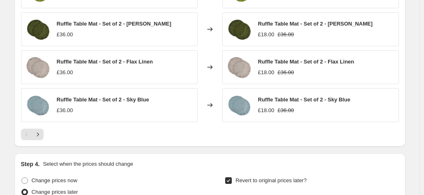
click at [45, 133] on div at bounding box center [210, 134] width 378 height 12
click at [40, 133] on icon "Next" at bounding box center [38, 134] width 8 height 8
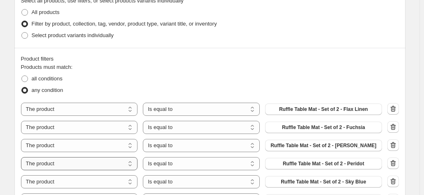
scroll to position [535, 0]
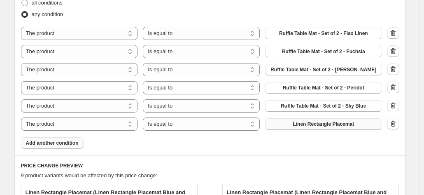
click at [44, 144] on span "Add another condition" at bounding box center [52, 143] width 53 height 7
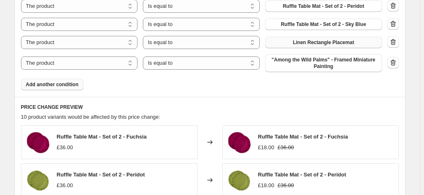
scroll to position [617, 0]
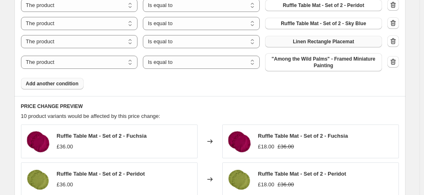
click at [49, 84] on span "Add another condition" at bounding box center [52, 83] width 53 height 7
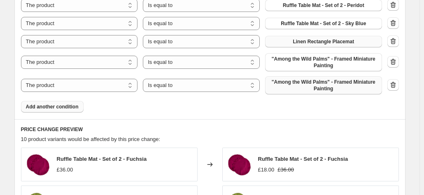
click at [294, 87] on span ""Among the Wild Palms" - Framed Miniature Painting" at bounding box center [323, 85] width 107 height 13
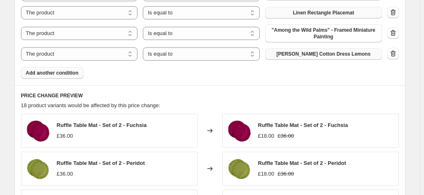
scroll to position [659, 0]
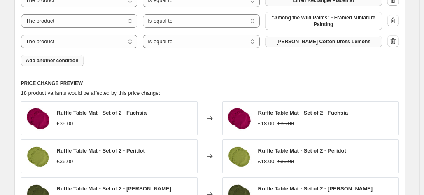
click at [35, 59] on span "Add another condition" at bounding box center [52, 60] width 53 height 7
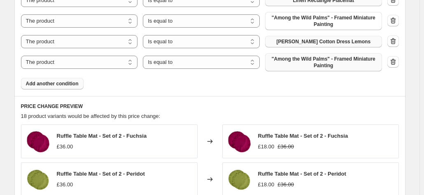
click at [300, 61] on span ""Among the Wild Palms" - Framed Miniature Painting" at bounding box center [323, 62] width 107 height 13
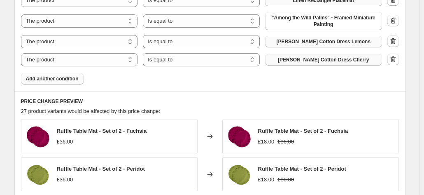
click at [53, 73] on button "Add another condition" at bounding box center [52, 79] width 63 height 12
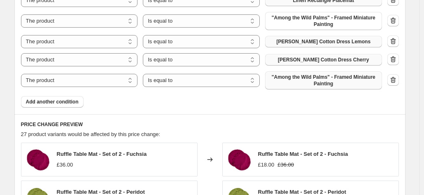
click at [296, 79] on span ""Among the Wild Palms" - Framed Miniature Painting" at bounding box center [323, 80] width 107 height 13
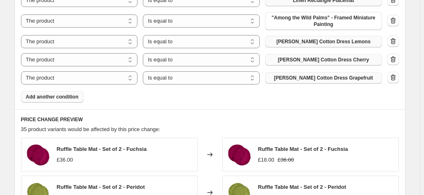
click at [51, 95] on span "Add another condition" at bounding box center [52, 96] width 53 height 7
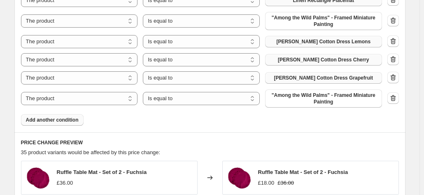
click at [62, 119] on span "Add another condition" at bounding box center [52, 119] width 53 height 7
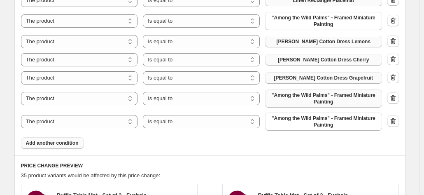
click at [335, 95] on span ""Among the Wild Palms" - Framed Miniature Painting" at bounding box center [323, 98] width 107 height 13
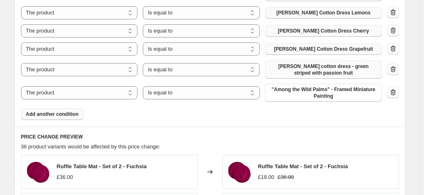
scroll to position [700, 0]
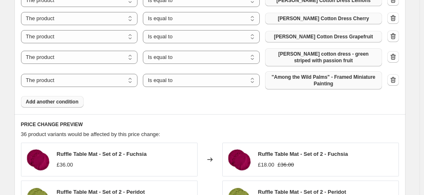
click at [322, 76] on span ""Among the Wild Palms" - Framed Miniature Painting" at bounding box center [323, 80] width 107 height 13
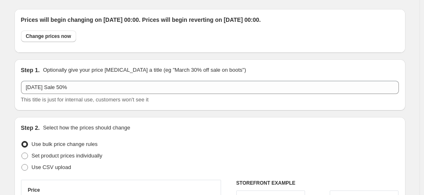
scroll to position [0, 0]
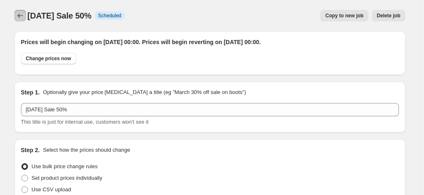
click at [22, 12] on icon "Price change jobs" at bounding box center [20, 16] width 8 height 8
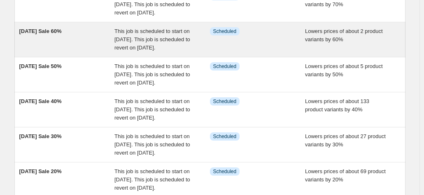
scroll to position [123, 0]
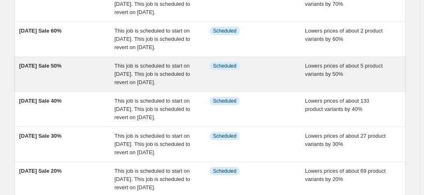
click at [127, 86] on div "This job is scheduled to start on [DATE]. This job is scheduled to revert on [D…" at bounding box center [161, 74] width 95 height 25
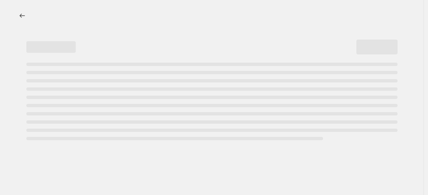
select select "percentage"
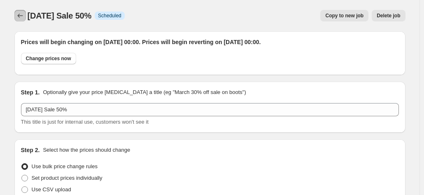
click at [24, 17] on icon "Price change jobs" at bounding box center [20, 16] width 8 height 8
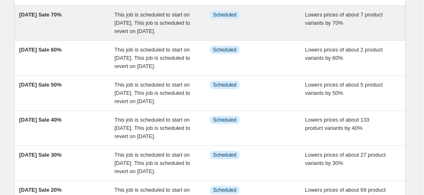
scroll to position [123, 0]
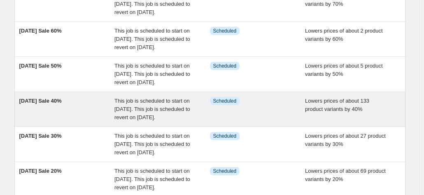
click at [138, 121] on div "This job is scheduled to start on [DATE]. This job is scheduled to revert on [D…" at bounding box center [161, 109] width 95 height 25
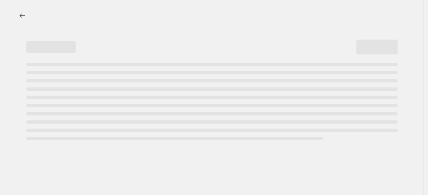
select select "percentage"
select select "collection"
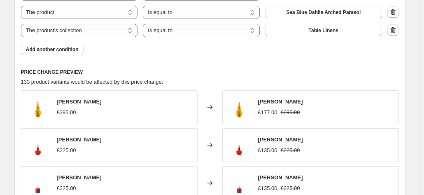
scroll to position [1282, 0]
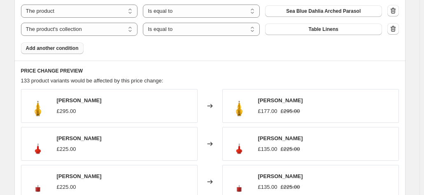
click at [40, 49] on span "Add another condition" at bounding box center [52, 48] width 53 height 7
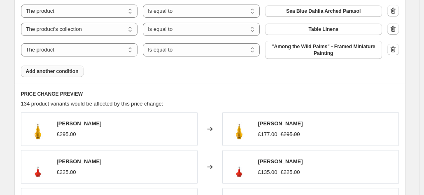
click at [296, 49] on span ""Among the Wild Palms" - Framed Miniature Painting" at bounding box center [323, 49] width 107 height 13
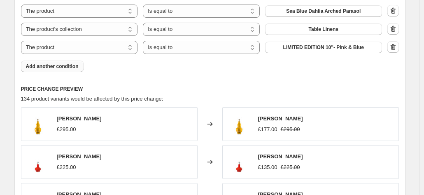
click at [70, 62] on button "Add another condition" at bounding box center [52, 67] width 63 height 12
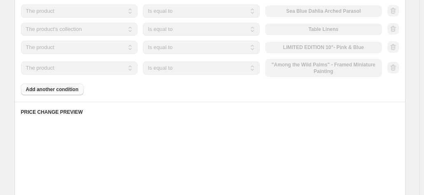
click at [289, 67] on div "The product The product's collection The product's tag The product's vendor The…" at bounding box center [201, 68] width 361 height 18
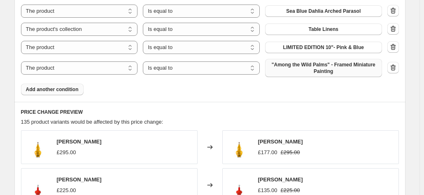
click at [308, 61] on button ""Among the Wild Palms" - Framed Miniature Painting" at bounding box center [323, 68] width 117 height 18
click at [316, 66] on span "LIMITED EDITION 14"- Green pattern and purple trim" at bounding box center [323, 67] width 107 height 13
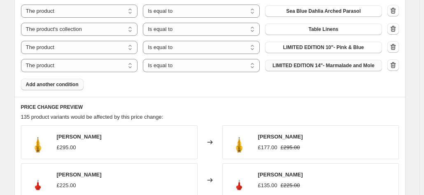
click at [51, 85] on span "Add another condition" at bounding box center [52, 84] width 53 height 7
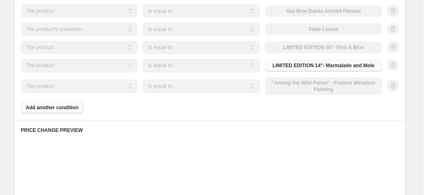
click at [309, 86] on div "The product The product's collection The product's tag The product's vendor The…" at bounding box center [201, 86] width 361 height 18
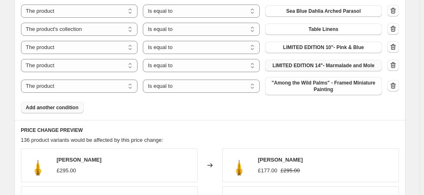
click at [309, 86] on span ""Among the Wild Palms" - Framed Miniature Painting" at bounding box center [323, 85] width 107 height 13
click at [54, 110] on span "Add another condition" at bounding box center [52, 107] width 53 height 7
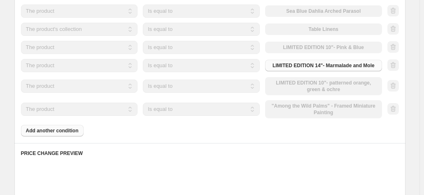
click at [300, 111] on div "The product The product's collection The product's tag The product's vendor The…" at bounding box center [201, 109] width 361 height 18
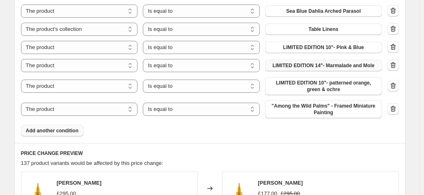
click at [300, 111] on span ""Among the Wild Palms" - Framed Miniature Painting" at bounding box center [323, 108] width 107 height 13
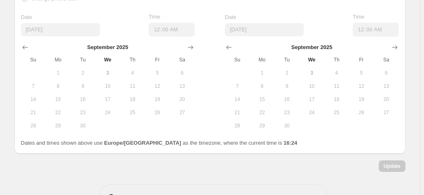
scroll to position [1734, 0]
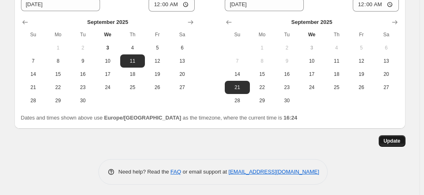
click at [393, 137] on span "Update" at bounding box center [392, 140] width 17 height 7
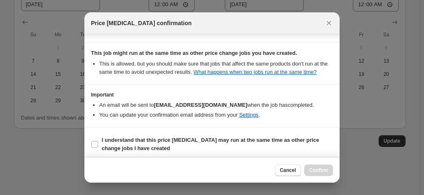
scroll to position [149, 0]
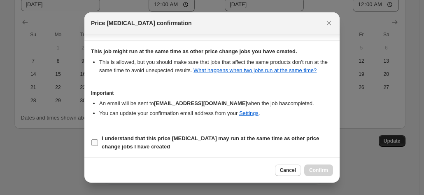
click at [95, 142] on input "I understand that this price [MEDICAL_DATA] may run at the same time as other p…" at bounding box center [94, 142] width 7 height 7
checkbox input "true"
click at [321, 168] on span "Confirm" at bounding box center [318, 170] width 19 height 7
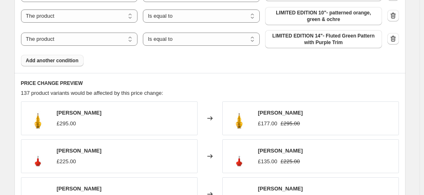
scroll to position [1364, 0]
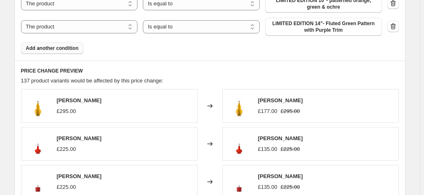
click at [46, 51] on button "Add another condition" at bounding box center [52, 48] width 63 height 12
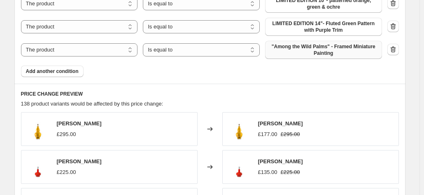
click at [334, 51] on span ""Among the Wild Palms" - Framed Miniature Painting" at bounding box center [323, 49] width 107 height 13
click at [42, 75] on button "Add another condition" at bounding box center [52, 71] width 63 height 12
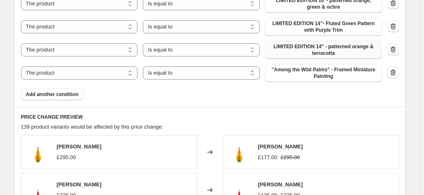
click at [314, 75] on span ""Among the Wild Palms" - Framed Miniature Painting" at bounding box center [323, 72] width 107 height 13
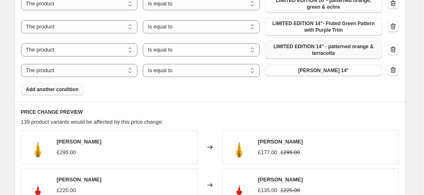
click at [75, 90] on span "Add another condition" at bounding box center [52, 89] width 53 height 7
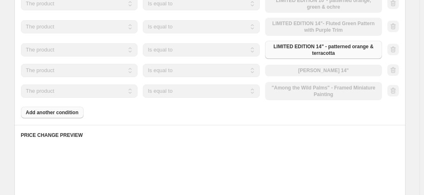
click at [305, 87] on div "The product The product's collection The product's tag The product's vendor The…" at bounding box center [201, 91] width 361 height 18
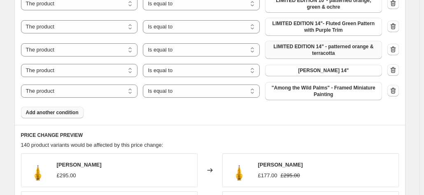
click at [305, 87] on span ""Among the Wild Palms" - Framed Miniature Painting" at bounding box center [323, 90] width 107 height 13
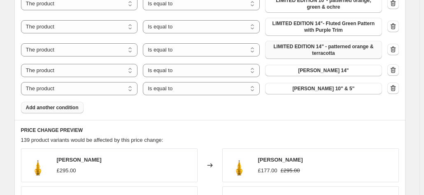
click at [62, 103] on button "Add another condition" at bounding box center [52, 108] width 63 height 12
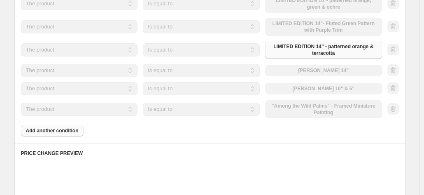
click at [294, 111] on div "The product The product's collection The product's tag The product's vendor The…" at bounding box center [201, 109] width 361 height 18
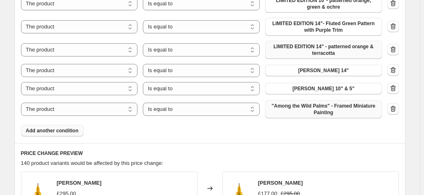
click at [294, 110] on span ""Among the Wild Palms" - Framed Miniature Painting" at bounding box center [323, 108] width 107 height 13
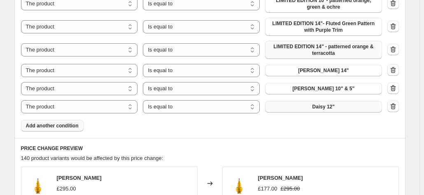
click at [58, 123] on span "Add another condition" at bounding box center [52, 125] width 53 height 7
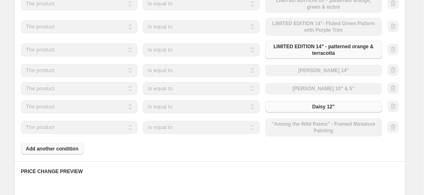
click at [323, 123] on div "The product The product's collection The product's tag The product's vendor The…" at bounding box center [201, 127] width 361 height 18
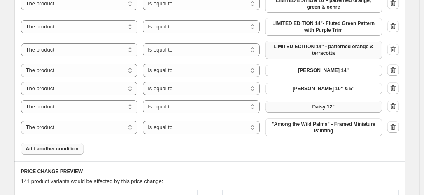
click at [323, 123] on span ""Among the Wild Palms" - Framed Miniature Painting" at bounding box center [323, 127] width 107 height 13
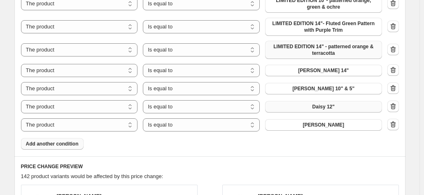
click at [68, 145] on span "Add another condition" at bounding box center [52, 143] width 53 height 7
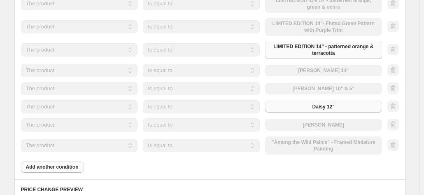
click at [311, 137] on div "The product The product's collection The product's tag The product's vendor The…" at bounding box center [201, 145] width 361 height 18
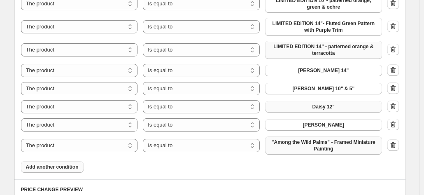
click at [312, 143] on span ""Among the Wild Palms" - Framed Miniature Painting" at bounding box center [323, 145] width 107 height 13
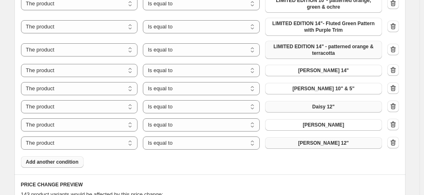
click at [77, 158] on button "Add another condition" at bounding box center [52, 162] width 63 height 12
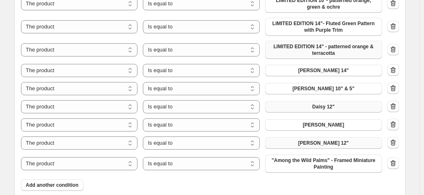
click at [314, 163] on span ""Among the Wild Palms" - Framed Miniature Painting" at bounding box center [323, 163] width 107 height 13
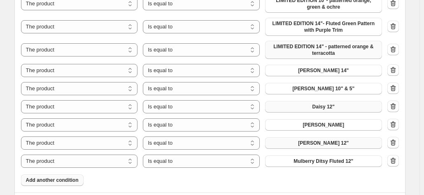
click at [63, 177] on span "Add another condition" at bounding box center [52, 180] width 53 height 7
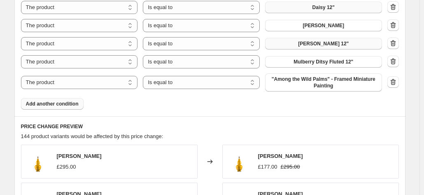
scroll to position [1487, 0]
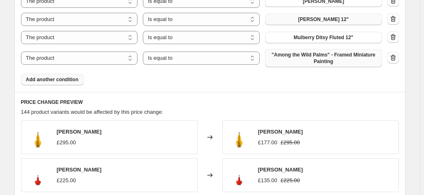
click at [305, 54] on span ""Among the Wild Palms" - Framed Miniature Painting" at bounding box center [323, 57] width 107 height 13
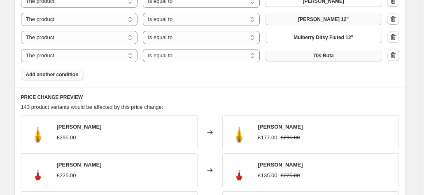
click at [44, 69] on button "Add another condition" at bounding box center [52, 75] width 63 height 12
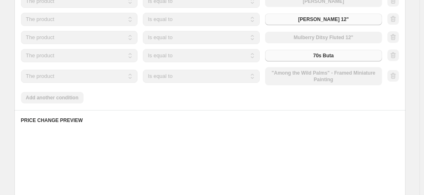
click at [295, 72] on div "The product The product's collection The product's tag The product's vendor The…" at bounding box center [201, 76] width 361 height 18
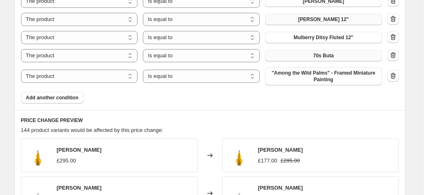
click at [295, 72] on span ""Among the Wild Palms" - Framed Miniature Painting" at bounding box center [323, 76] width 107 height 13
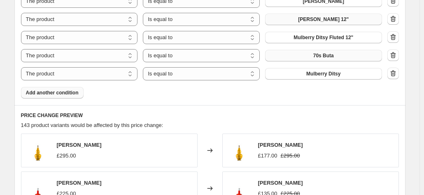
click at [52, 88] on button "Add another condition" at bounding box center [52, 93] width 63 height 12
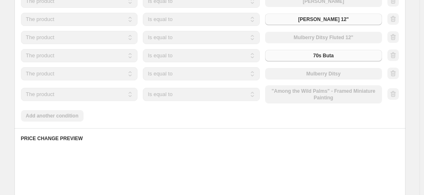
click at [294, 91] on div "The product The product's collection The product's tag The product's vendor The…" at bounding box center [201, 94] width 361 height 18
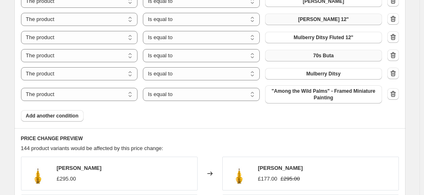
click at [294, 91] on span ""Among the Wild Palms" - Framed Miniature Painting" at bounding box center [323, 94] width 107 height 13
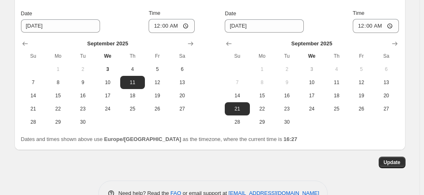
scroll to position [1920, 0]
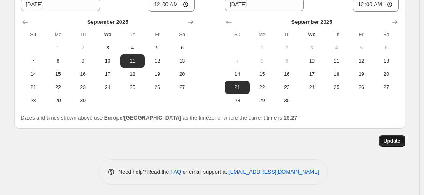
click at [388, 135] on button "Update" at bounding box center [392, 141] width 27 height 12
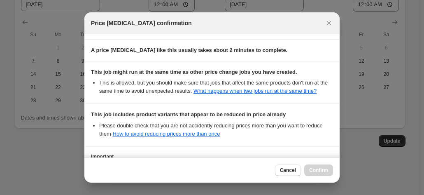
scroll to position [199, 0]
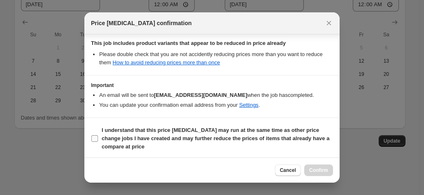
click at [93, 135] on span ":r1ch:" at bounding box center [94, 138] width 7 height 7
click at [93, 135] on input "I understand that this price [MEDICAL_DATA] may run at the same time as other p…" at bounding box center [94, 138] width 7 height 7
checkbox input "true"
click at [315, 169] on span "Confirm" at bounding box center [318, 170] width 19 height 7
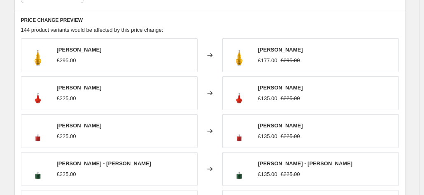
scroll to position [1509, 0]
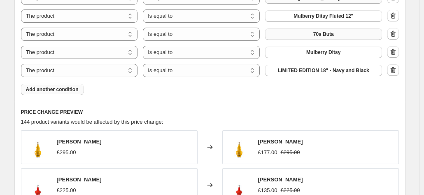
click at [52, 88] on span "Add another condition" at bounding box center [52, 89] width 53 height 7
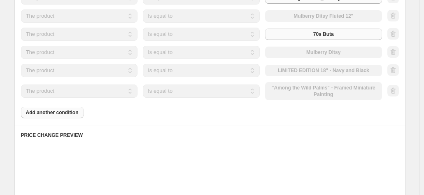
click at [293, 87] on div "The product The product's collection The product's tag The product's vendor The…" at bounding box center [201, 91] width 361 height 18
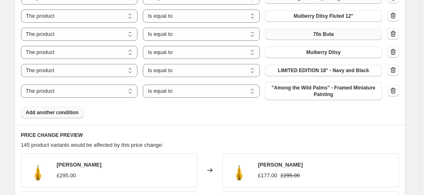
click at [293, 87] on span ""Among the Wild Palms" - Framed Miniature Painting" at bounding box center [323, 90] width 107 height 13
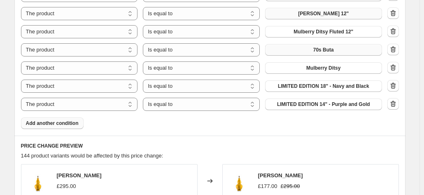
scroll to position [1550, 0]
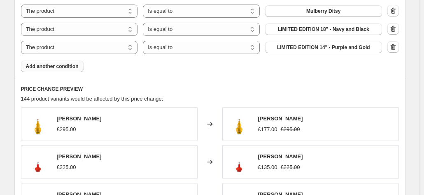
click at [56, 65] on span "Add another condition" at bounding box center [52, 66] width 53 height 7
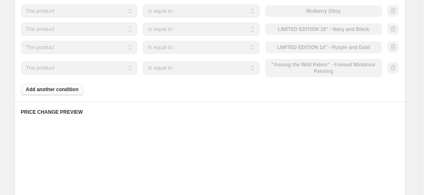
click at [328, 67] on div "The product The product's collection The product's tag The product's vendor The…" at bounding box center [201, 68] width 361 height 18
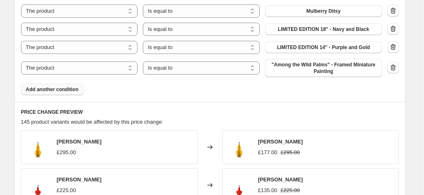
click at [328, 67] on span ""Among the Wild Palms" - Framed Miniature Painting" at bounding box center [323, 67] width 107 height 13
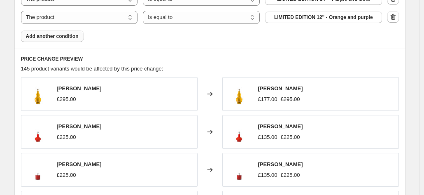
scroll to position [1591, 0]
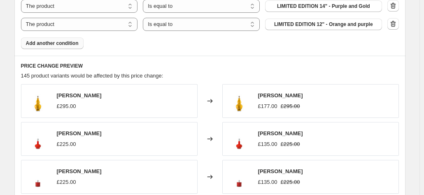
click at [50, 46] on span "Add another condition" at bounding box center [52, 43] width 53 height 7
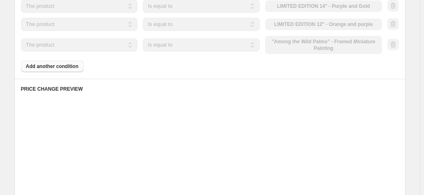
click at [294, 43] on div "The product The product's collection The product's tag The product's vendor The…" at bounding box center [201, 45] width 361 height 18
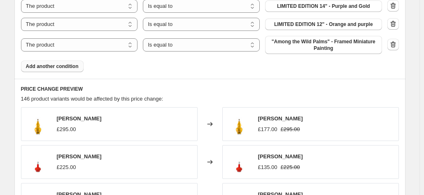
click at [294, 43] on span ""Among the Wild Palms" - Framed Miniature Painting" at bounding box center [323, 44] width 107 height 13
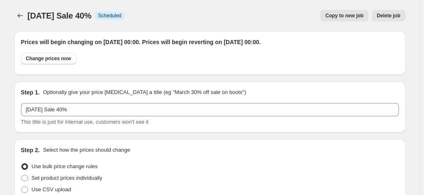
select select "percentage"
select select "collection"
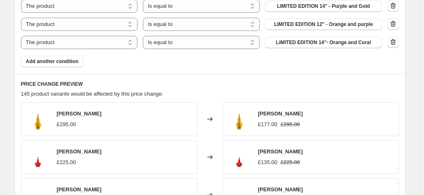
scroll to position [1591, 0]
click at [36, 56] on button "Add another condition" at bounding box center [52, 62] width 63 height 12
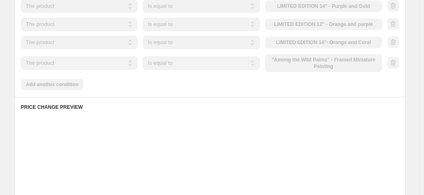
click at [318, 65] on div "The product The product's collection The product's tag The product's vendor The…" at bounding box center [201, 63] width 361 height 18
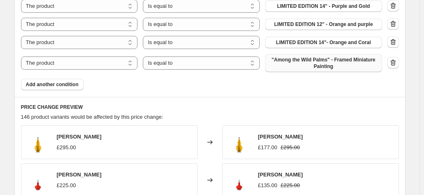
click at [306, 59] on span ""Among the Wild Palms" - Framed Miniature Painting" at bounding box center [323, 62] width 107 height 13
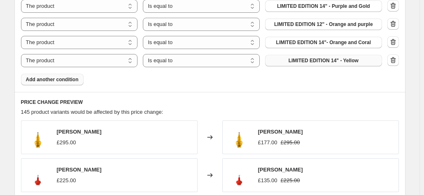
click at [40, 77] on span "Add another condition" at bounding box center [52, 79] width 53 height 7
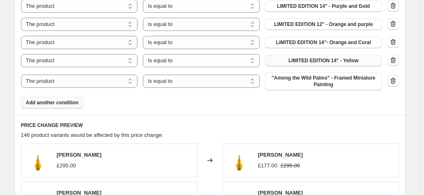
click at [301, 83] on span ""Among the Wild Palms" - Framed Miniature Painting" at bounding box center [323, 80] width 107 height 13
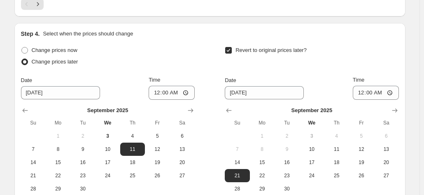
scroll to position [2011, 0]
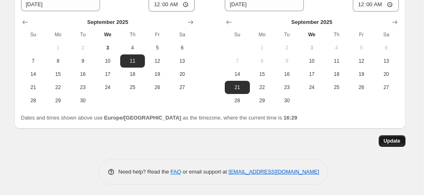
click at [405, 141] on button "Update" at bounding box center [392, 141] width 27 height 12
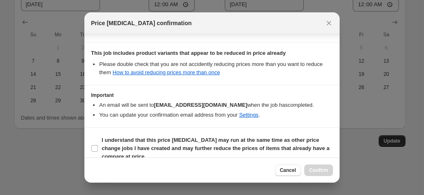
scroll to position [199, 0]
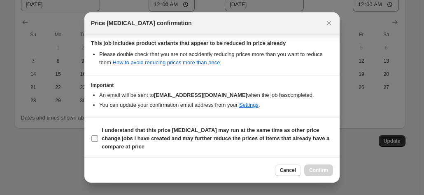
click at [97, 137] on input "I understand that this price [MEDICAL_DATA] may run at the same time as other p…" at bounding box center [94, 138] width 7 height 7
checkbox input "true"
click at [330, 171] on button "Confirm" at bounding box center [318, 170] width 29 height 12
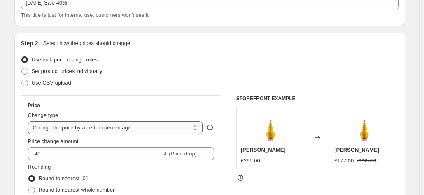
scroll to position [0, 0]
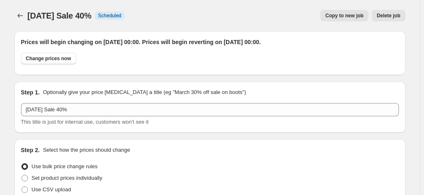
click at [32, 14] on span "[DATE] Sale 40%" at bounding box center [60, 15] width 64 height 9
click at [17, 17] on button "Price change jobs" at bounding box center [20, 16] width 12 height 12
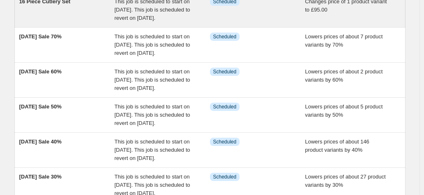
scroll to position [206, 0]
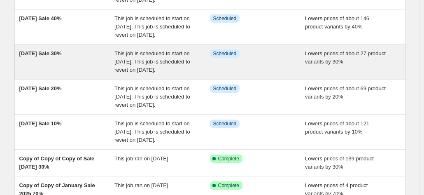
click at [62, 56] on span "[DATE] Sale 30%" at bounding box center [40, 53] width 42 height 6
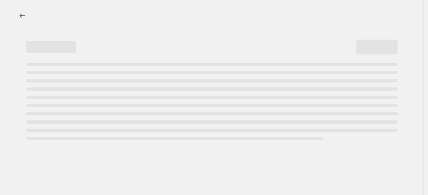
select select "percentage"
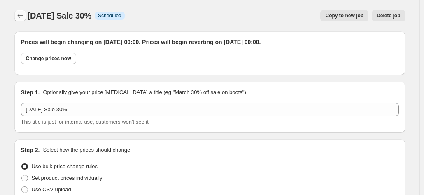
click at [26, 15] on button "Price change jobs" at bounding box center [20, 16] width 12 height 12
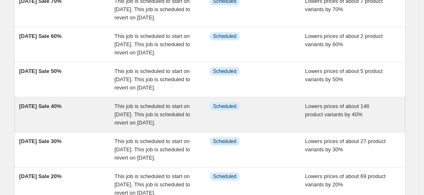
scroll to position [123, 0]
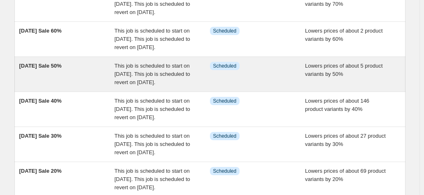
click at [62, 69] on span "[DATE] Sale 50%" at bounding box center [40, 66] width 42 height 6
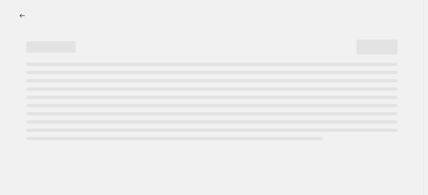
select select "percentage"
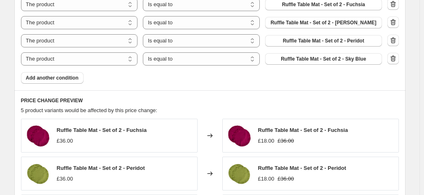
scroll to position [535, 0]
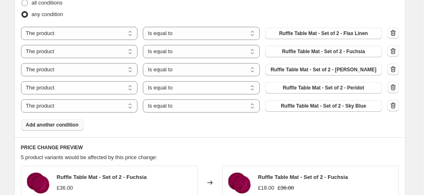
click at [36, 121] on span "Add another condition" at bounding box center [52, 124] width 53 height 7
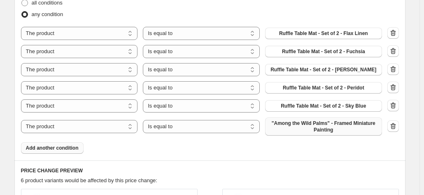
click at [301, 127] on span ""Among the Wild Palms" - Framed Miniature Painting" at bounding box center [323, 126] width 107 height 13
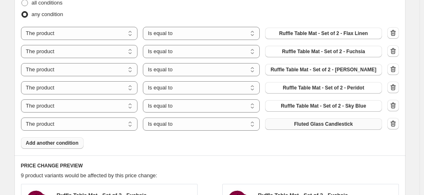
click at [48, 143] on span "Add another condition" at bounding box center [52, 143] width 53 height 7
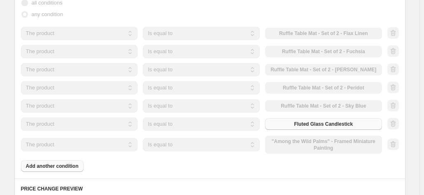
click at [293, 139] on div "The product The product's collection The product's tag The product's vendor The…" at bounding box center [201, 144] width 361 height 18
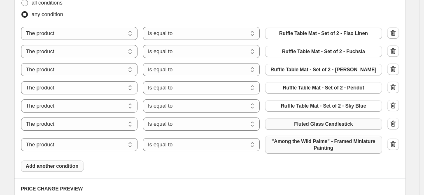
click at [297, 136] on button ""Among the Wild Palms" - Framed Miniature Painting" at bounding box center [323, 144] width 117 height 18
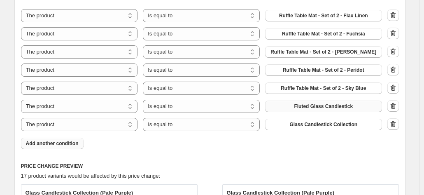
scroll to position [576, 0]
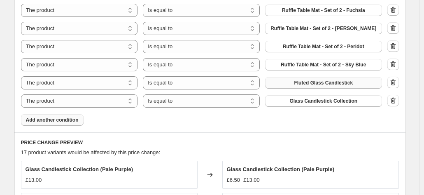
click at [38, 119] on span "Add another condition" at bounding box center [52, 119] width 53 height 7
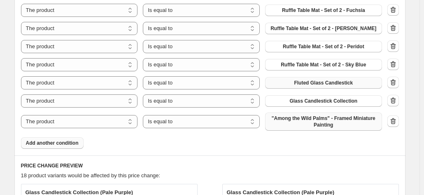
click at [298, 121] on span ""Among the Wild Palms" - Framed Miniature Painting" at bounding box center [323, 121] width 107 height 13
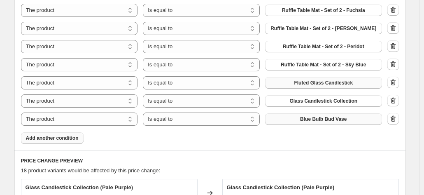
click at [46, 139] on span "Add another condition" at bounding box center [52, 138] width 53 height 7
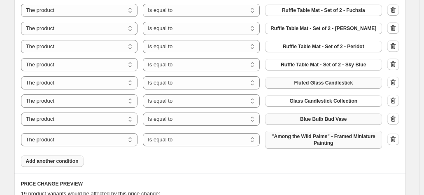
click at [288, 144] on span ""Among the Wild Palms" - Framed Miniature Painting" at bounding box center [323, 139] width 107 height 13
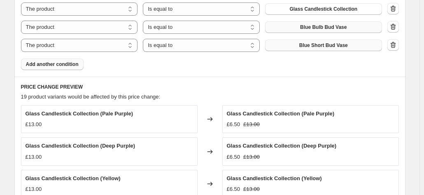
scroll to position [659, 0]
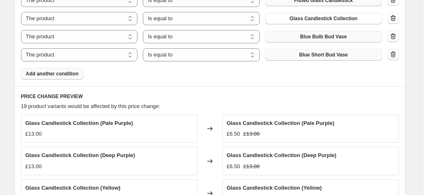
click at [44, 74] on span "Add another condition" at bounding box center [52, 73] width 53 height 7
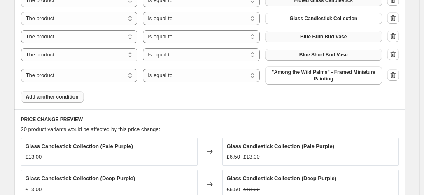
click at [305, 72] on span ""Among the Wild Palms" - Framed Miniature Painting" at bounding box center [323, 75] width 107 height 13
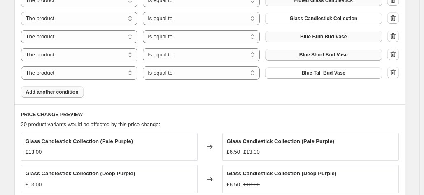
click at [49, 90] on span "Add another condition" at bounding box center [52, 91] width 53 height 7
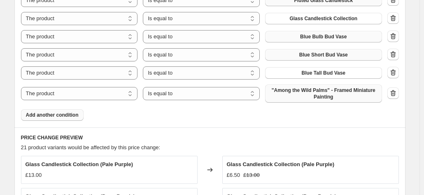
click at [288, 98] on span ""Among the Wild Palms" - Framed Miniature Painting" at bounding box center [323, 93] width 107 height 13
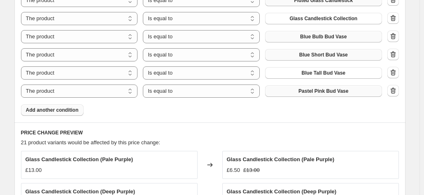
click at [38, 107] on span "Add another condition" at bounding box center [52, 110] width 53 height 7
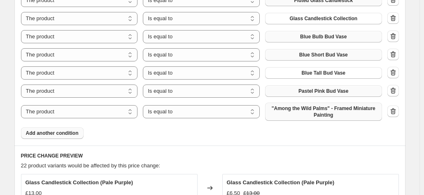
click at [288, 111] on span ""Among the Wild Palms" - Framed Miniature Painting" at bounding box center [323, 111] width 107 height 13
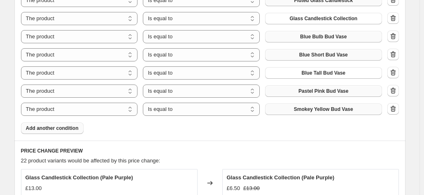
click at [56, 131] on button "Add another condition" at bounding box center [52, 128] width 63 height 12
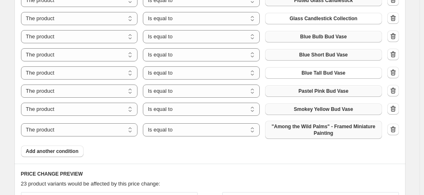
click at [305, 130] on span ""Among the Wild Palms" - Framed Miniature Painting" at bounding box center [323, 129] width 107 height 13
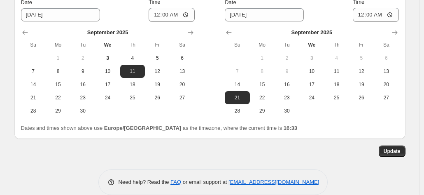
scroll to position [1099, 0]
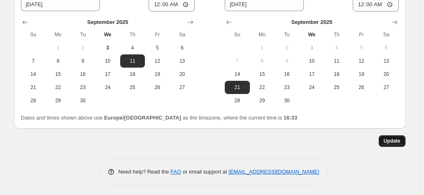
click at [393, 143] on button "Update" at bounding box center [392, 141] width 27 height 12
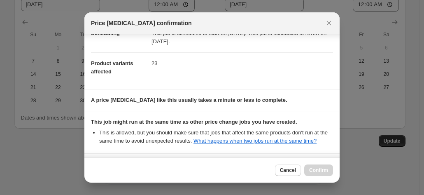
scroll to position [149, 0]
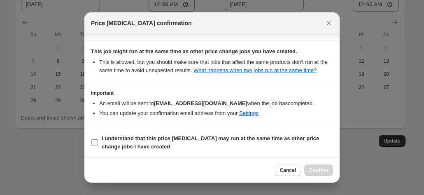
click at [92, 141] on input "I understand that this price [MEDICAL_DATA] may run at the same time as other p…" at bounding box center [94, 142] width 7 height 7
checkbox input "true"
click at [312, 168] on span "Confirm" at bounding box center [318, 170] width 19 height 7
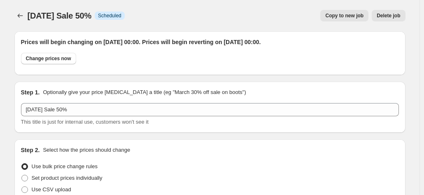
scroll to position [1099, 0]
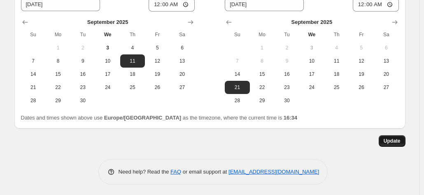
click at [400, 139] on span "Update" at bounding box center [392, 140] width 17 height 7
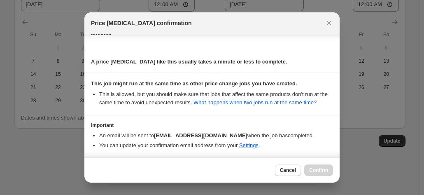
scroll to position [149, 0]
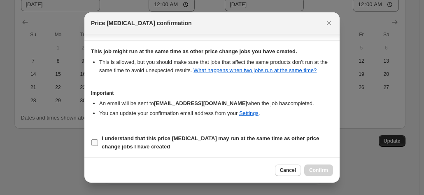
click at [92, 145] on label "I understand that this price [MEDICAL_DATA] may run at the same time as other p…" at bounding box center [212, 143] width 242 height 20
click at [92, 145] on input "I understand that this price [MEDICAL_DATA] may run at the same time as other p…" at bounding box center [94, 142] width 7 height 7
checkbox input "true"
click at [319, 169] on span "Confirm" at bounding box center [318, 170] width 19 height 7
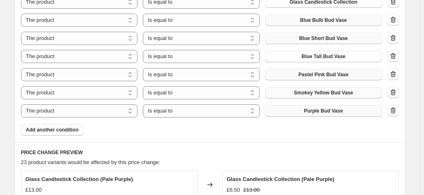
scroll to position [687, 0]
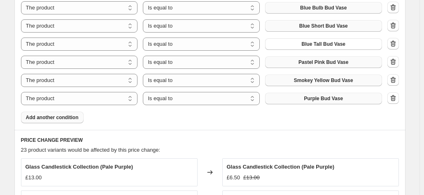
click at [52, 117] on span "Add another condition" at bounding box center [52, 117] width 53 height 7
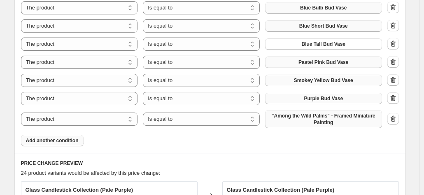
click at [319, 116] on span ""Among the Wild Palms" - Framed Miniature Painting" at bounding box center [323, 118] width 107 height 13
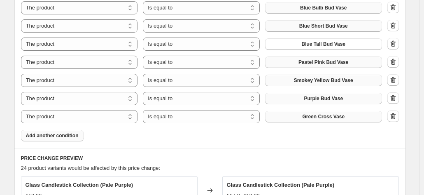
click at [36, 137] on span "Add another condition" at bounding box center [52, 135] width 53 height 7
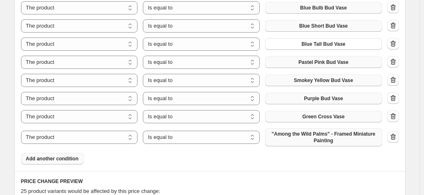
click at [329, 134] on span ""Among the Wild Palms" - Framed Miniature Painting" at bounding box center [323, 136] width 107 height 13
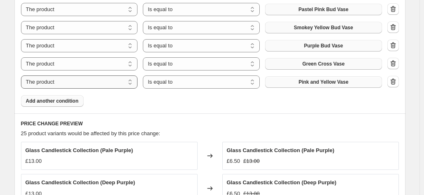
scroll to position [728, 0]
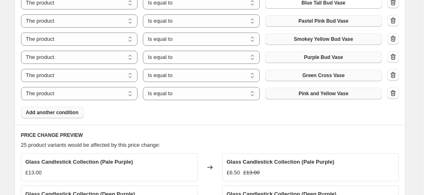
click at [55, 116] on button "Add another condition" at bounding box center [52, 113] width 63 height 12
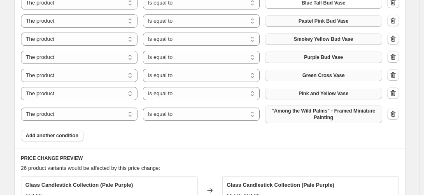
click at [286, 106] on button ""Among the Wild Palms" - Framed Miniature Painting" at bounding box center [323, 114] width 117 height 18
click at [40, 137] on span "Add another condition" at bounding box center [52, 135] width 53 height 7
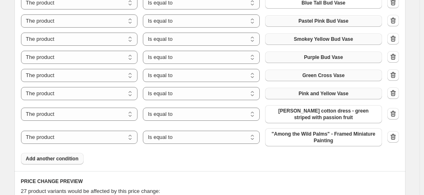
click at [285, 131] on span ""Among the Wild Palms" - Framed Miniature Painting" at bounding box center [323, 136] width 107 height 13
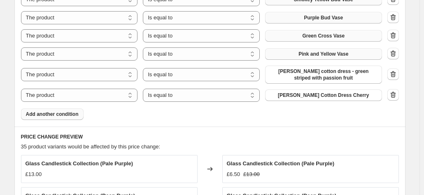
scroll to position [852, 0]
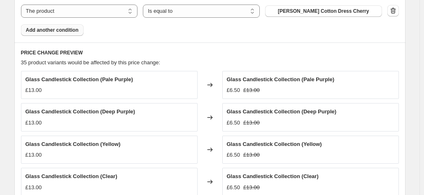
click at [44, 33] on button "Add another condition" at bounding box center [52, 30] width 63 height 12
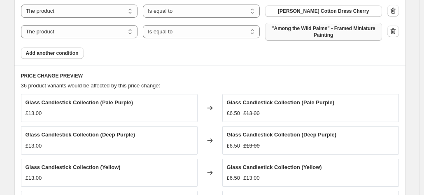
click at [307, 33] on span ""Among the Wild Palms" - Framed Miniature Painting" at bounding box center [323, 31] width 107 height 13
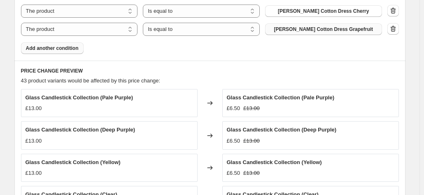
click at [62, 45] on span "Add another condition" at bounding box center [52, 48] width 53 height 7
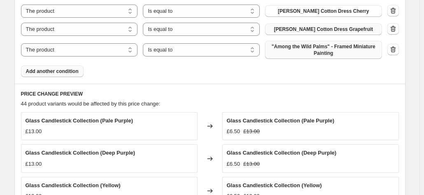
click at [301, 47] on span ""Among the Wild Palms" - Framed Miniature Painting" at bounding box center [323, 49] width 107 height 13
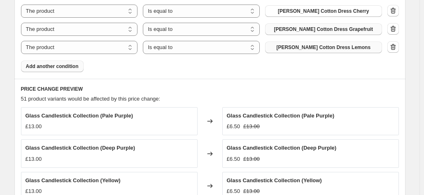
click at [61, 62] on button "Add another condition" at bounding box center [52, 67] width 63 height 12
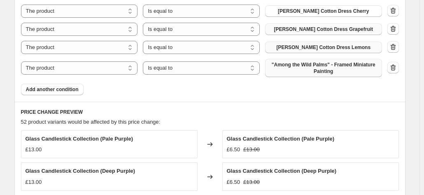
click at [333, 59] on button ""Among the Wild Palms" - Framed Miniature Painting" at bounding box center [323, 68] width 117 height 18
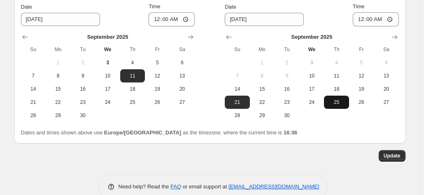
scroll to position [1231, 0]
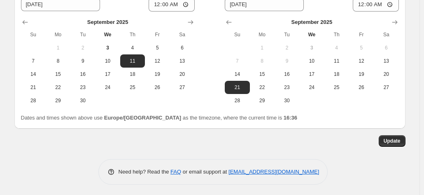
click at [392, 137] on span "Update" at bounding box center [392, 140] width 17 height 7
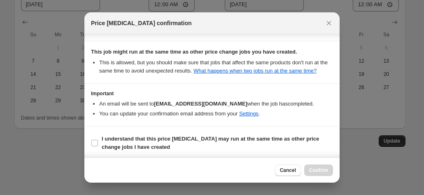
scroll to position [149, 0]
drag, startPoint x: 91, startPoint y: 143, endPoint x: 113, endPoint y: 143, distance: 21.8
click at [93, 144] on span ":r1l9:" at bounding box center [94, 142] width 7 height 7
click at [95, 142] on input "I understand that this price [MEDICAL_DATA] may run at the same time as other p…" at bounding box center [94, 142] width 7 height 7
checkbox input "true"
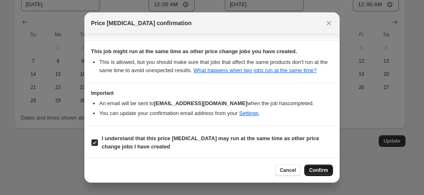
click at [324, 173] on button "Confirm" at bounding box center [318, 170] width 29 height 12
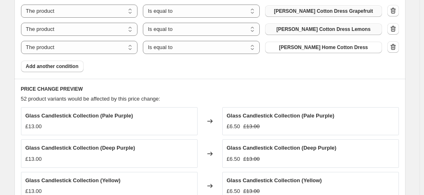
scroll to position [905, 0]
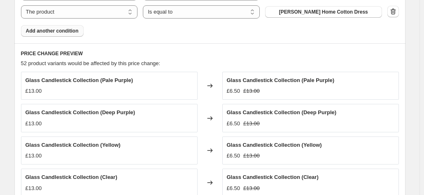
click at [40, 28] on span "Add another condition" at bounding box center [52, 31] width 53 height 7
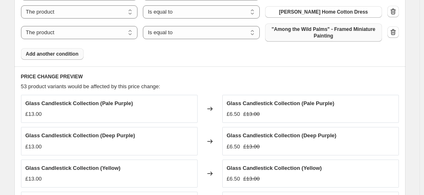
click at [300, 36] on span ""Among the Wild Palms" - Framed Miniature Painting" at bounding box center [323, 32] width 107 height 13
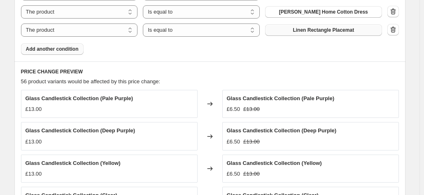
click at [56, 50] on span "Add another condition" at bounding box center [52, 49] width 53 height 7
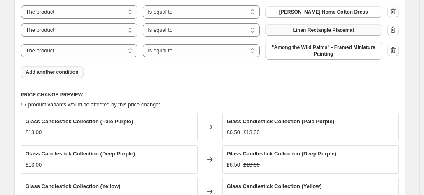
click at [321, 50] on span ""Among the Wild Palms" - Framed Miniature Painting" at bounding box center [323, 50] width 107 height 13
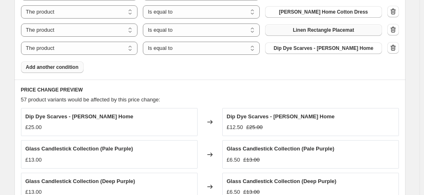
click at [62, 65] on span "Add another condition" at bounding box center [52, 67] width 53 height 7
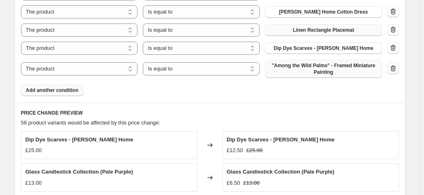
click at [321, 70] on span ""Among the Wild Palms" - Framed Miniature Painting" at bounding box center [323, 68] width 107 height 13
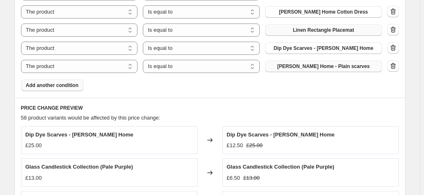
click at [47, 86] on span "Add another condition" at bounding box center [52, 85] width 53 height 7
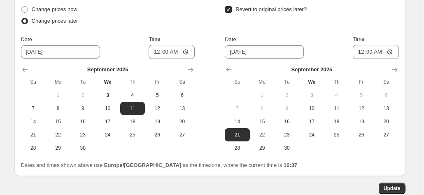
scroll to position [1308, 0]
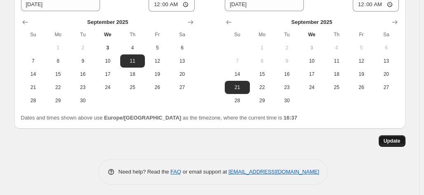
click at [389, 138] on span "Update" at bounding box center [392, 140] width 17 height 7
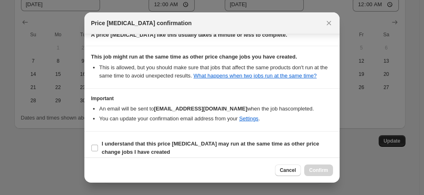
scroll to position [149, 0]
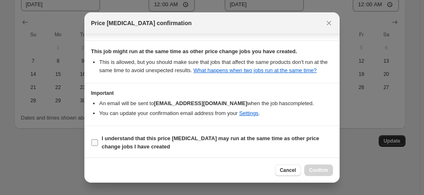
click at [97, 140] on input "I understand that this price [MEDICAL_DATA] may run at the same time as other p…" at bounding box center [94, 142] width 7 height 7
checkbox input "true"
click at [319, 167] on button "Confirm" at bounding box center [318, 170] width 29 height 12
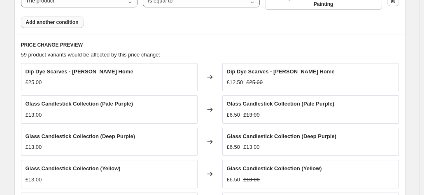
scroll to position [947, 0]
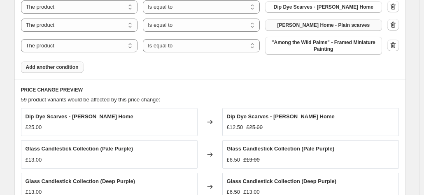
click at [40, 66] on span "Add another condition" at bounding box center [52, 67] width 53 height 7
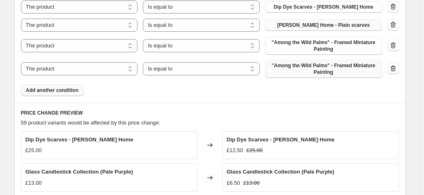
click at [305, 72] on span ""Among the Wild Palms" - Framed Miniature Painting" at bounding box center [323, 68] width 107 height 13
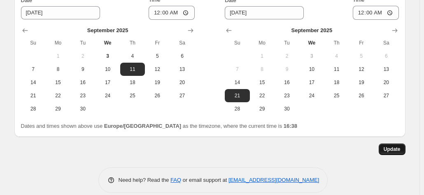
scroll to position [1326, 0]
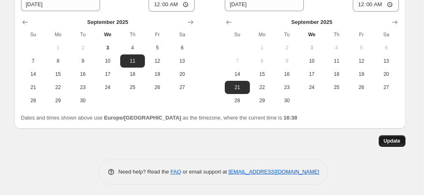
click at [391, 138] on span "Update" at bounding box center [392, 140] width 17 height 7
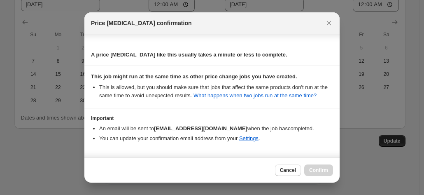
scroll to position [149, 0]
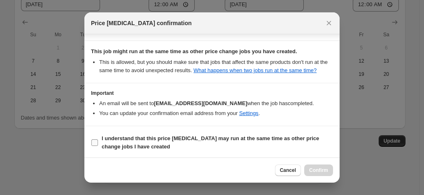
click at [95, 144] on input "I understand that this price [MEDICAL_DATA] may run at the same time as other p…" at bounding box center [94, 142] width 7 height 7
checkbox input "true"
click at [310, 165] on button "Confirm" at bounding box center [318, 170] width 29 height 12
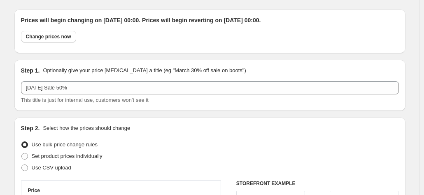
scroll to position [0, 0]
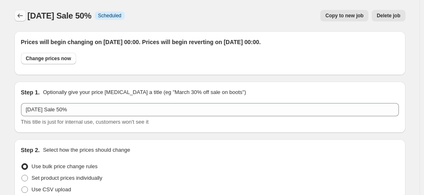
click at [22, 15] on icon "Price change jobs" at bounding box center [20, 16] width 8 height 8
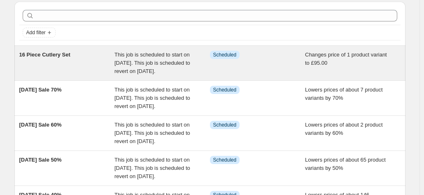
scroll to position [41, 0]
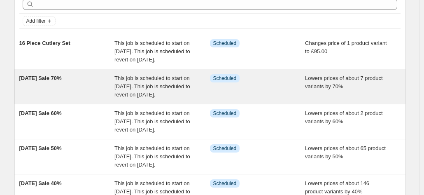
click at [62, 81] on span "[DATE] Sale 70%" at bounding box center [40, 78] width 42 height 6
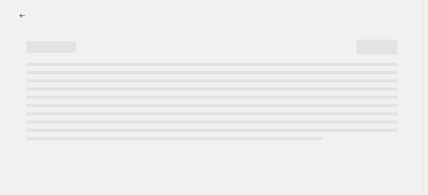
select select "percentage"
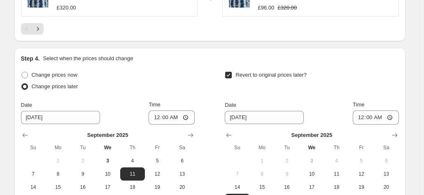
scroll to position [782, 0]
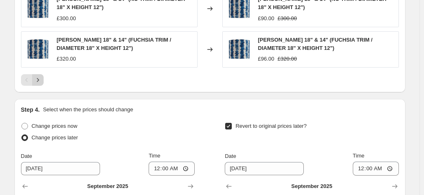
click at [44, 81] on button "Next" at bounding box center [38, 80] width 12 height 12
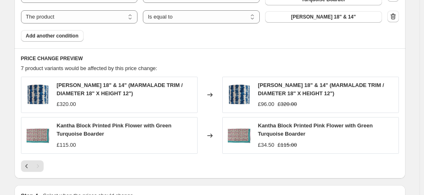
scroll to position [535, 0]
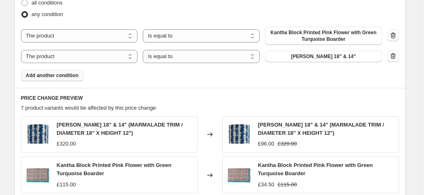
click at [49, 78] on span "Add another condition" at bounding box center [52, 75] width 53 height 7
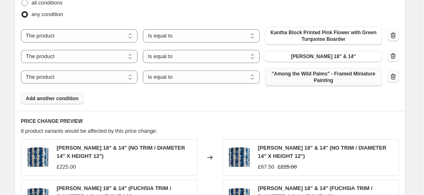
click at [313, 79] on span ""Among the Wild Palms" - Framed Miniature Painting" at bounding box center [323, 76] width 107 height 13
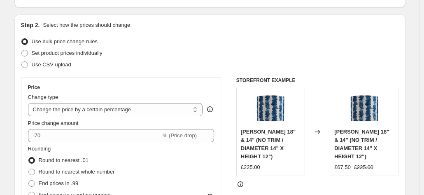
scroll to position [0, 0]
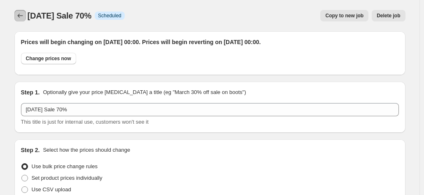
click at [24, 16] on icon "Price change jobs" at bounding box center [20, 16] width 8 height 8
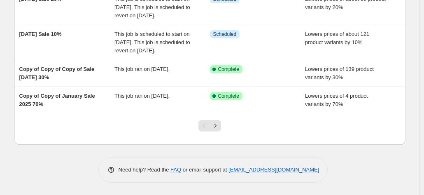
scroll to position [359, 0]
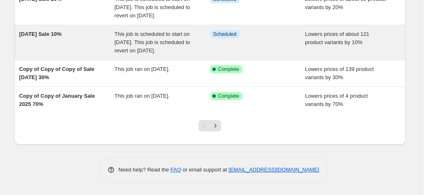
click at [139, 36] on span "This job is scheduled to start on [DATE]. This job is scheduled to revert on [D…" at bounding box center [152, 42] width 76 height 23
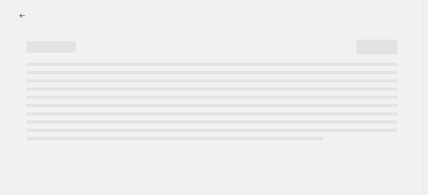
select select "percentage"
select select "collection"
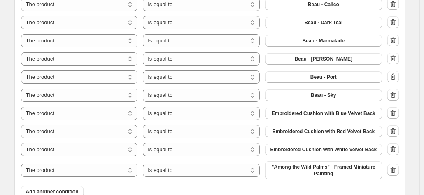
scroll to position [700, 0]
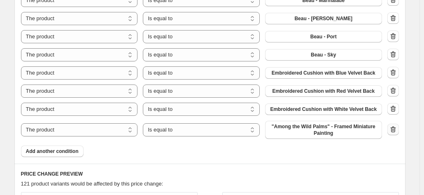
click at [393, 128] on icon "button" at bounding box center [392, 129] width 5 height 6
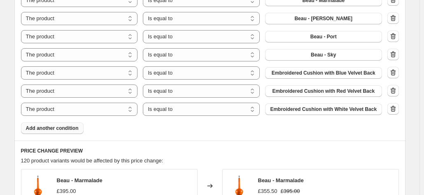
click at [56, 129] on span "Add another condition" at bounding box center [52, 128] width 53 height 7
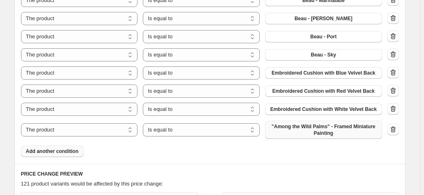
click at [292, 130] on span ""Among the Wild Palms" - Framed Miniature Painting" at bounding box center [323, 129] width 107 height 13
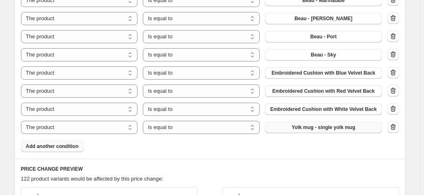
click at [48, 145] on span "Add another condition" at bounding box center [52, 146] width 53 height 7
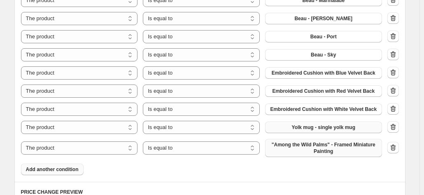
click at [306, 147] on span ""Among the Wild Palms" - Framed Miniature Painting" at bounding box center [323, 147] width 107 height 13
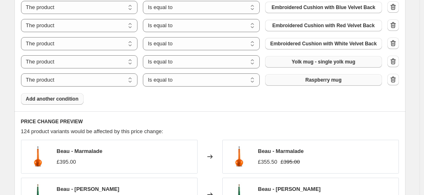
scroll to position [782, 0]
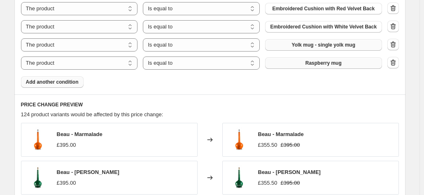
click at [42, 84] on span "Add another condition" at bounding box center [52, 82] width 53 height 7
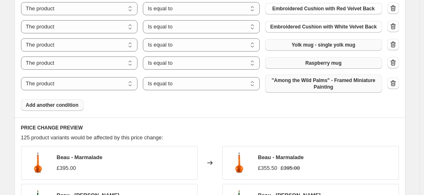
click at [301, 83] on span ""Among the Wild Palms" - Framed Miniature Painting" at bounding box center [323, 83] width 107 height 13
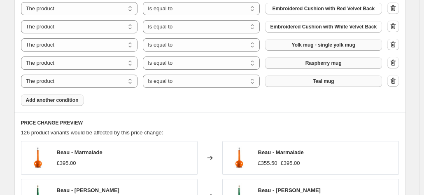
click at [34, 98] on span "Add another condition" at bounding box center [52, 100] width 53 height 7
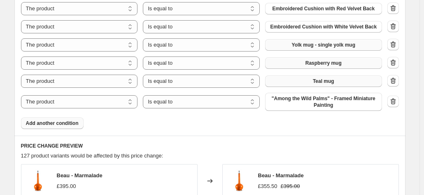
click at [295, 98] on span ""Among the Wild Palms" - Framed Miniature Painting" at bounding box center [323, 101] width 107 height 13
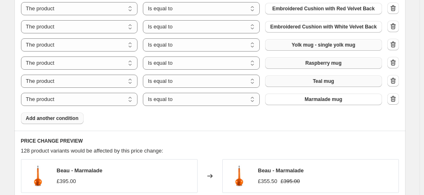
click at [55, 119] on span "Add another condition" at bounding box center [52, 118] width 53 height 7
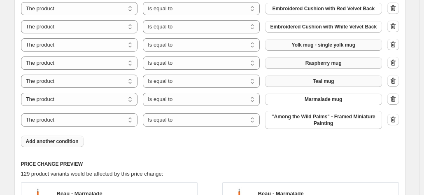
click at [306, 118] on span ""Among the Wild Palms" - Framed Miniature Painting" at bounding box center [323, 119] width 107 height 13
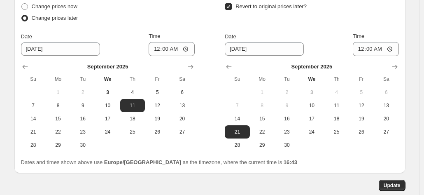
scroll to position [1240, 0]
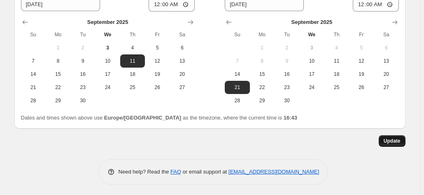
click at [397, 137] on span "Update" at bounding box center [392, 140] width 17 height 7
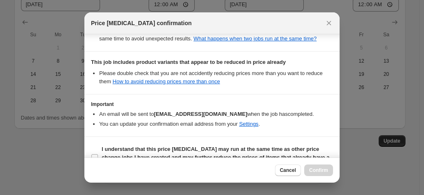
scroll to position [199, 0]
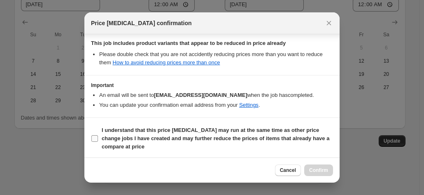
click at [97, 135] on input "I understand that this price [MEDICAL_DATA] may run at the same time as other p…" at bounding box center [94, 138] width 7 height 7
checkbox input "true"
click at [314, 166] on button "Confirm" at bounding box center [318, 170] width 29 height 12
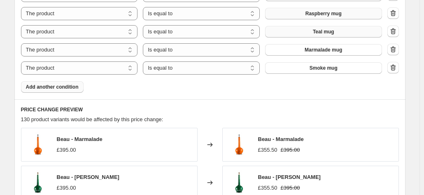
scroll to position [788, 0]
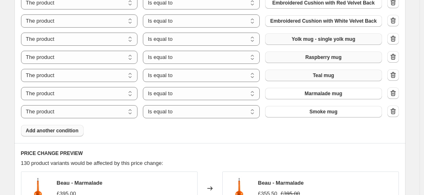
click at [54, 132] on span "Add another condition" at bounding box center [52, 130] width 53 height 7
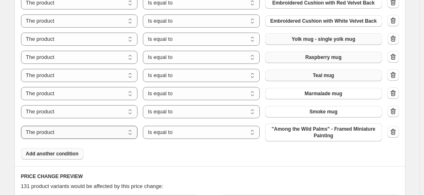
click at [69, 130] on select "The product The product's collection The product's tag The product's vendor The…" at bounding box center [79, 132] width 117 height 13
select select "collection"
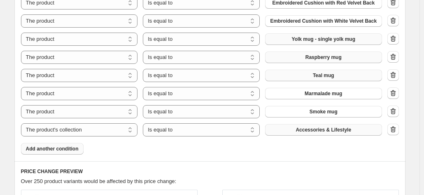
click at [305, 130] on span "Accessories & Lifestyle" at bounding box center [324, 129] width 56 height 7
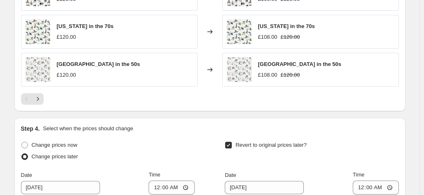
scroll to position [1259, 0]
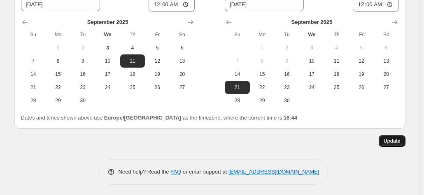
click at [398, 140] on span "Update" at bounding box center [392, 140] width 17 height 7
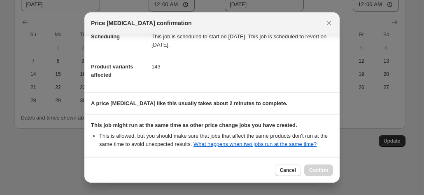
scroll to position [199, 0]
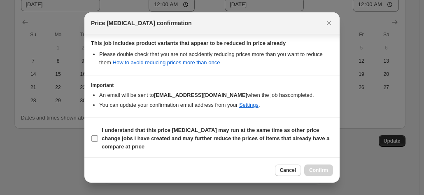
click at [98, 133] on label "I understand that this price [MEDICAL_DATA] may run at the same time as other p…" at bounding box center [212, 138] width 242 height 28
click at [98, 135] on input "I understand that this price [MEDICAL_DATA] may run at the same time as other p…" at bounding box center [94, 138] width 7 height 7
checkbox input "true"
click at [319, 169] on span "Confirm" at bounding box center [318, 170] width 19 height 7
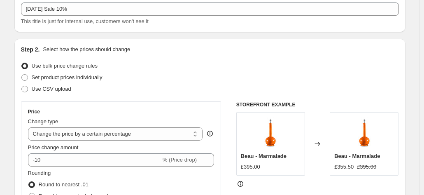
scroll to position [0, 0]
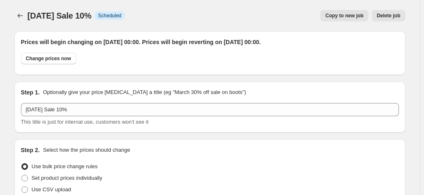
click at [39, 17] on span "[DATE] Sale 10%" at bounding box center [60, 15] width 64 height 9
click at [23, 19] on icon "Price change jobs" at bounding box center [20, 16] width 8 height 8
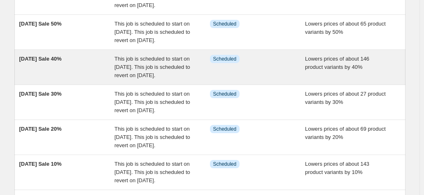
scroll to position [206, 0]
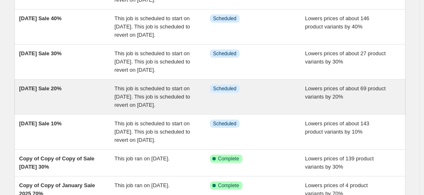
click at [132, 108] on span "This job is scheduled to start on [DATE]. This job is scheduled to revert on [D…" at bounding box center [152, 96] width 76 height 23
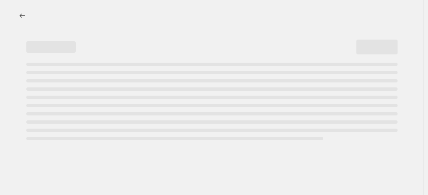
select select "percentage"
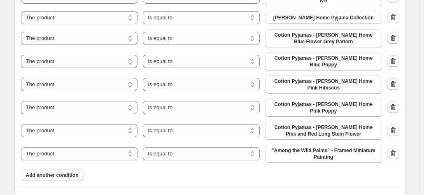
scroll to position [1194, 0]
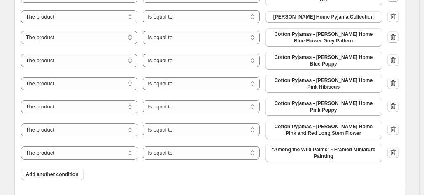
click at [389, 147] on button "button" at bounding box center [393, 153] width 12 height 12
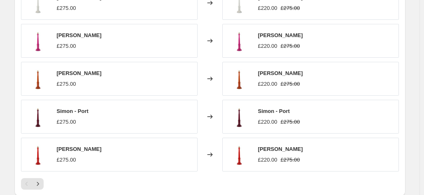
scroll to position [1637, 0]
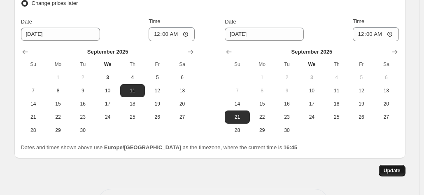
click at [393, 167] on span "Update" at bounding box center [392, 170] width 17 height 7
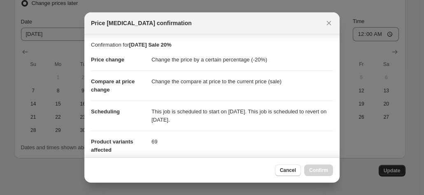
scroll to position [149, 0]
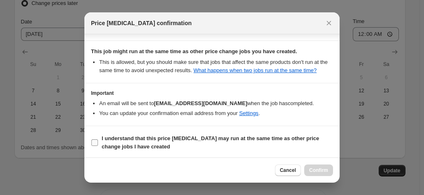
click at [100, 141] on label "I understand that this price [MEDICAL_DATA] may run at the same time as other p…" at bounding box center [212, 143] width 242 height 20
click at [98, 141] on input "I understand that this price [MEDICAL_DATA] may run at the same time as other p…" at bounding box center [94, 142] width 7 height 7
checkbox input "true"
click at [309, 168] on button "Confirm" at bounding box center [318, 170] width 29 height 12
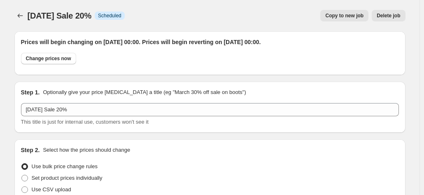
scroll to position [1637, 0]
